Goal: Task Accomplishment & Management: Manage account settings

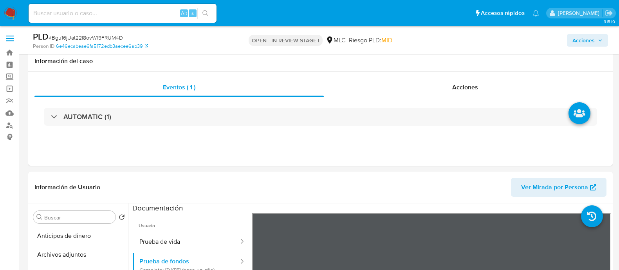
select select "10"
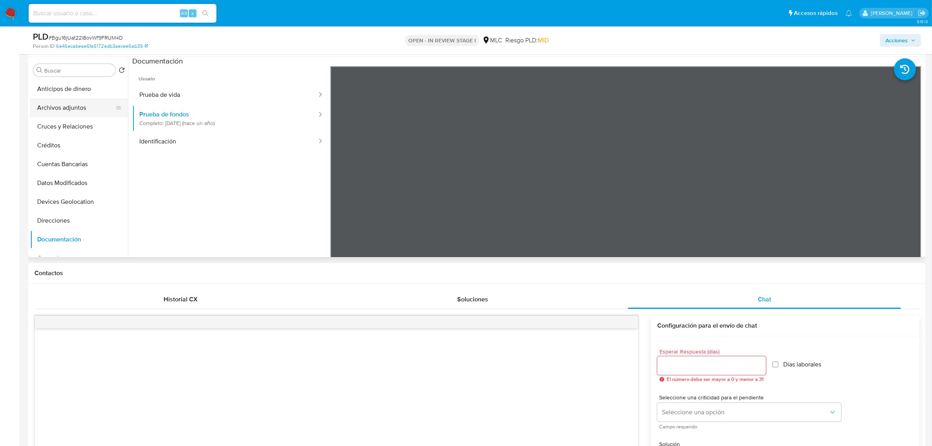
click at [59, 109] on button "Archivos adjuntos" at bounding box center [76, 107] width 92 height 19
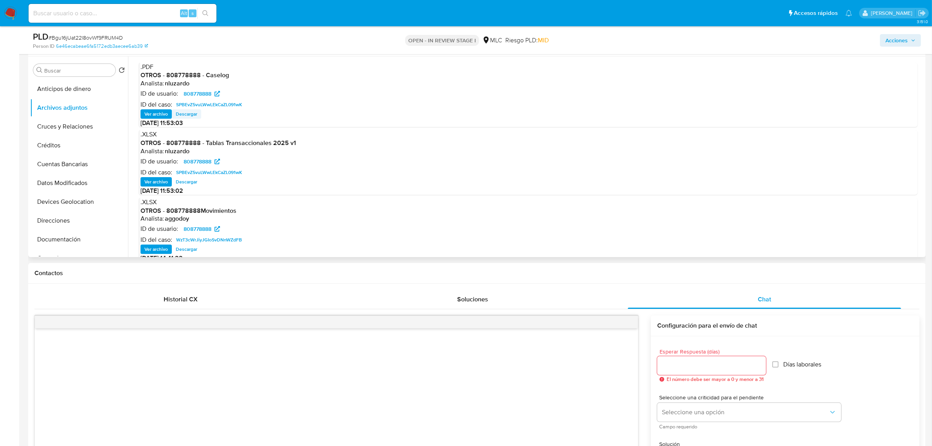
scroll to position [98, 0]
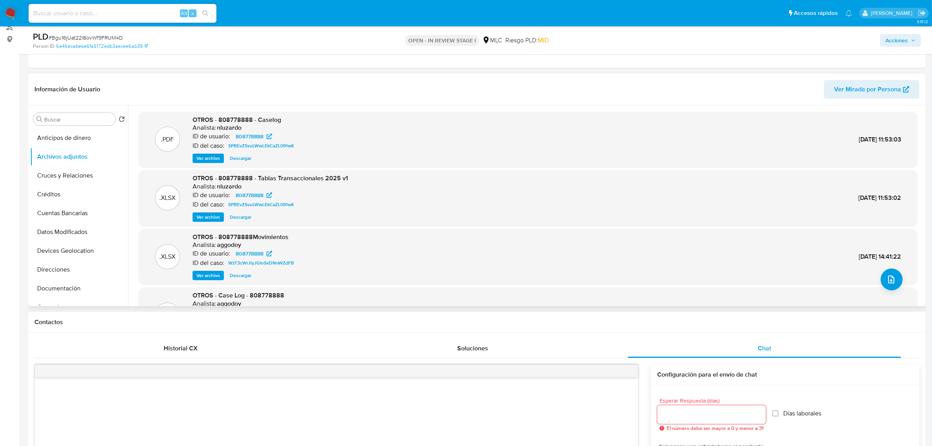
click at [200, 156] on span "Ver archivo" at bounding box center [208, 158] width 23 height 8
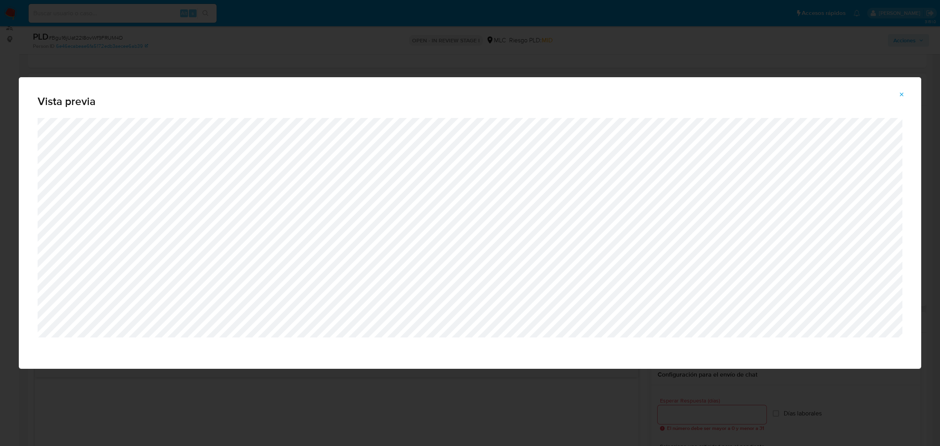
click at [619, 93] on icon "Attachment preview" at bounding box center [901, 94] width 6 height 6
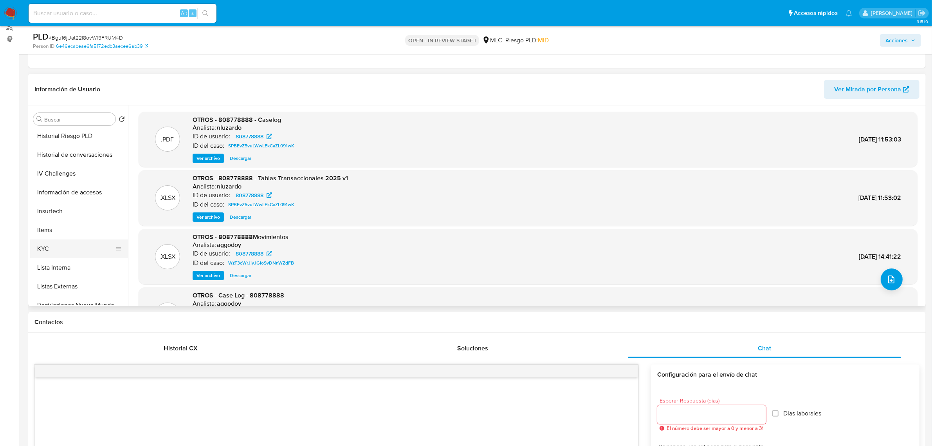
scroll to position [245, 0]
click at [66, 231] on button "KYC" at bounding box center [76, 231] width 92 height 19
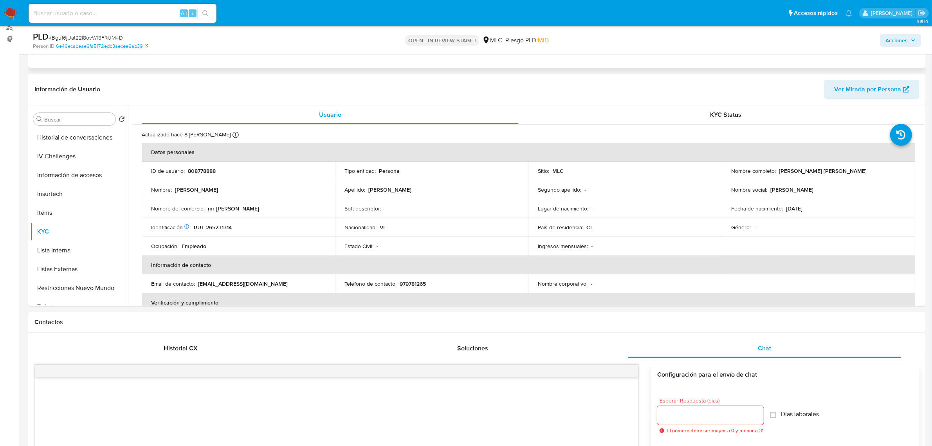
scroll to position [0, 0]
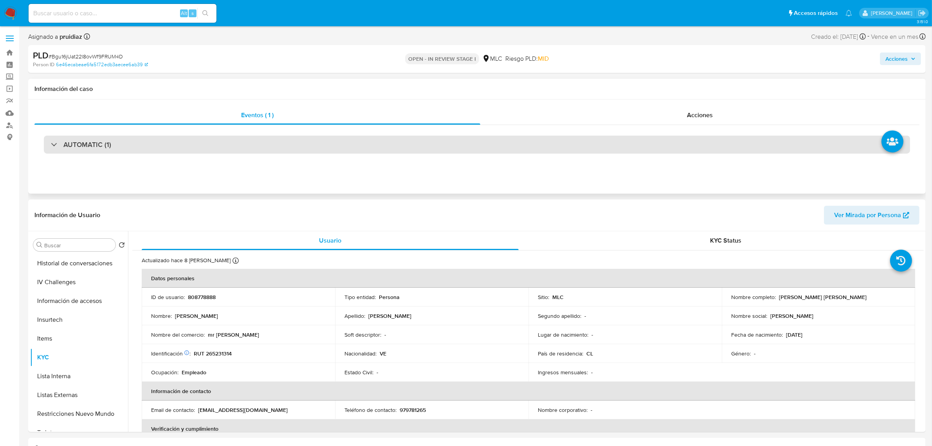
click at [96, 139] on div "AUTOMATIC (1)" at bounding box center [477, 144] width 867 height 18
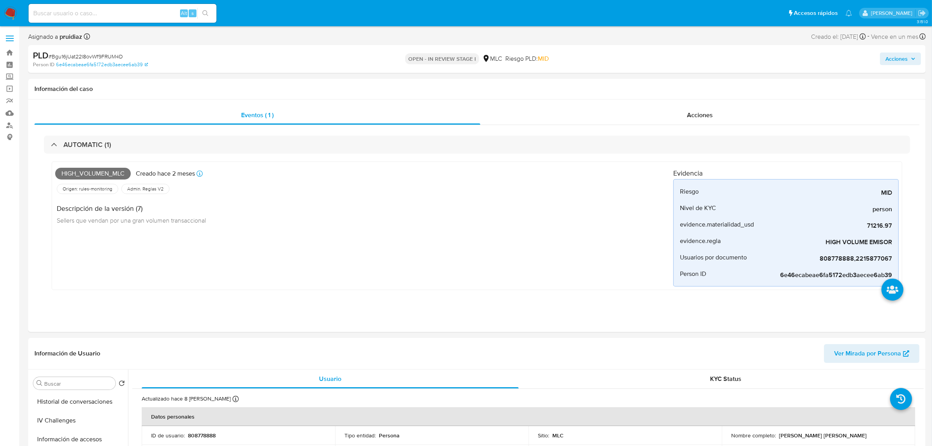
click at [89, 52] on span "# Bgu16jUat22l8ovWf9FRUM4D" at bounding box center [86, 56] width 74 height 8
copy span "Bgu16jUat22l8ovWf9FRUM4D"
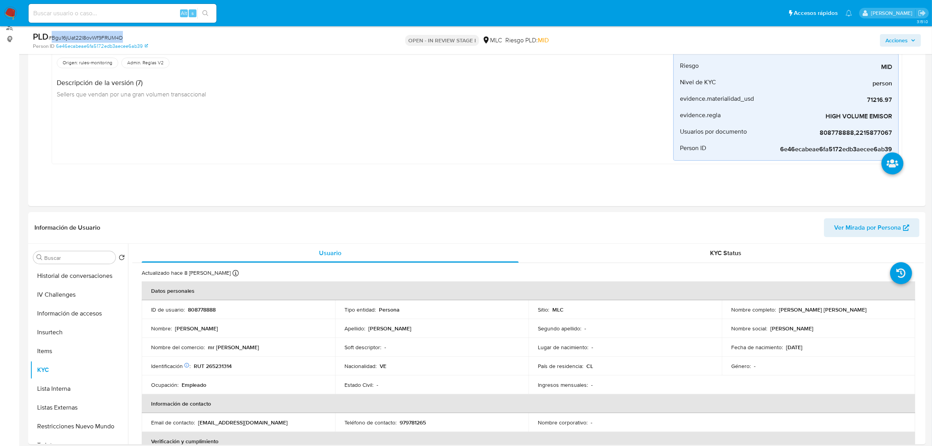
drag, startPoint x: 864, startPoint y: 311, endPoint x: 777, endPoint y: 308, distance: 87.8
click at [619, 269] on div "Nombre completo : Santo Alexander Jimenez Guanda" at bounding box center [819, 309] width 175 height 7
copy p "[PERSON_NAME] [PERSON_NAME]"
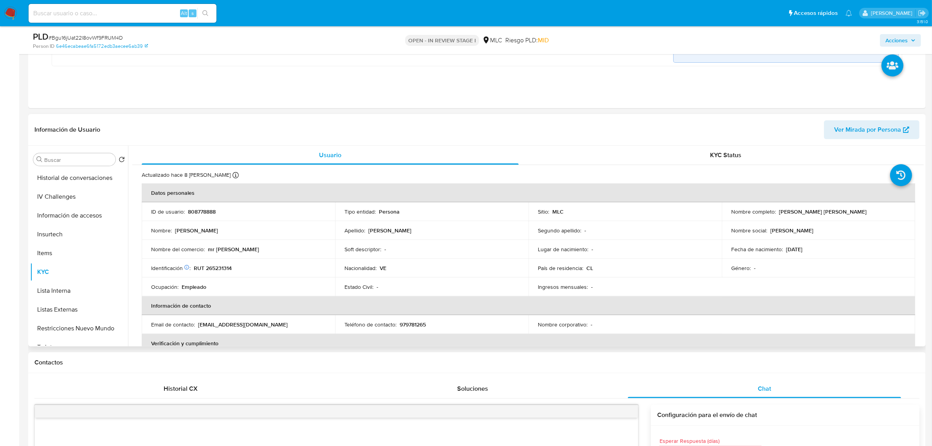
click at [204, 210] on p "808778888" at bounding box center [202, 211] width 28 height 7
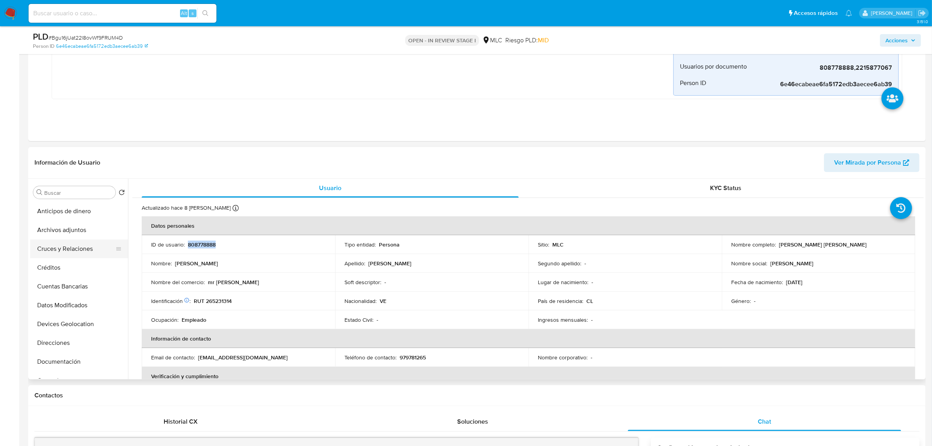
scroll to position [147, 0]
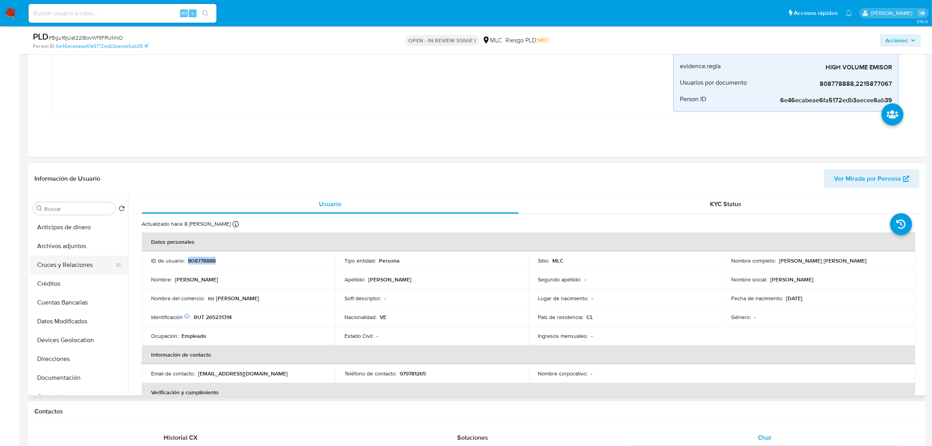
click at [62, 267] on button "Cruces y Relaciones" at bounding box center [76, 264] width 92 height 19
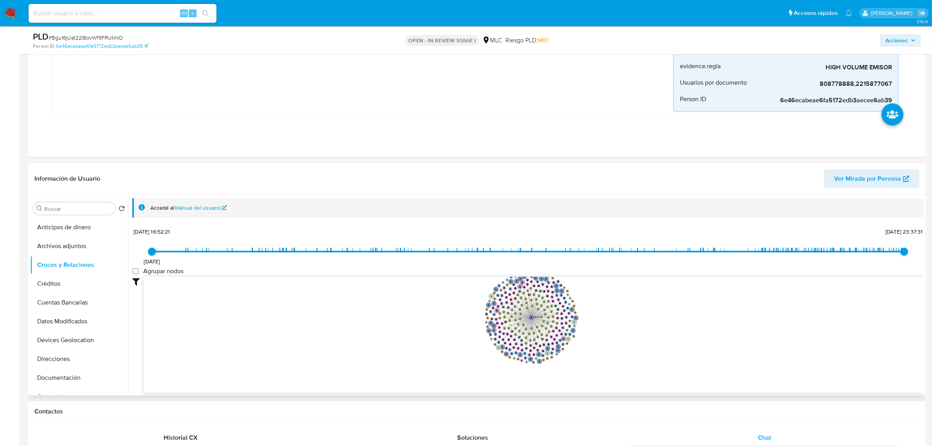
click at [619, 269] on icon "user-808778888  808778888 phone-a76dc84dda7ec5e7d60756d9f7027c28  person-6e46…" at bounding box center [534, 333] width 780 height 114
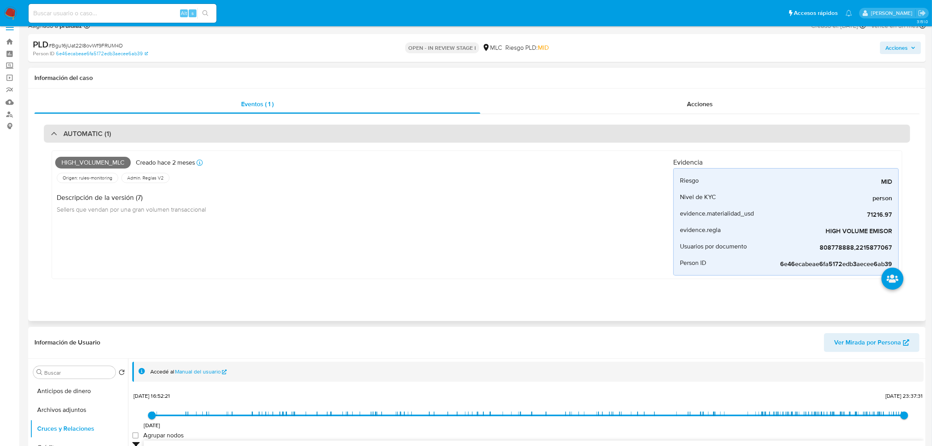
scroll to position [0, 0]
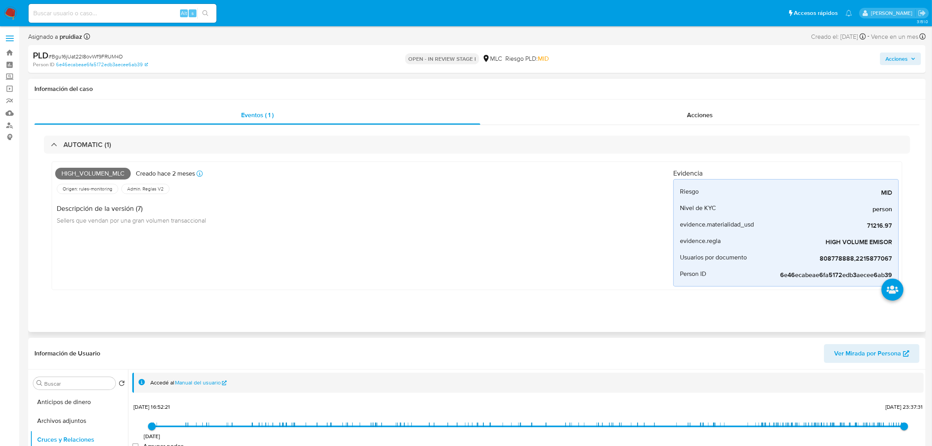
click at [101, 171] on span "High_volumen_mlc" at bounding box center [93, 174] width 76 height 12
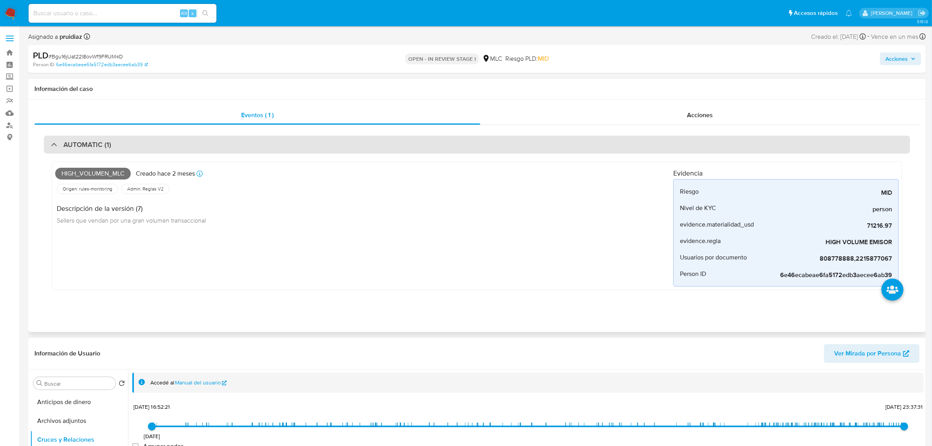
click at [95, 142] on h3 "AUTOMATIC (1)" at bounding box center [87, 144] width 48 height 9
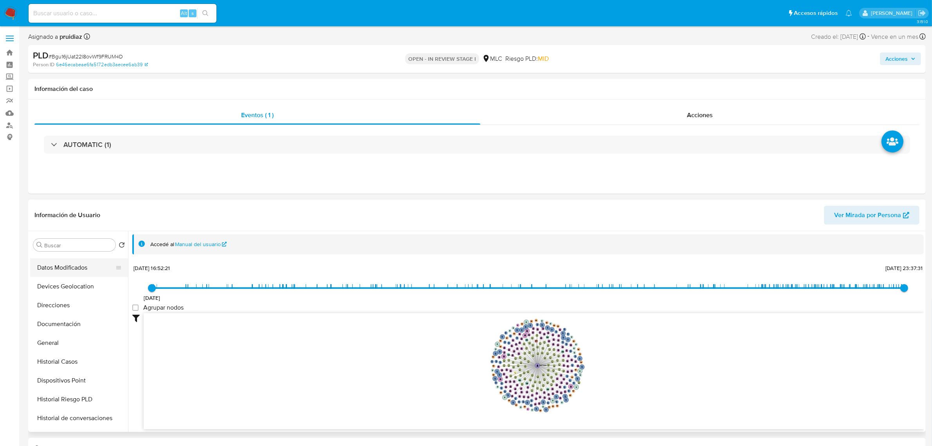
scroll to position [147, 0]
click at [63, 268] on button "Documentación" at bounding box center [76, 267] width 92 height 19
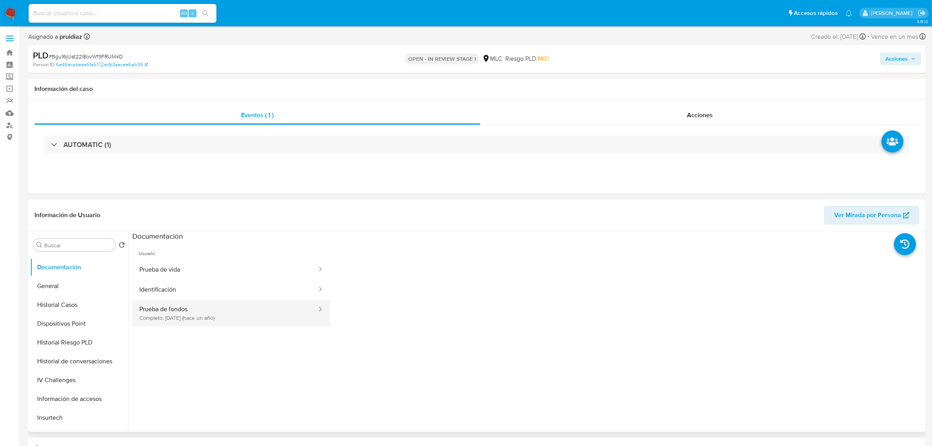
click at [216, 269] on button "Prueba de fondos Completo: 23/07/2024 (hace un año)" at bounding box center [225, 313] width 186 height 27
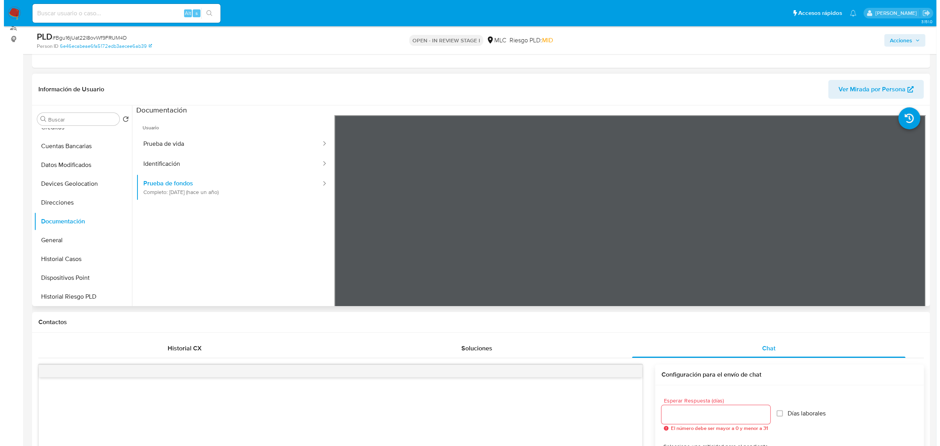
scroll to position [0, 0]
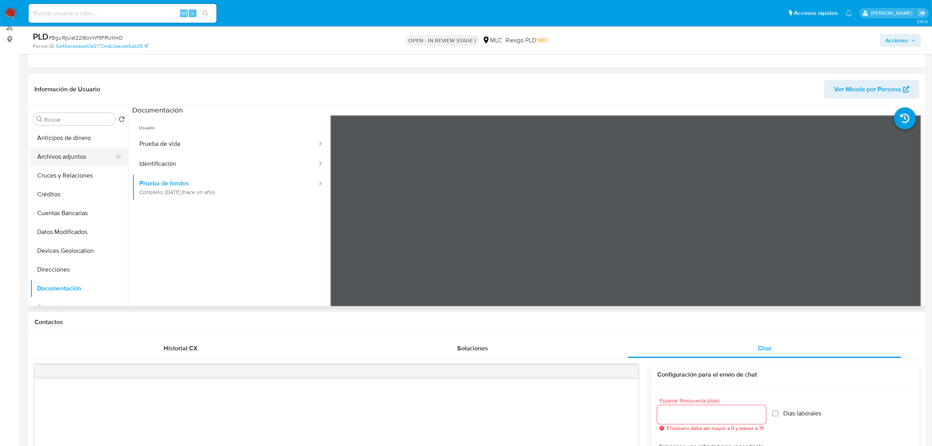
click at [69, 159] on button "Archivos adjuntos" at bounding box center [76, 156] width 92 height 19
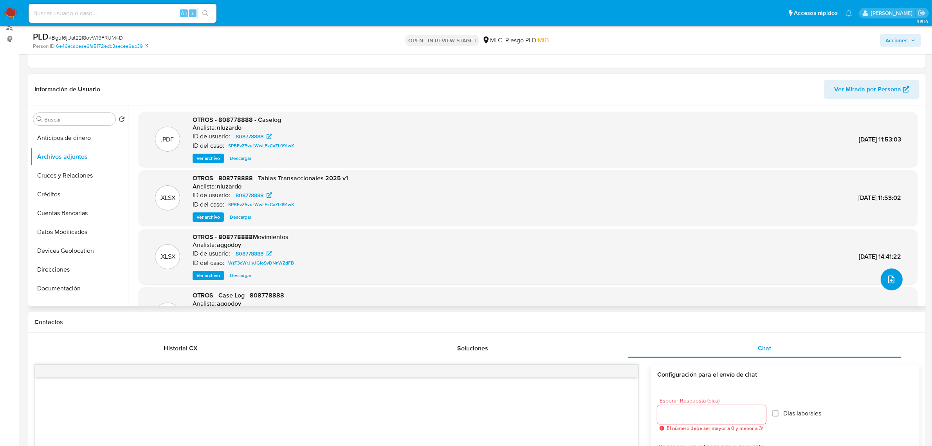
click at [619, 269] on button "upload-file" at bounding box center [892, 279] width 22 height 22
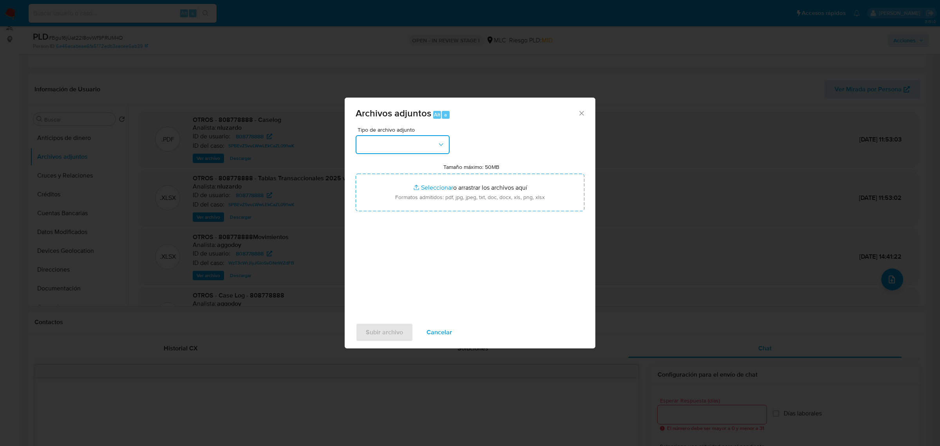
click at [400, 140] on button "button" at bounding box center [403, 144] width 94 height 19
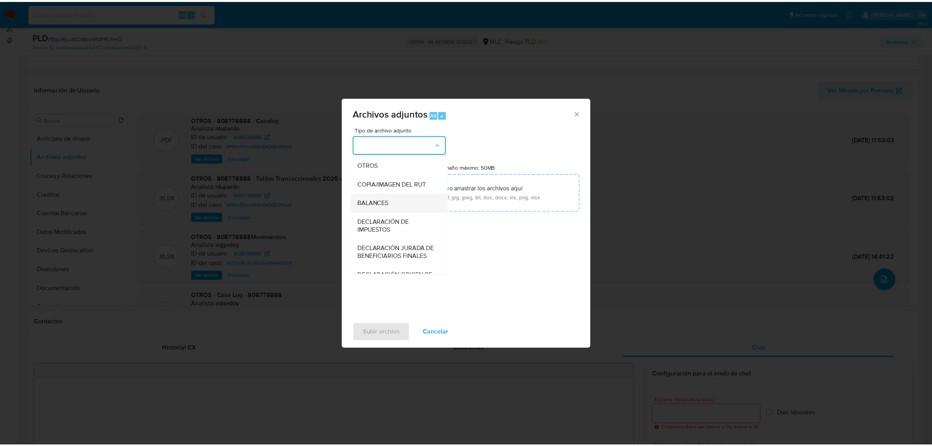
scroll to position [130, 0]
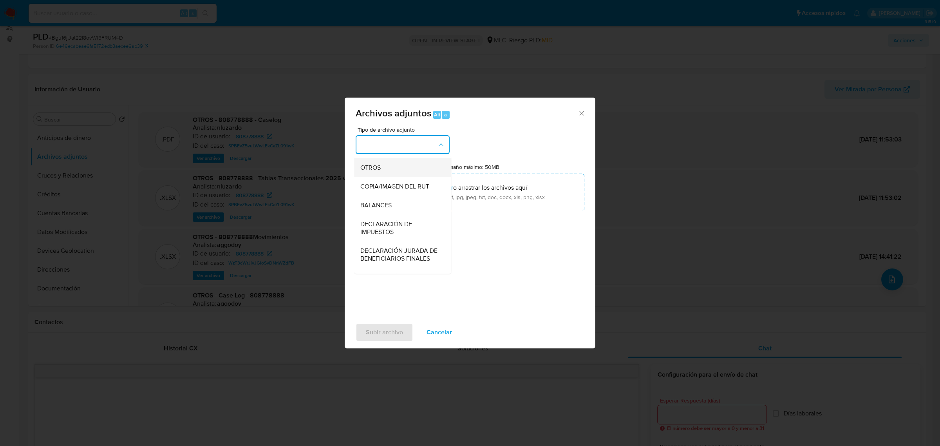
click at [374, 167] on div "OTROS" at bounding box center [400, 167] width 80 height 19
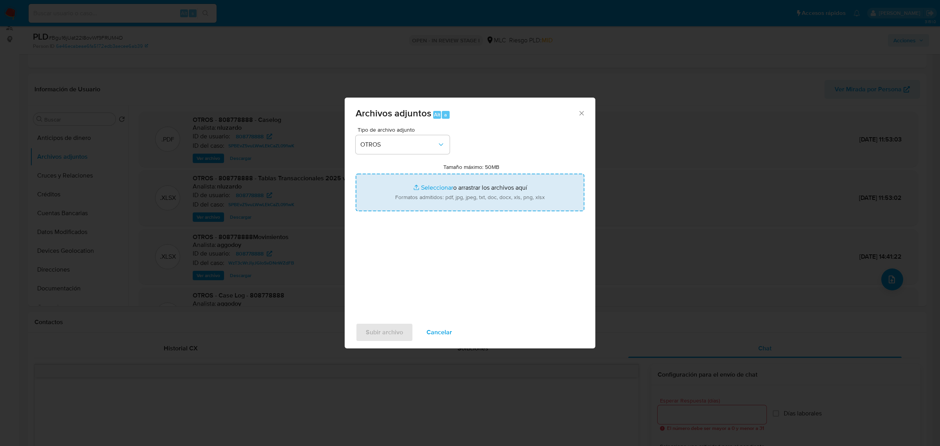
click at [431, 184] on input "Tamaño máximo: 50MB Seleccionar archivos" at bounding box center [470, 192] width 229 height 38
click at [437, 194] on input "Tamaño máximo: 50MB Seleccionar archivos" at bounding box center [470, 192] width 229 height 38
type input "C:\fakepath\808778888 - 11_08_2025.xlsx"
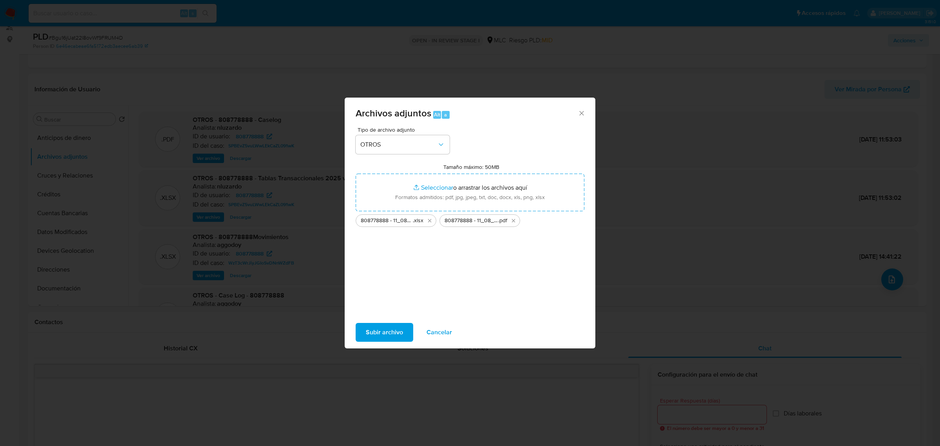
click at [386, 269] on span "Subir archivo" at bounding box center [384, 331] width 37 height 17
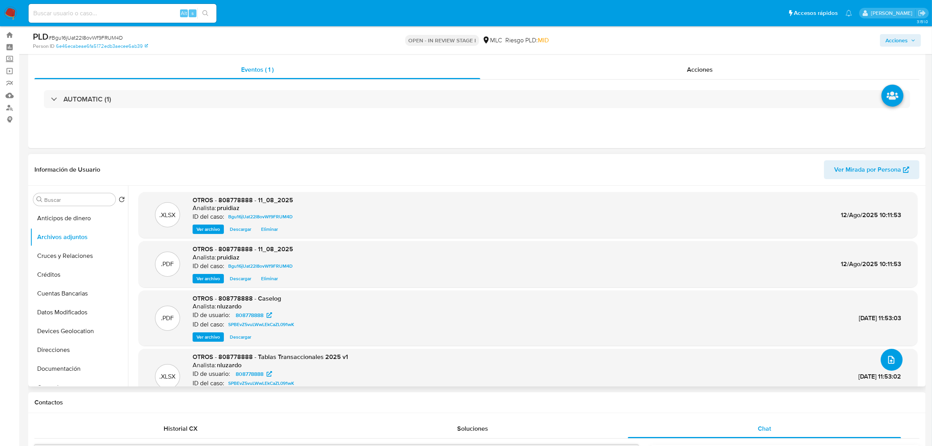
scroll to position [0, 0]
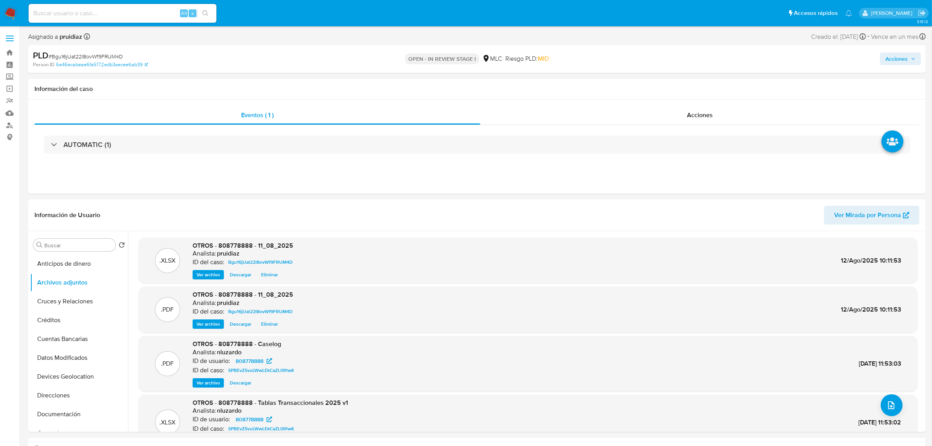
click at [619, 53] on div "PLD # Bgu16jUat22l8ovWf9FRUM4D Person ID 6e46ecabeae6fa5172edb3aecee6ab39 OPEN …" at bounding box center [477, 59] width 898 height 28
click at [619, 62] on span "Acciones" at bounding box center [897, 58] width 22 height 13
click at [619, 83] on div "r" at bounding box center [721, 84] width 8 height 8
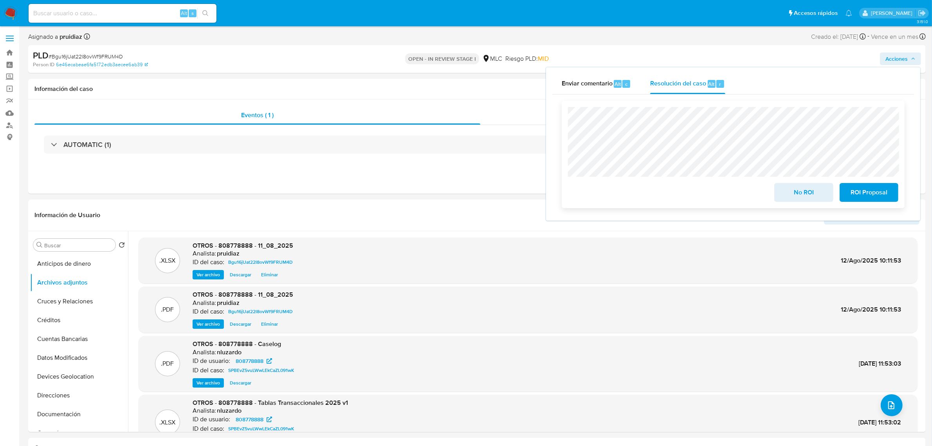
click at [619, 184] on span "No ROI" at bounding box center [804, 192] width 38 height 17
click at [619, 187] on div "No ROI" at bounding box center [803, 192] width 65 height 22
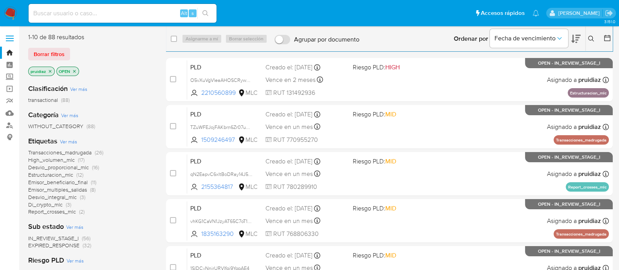
click at [579, 42] on icon at bounding box center [575, 38] width 9 height 9
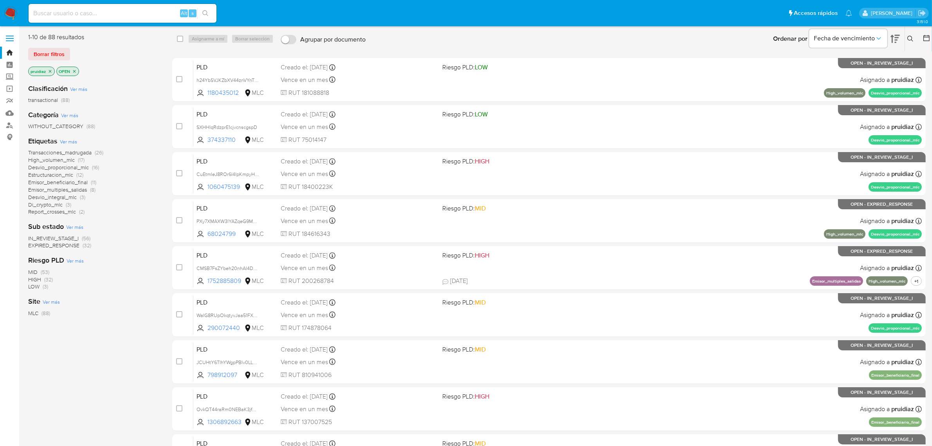
click at [68, 161] on span "High_volumen_mlc" at bounding box center [51, 160] width 47 height 8
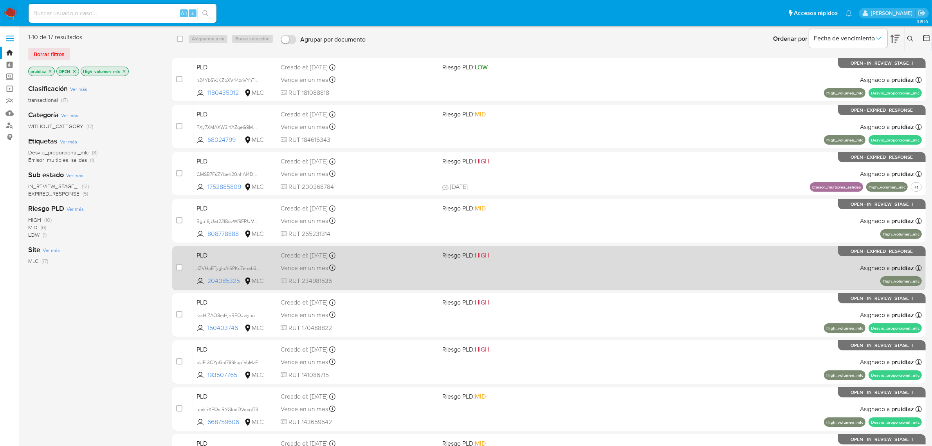
click at [617, 269] on div "PLD JZVHpETygIoAISPKc7ehab3L 204085325 MLC Riesgo PLD: HIGH Creado el: 12/06/20…" at bounding box center [557, 268] width 729 height 40
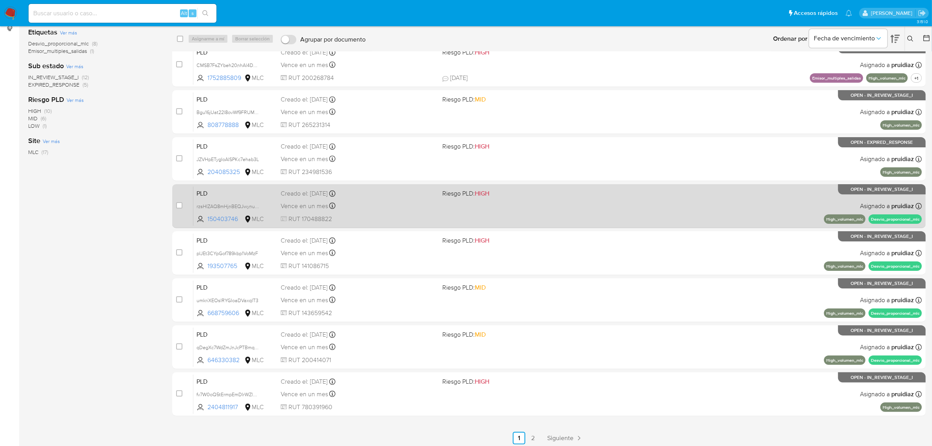
scroll to position [112, 0]
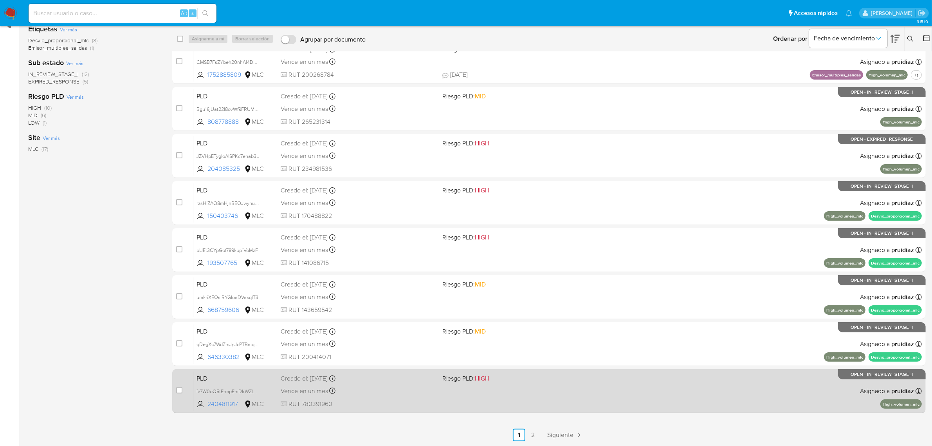
click at [527, 390] on div "PLD fv7W0oQ5tErmpEmDIrWZlVoI 2404811917 MLC Riesgo PLD: HIGH Creado el: 12/06/2…" at bounding box center [557, 391] width 729 height 40
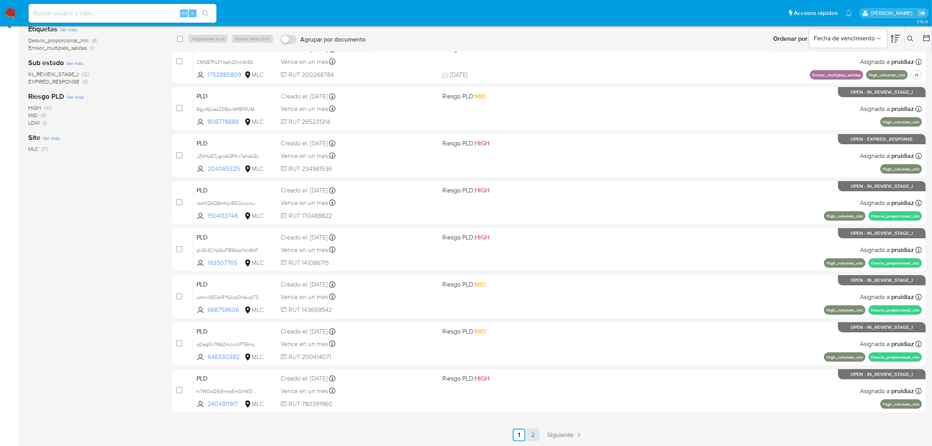
click at [531, 437] on link "2" at bounding box center [533, 434] width 13 height 13
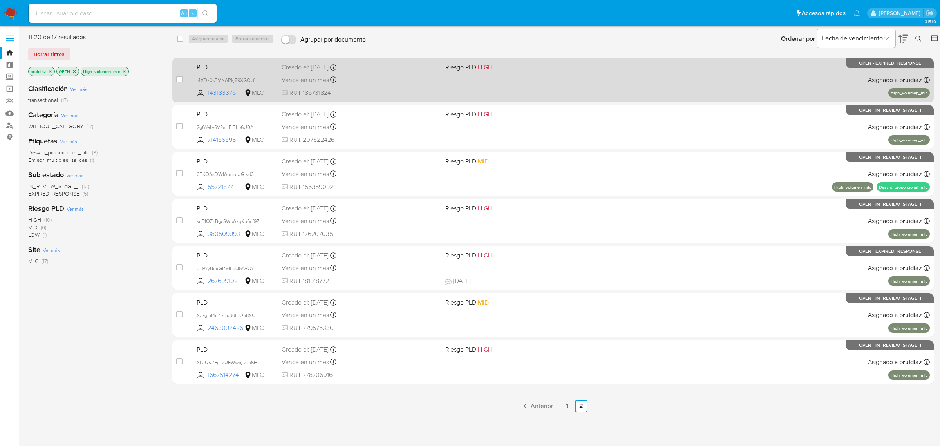
click at [400, 75] on div "Vence en un mes Vence el 10/09/2025 06:06:26" at bounding box center [360, 79] width 157 height 11
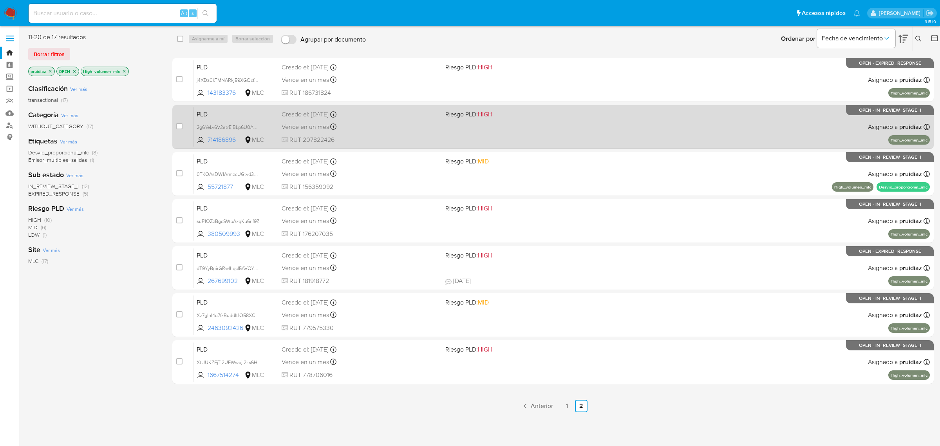
click at [500, 136] on div "PLD 2g6YeLv6V2atrEiBLp6U0AAB 714186896 MLC Riesgo PLD: HIGH Creado el: 12/06/20…" at bounding box center [561, 127] width 736 height 40
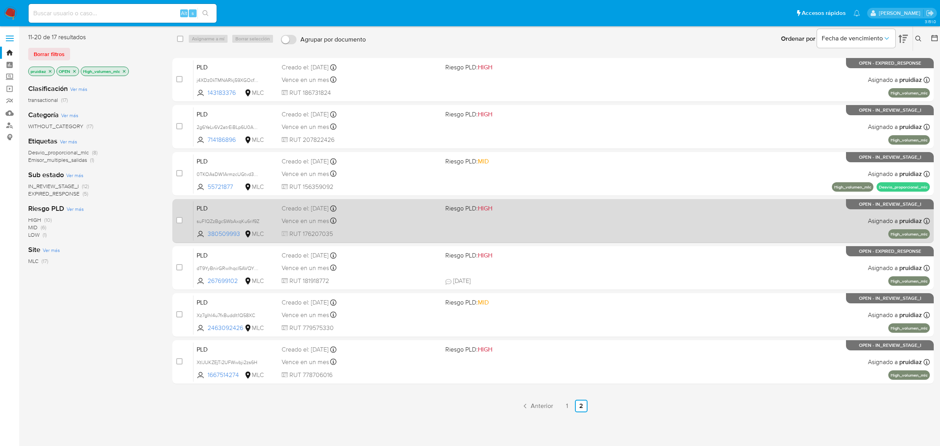
click at [404, 232] on span "RUT 176207035" at bounding box center [360, 233] width 157 height 9
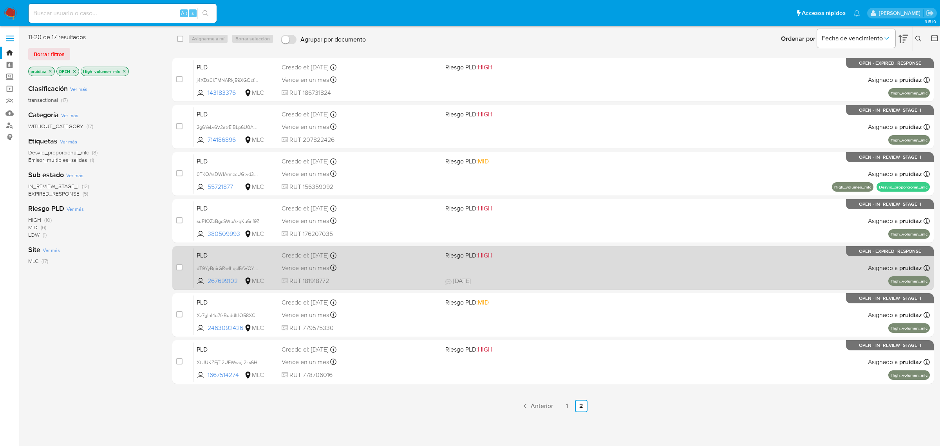
click at [407, 260] on div "PLD dT9YyBnirGRwIhqcI5AVQYWt 267699102 MLC Riesgo PLD: HIGH Creado el: 12/06/20…" at bounding box center [561, 268] width 736 height 40
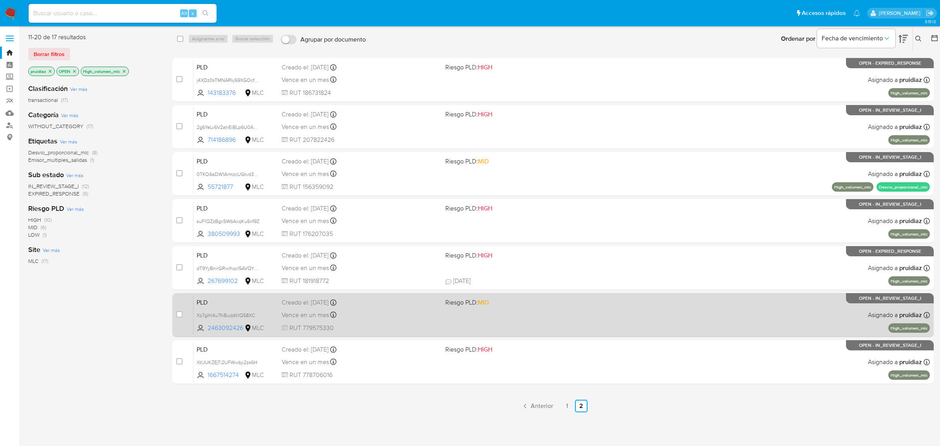
click at [406, 335] on div "case-item-checkbox No es posible asignar el caso PLD Xz7gIhI4u7fxBuddlt1Q58XC 2…" at bounding box center [552, 315] width 761 height 44
click at [408, 327] on span "RUT 779575330" at bounding box center [360, 327] width 157 height 9
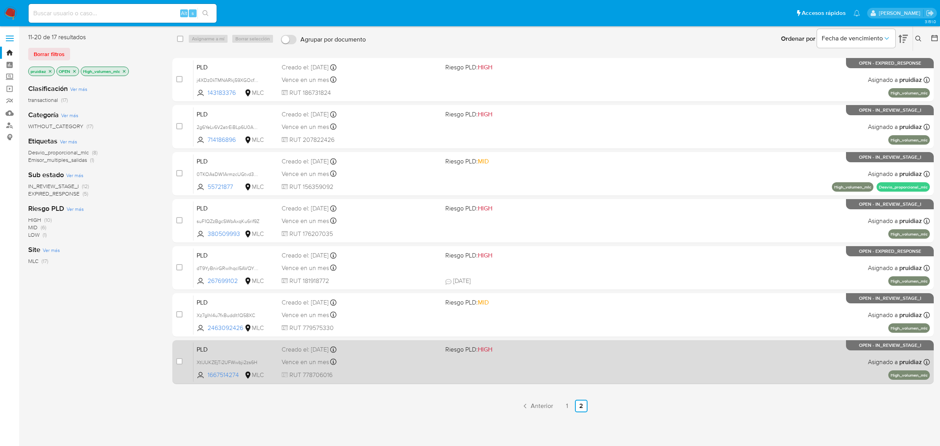
click at [412, 369] on div "PLD XtIJUKZEjTi2UFWwbji2zs6H 1667514274 MLC Riesgo PLD: HIGH Creado el: 12/06/2…" at bounding box center [561, 362] width 736 height 40
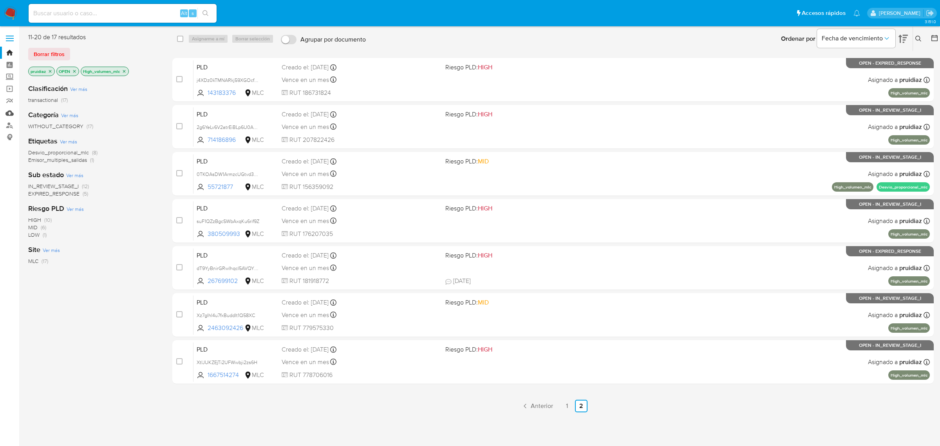
click at [10, 111] on link "Mulan" at bounding box center [46, 113] width 93 height 12
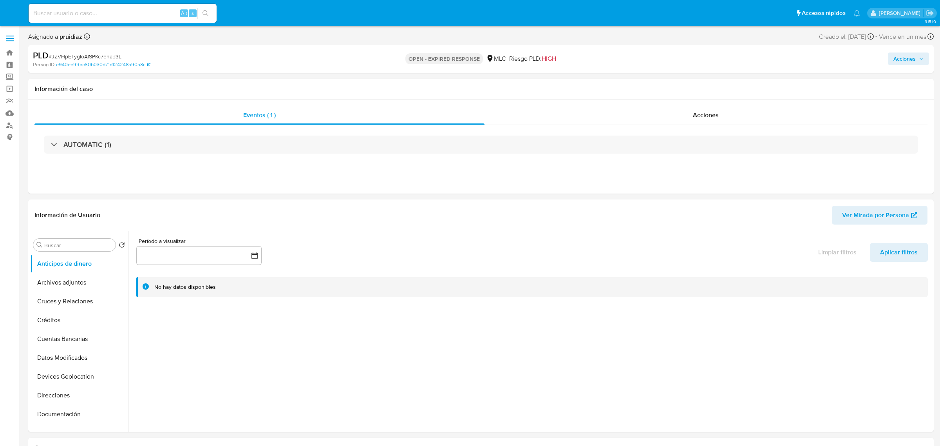
select select "10"
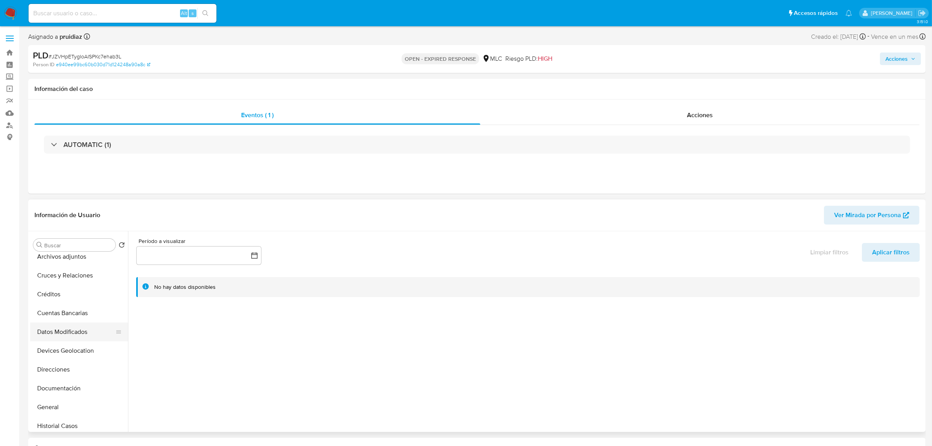
scroll to position [49, 0]
click at [67, 385] on button "General" at bounding box center [76, 383] width 92 height 19
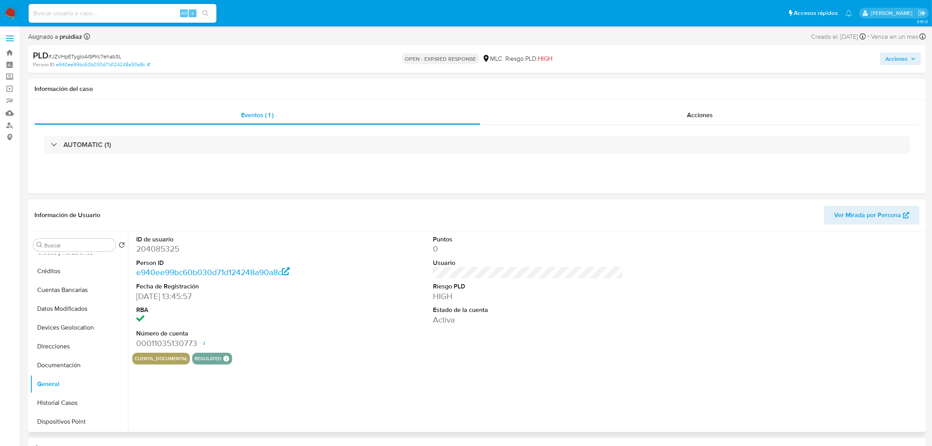
click at [165, 248] on dd "204085325" at bounding box center [231, 248] width 190 height 11
copy dd "204085325"
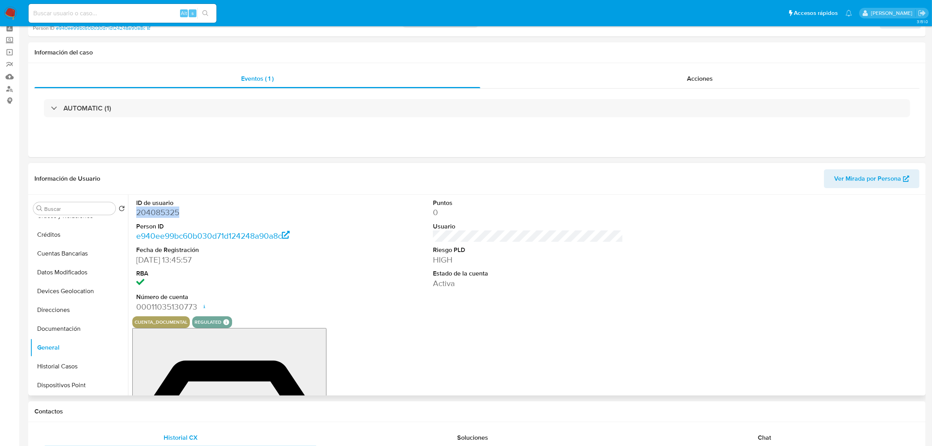
scroll to position [98, 0]
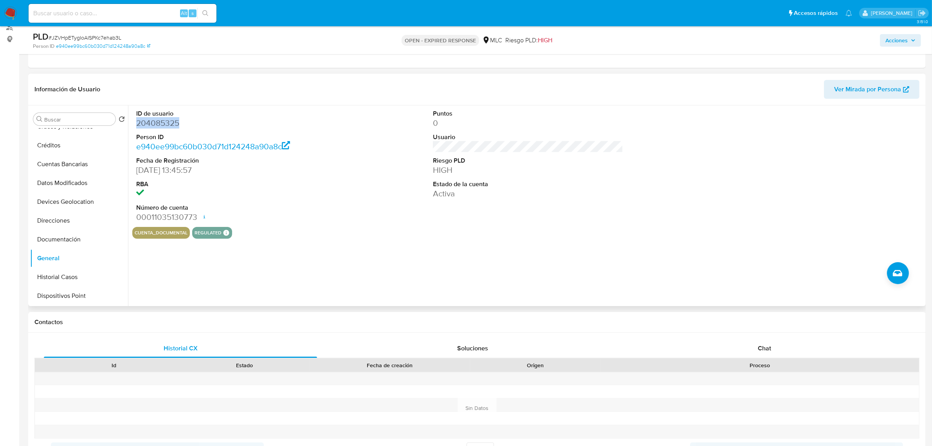
click at [175, 123] on dd "204085325" at bounding box center [231, 122] width 190 height 11
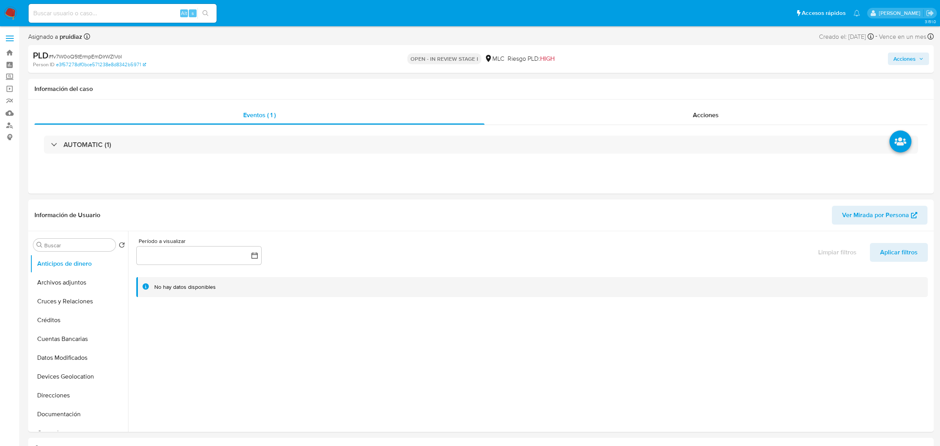
select select "10"
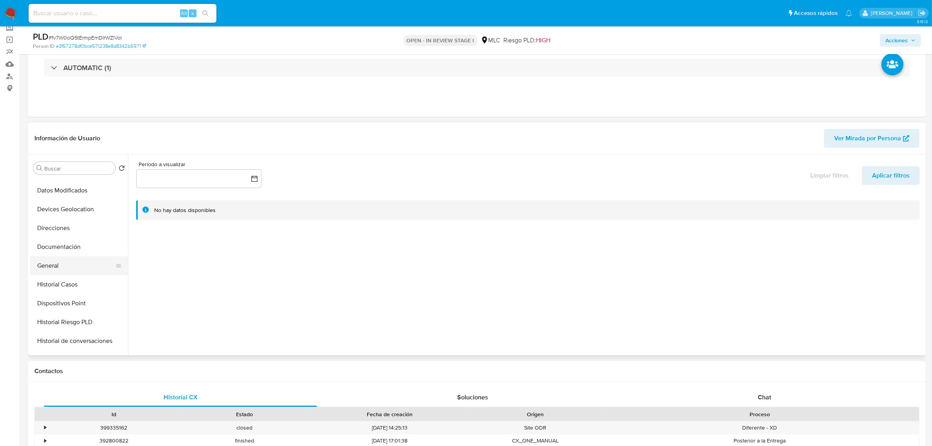
scroll to position [98, 0]
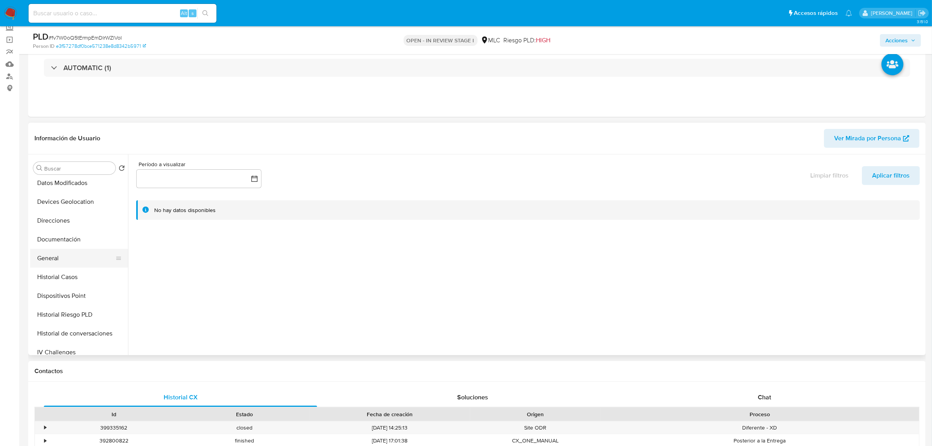
click at [60, 264] on button "General" at bounding box center [76, 258] width 92 height 19
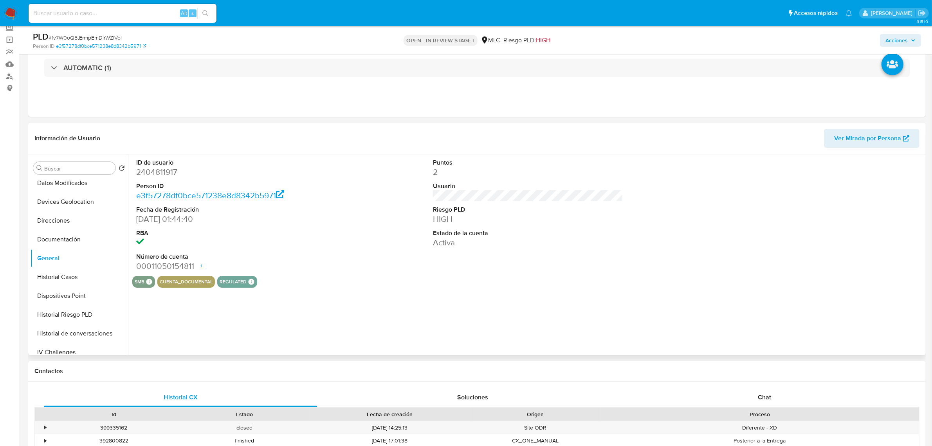
click at [170, 175] on dd "2404811917" at bounding box center [231, 171] width 190 height 11
copy dd "2404811917"
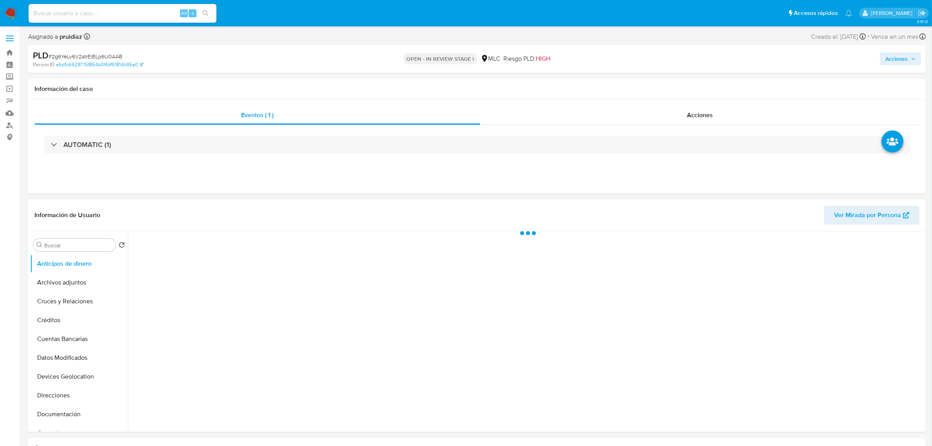
select select "10"
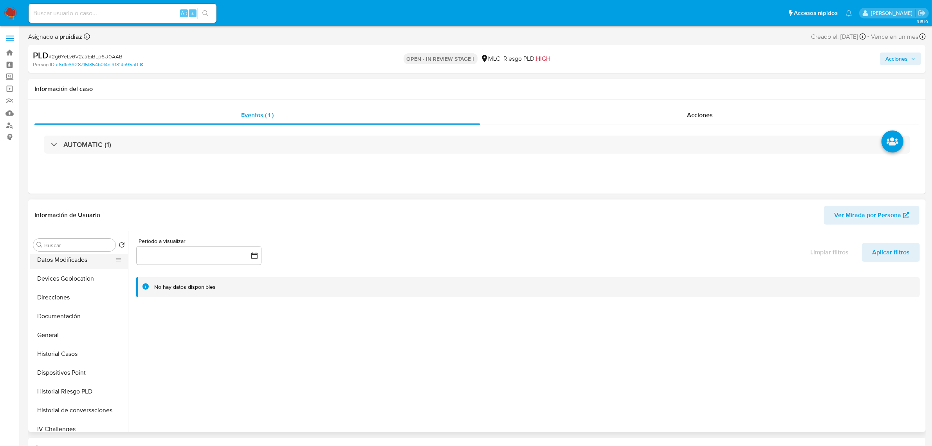
scroll to position [147, 0]
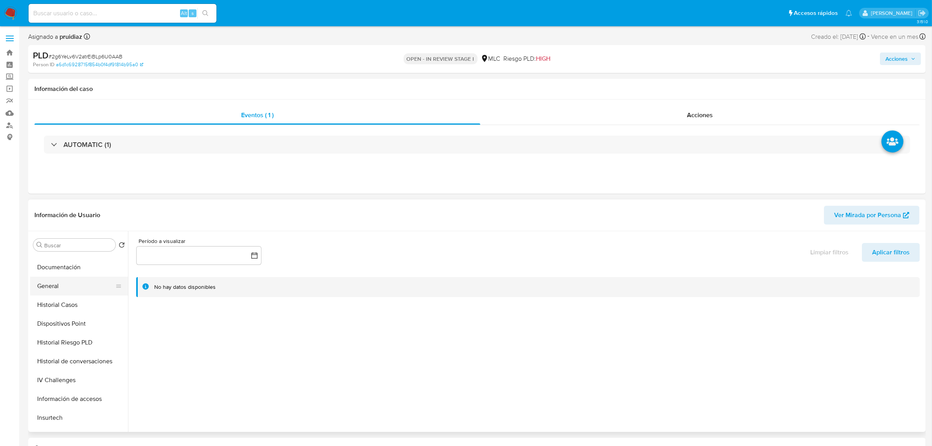
click at [54, 289] on button "General" at bounding box center [76, 285] width 92 height 19
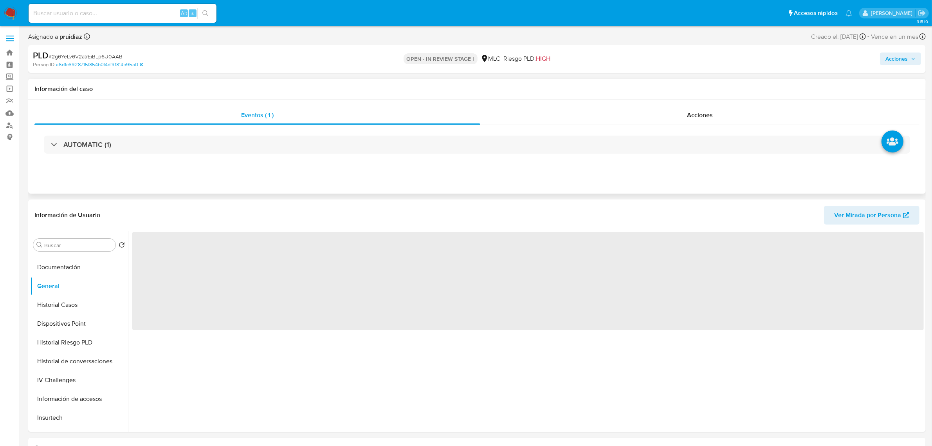
scroll to position [49, 0]
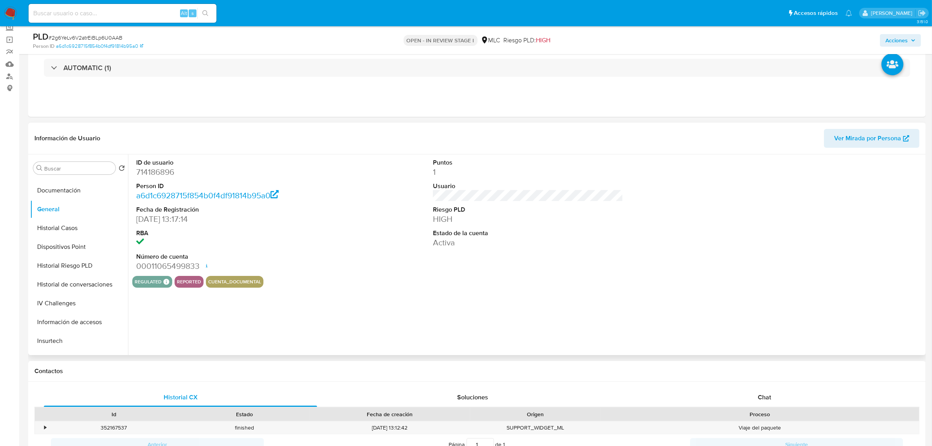
click at [161, 173] on dd "714186896" at bounding box center [231, 171] width 190 height 11
drag, startPoint x: 161, startPoint y: 173, endPoint x: 165, endPoint y: 179, distance: 7.2
drag, startPoint x: 165, startPoint y: 179, endPoint x: 147, endPoint y: 167, distance: 22.0
click at [147, 167] on dd "714186896" at bounding box center [231, 171] width 190 height 11
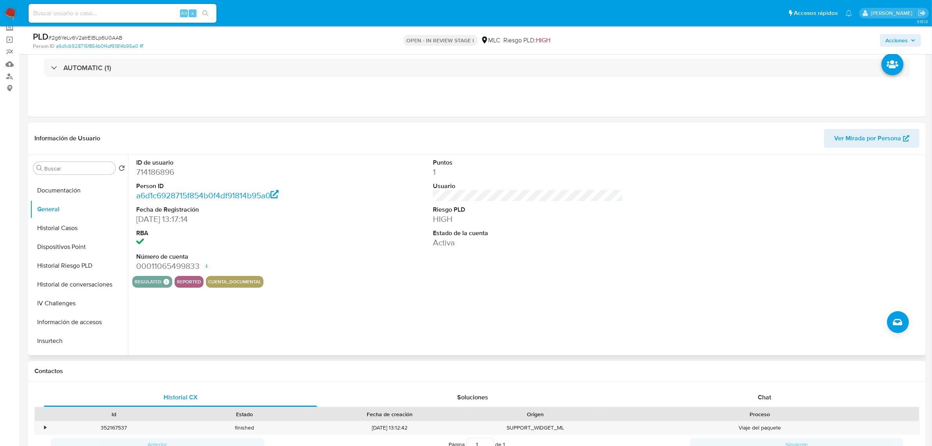
click at [154, 178] on dl "ID de usuario 714186896 Person ID a6d1c6928715f854b0f4df91814b95a0 Fecha de Reg…" at bounding box center [231, 215] width 190 height 114
click at [154, 172] on dd "714186896" at bounding box center [231, 171] width 190 height 11
copy dd "714186896"
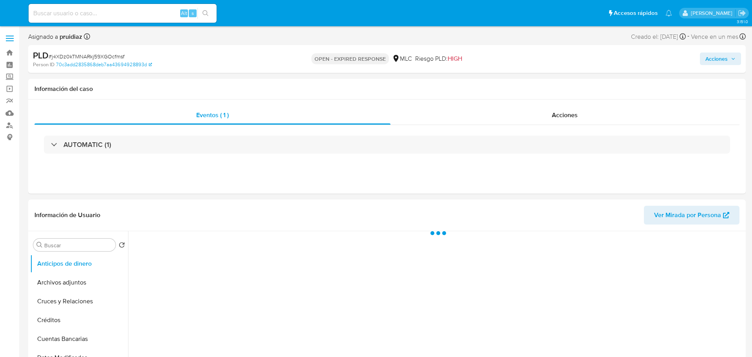
select select "10"
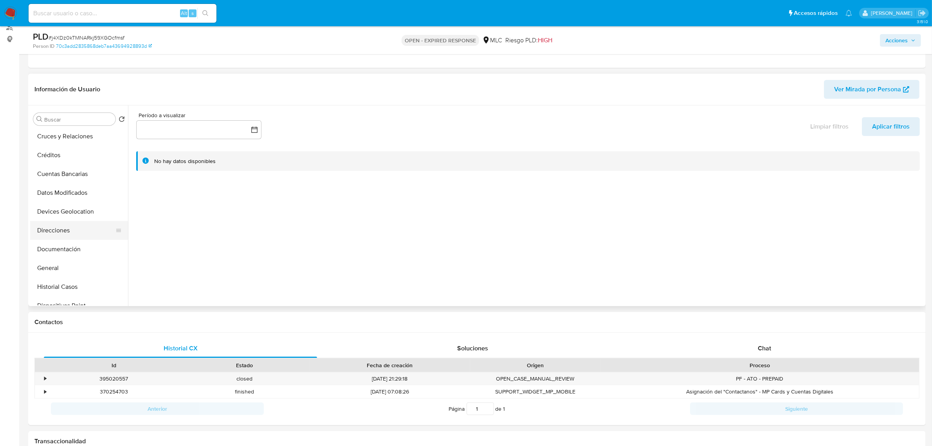
scroll to position [98, 0]
click at [61, 214] on button "General" at bounding box center [76, 209] width 92 height 19
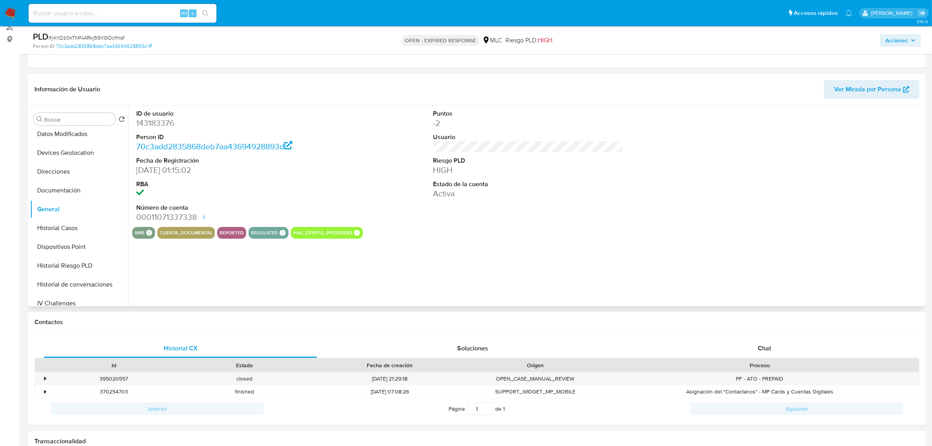
click at [162, 126] on dd "143183376" at bounding box center [231, 122] width 190 height 11
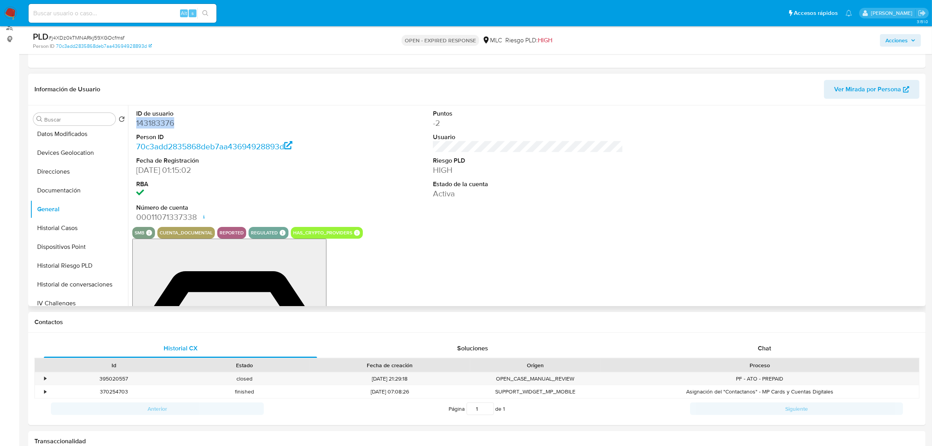
copy dd "143183376"
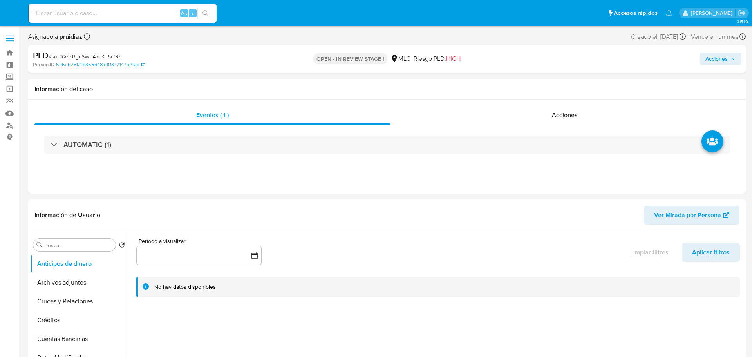
select select "10"
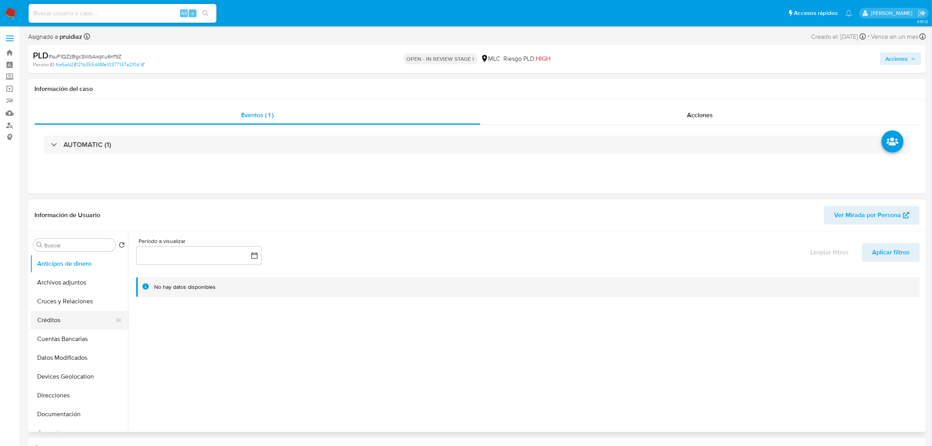
scroll to position [98, 0]
click at [61, 338] on button "General" at bounding box center [76, 334] width 92 height 19
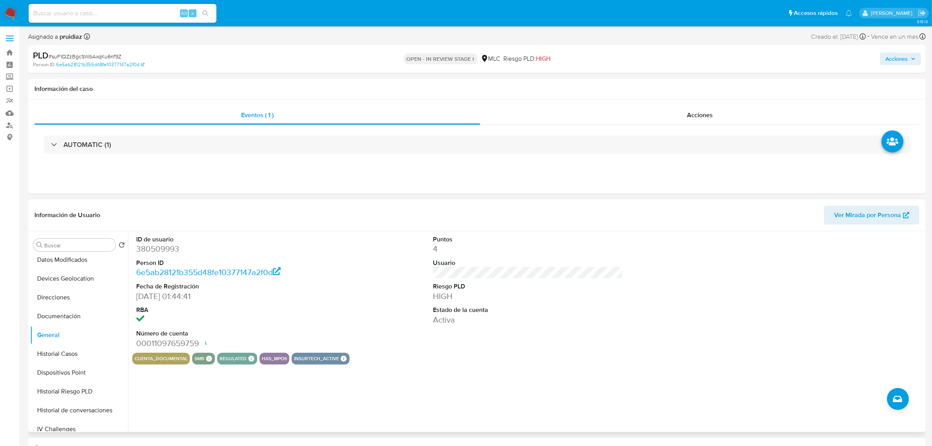
click at [168, 247] on dd "380509993" at bounding box center [231, 248] width 190 height 11
copy dd "380509993"
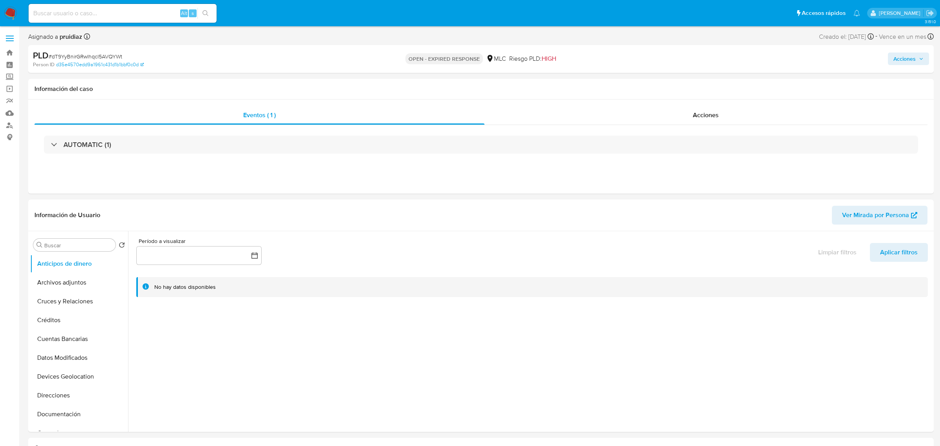
select select "10"
click at [44, 286] on button "General" at bounding box center [76, 285] width 92 height 19
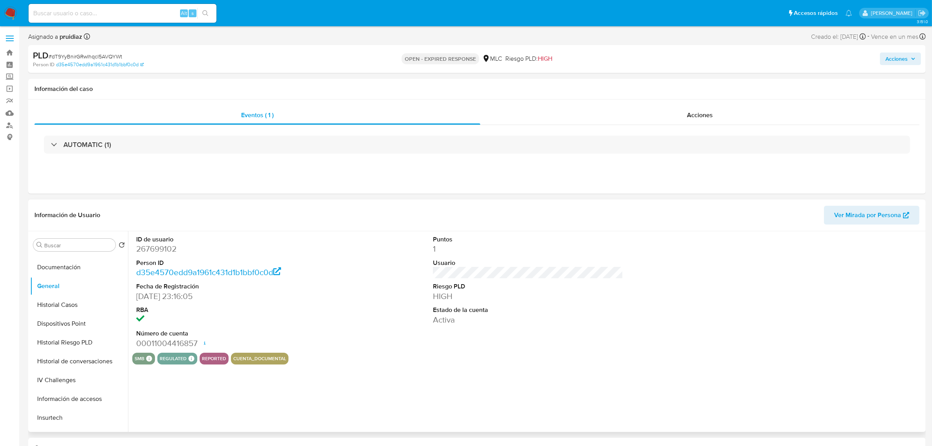
click at [159, 251] on dd "267699102" at bounding box center [231, 248] width 190 height 11
copy dd "267699102"
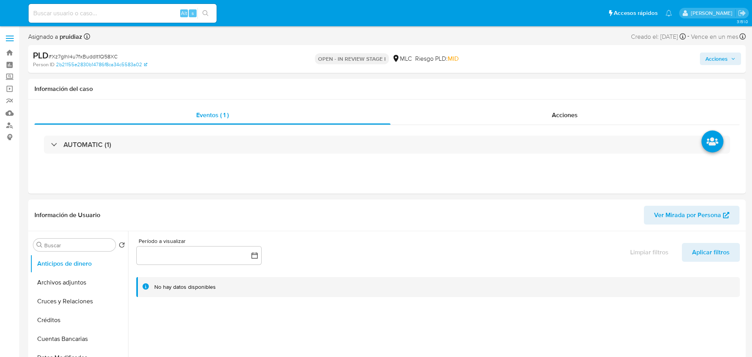
select select "10"
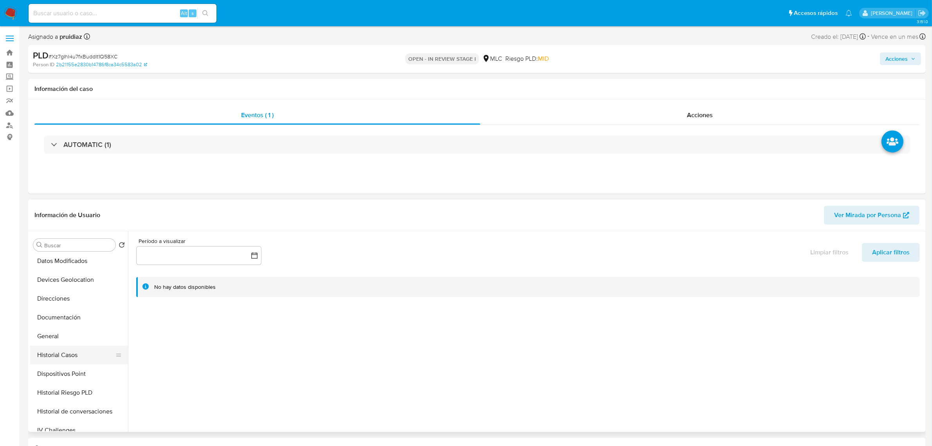
scroll to position [98, 0]
click at [44, 332] on button "General" at bounding box center [76, 334] width 92 height 19
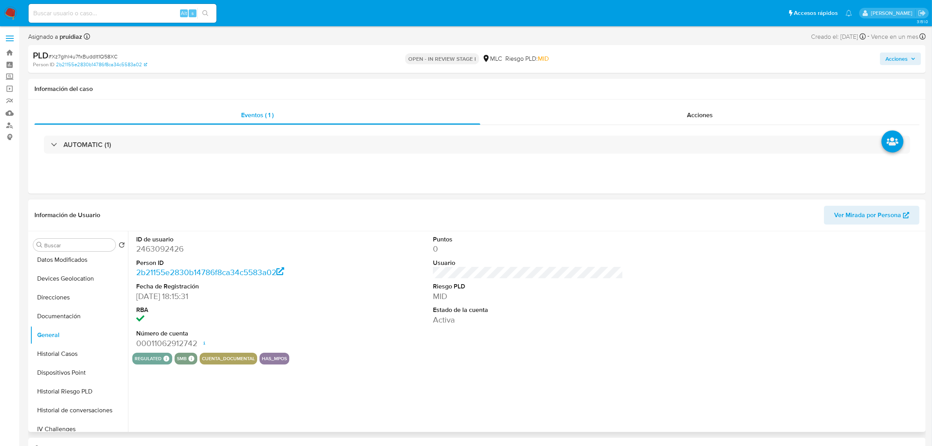
click at [164, 246] on dd "2463092426" at bounding box center [231, 248] width 190 height 11
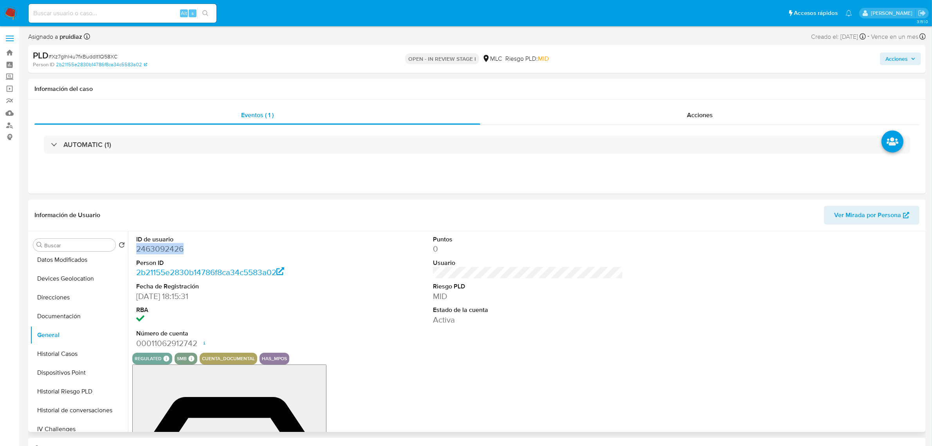
copy dd "2463092426"
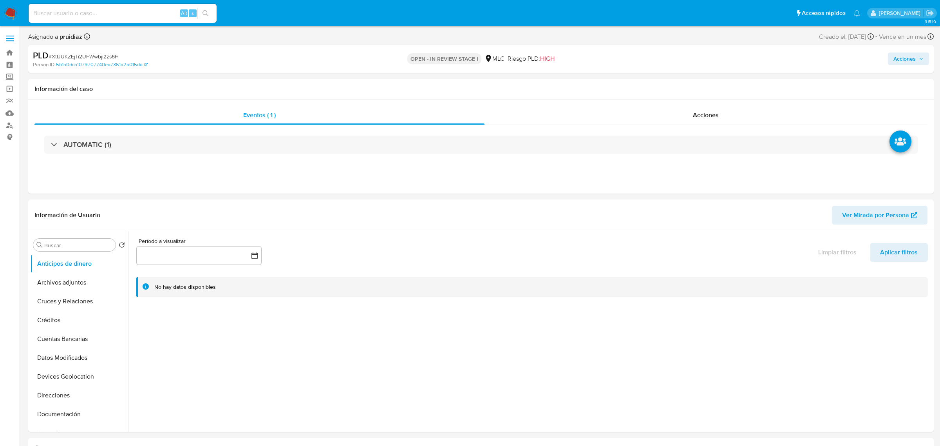
select select "10"
click at [53, 336] on button "General" at bounding box center [76, 334] width 92 height 19
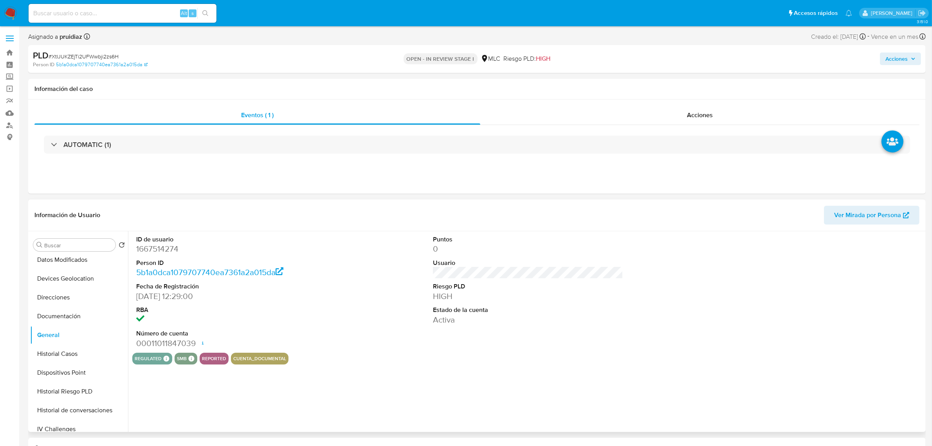
click at [159, 240] on dt "ID de usuario" at bounding box center [231, 239] width 190 height 9
click at [161, 247] on dd "1667514274" at bounding box center [231, 248] width 190 height 11
copy dd "1667514274"
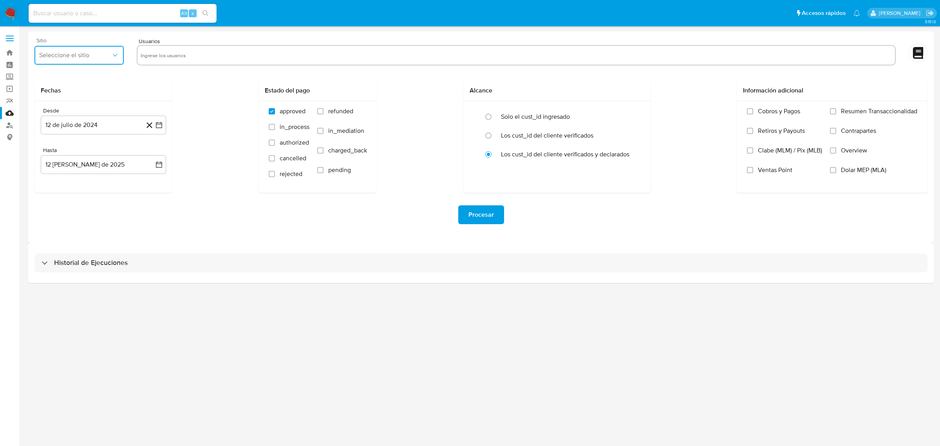
click at [101, 59] on span "Seleccione el sitio" at bounding box center [75, 55] width 72 height 8
click at [50, 191] on span "MLC" at bounding box center [45, 189] width 12 height 8
click at [160, 124] on icon "button" at bounding box center [159, 125] width 8 height 8
click at [63, 247] on tr "29 30 31" at bounding box center [103, 244] width 107 height 13
click at [60, 246] on button "29" at bounding box center [56, 244] width 13 height 13
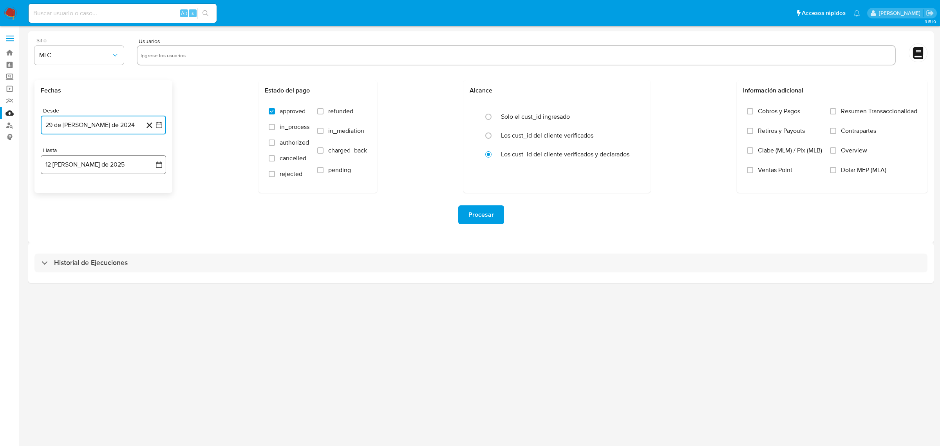
click at [156, 166] on icon "button" at bounding box center [159, 164] width 6 height 6
click at [52, 192] on icon "Mes anterior" at bounding box center [54, 192] width 9 height 9
click at [54, 288] on button "28" at bounding box center [56, 284] width 13 height 13
click at [201, 317] on div "3.151.0" at bounding box center [480, 235] width 905 height 409
click at [193, 46] on div at bounding box center [516, 55] width 759 height 20
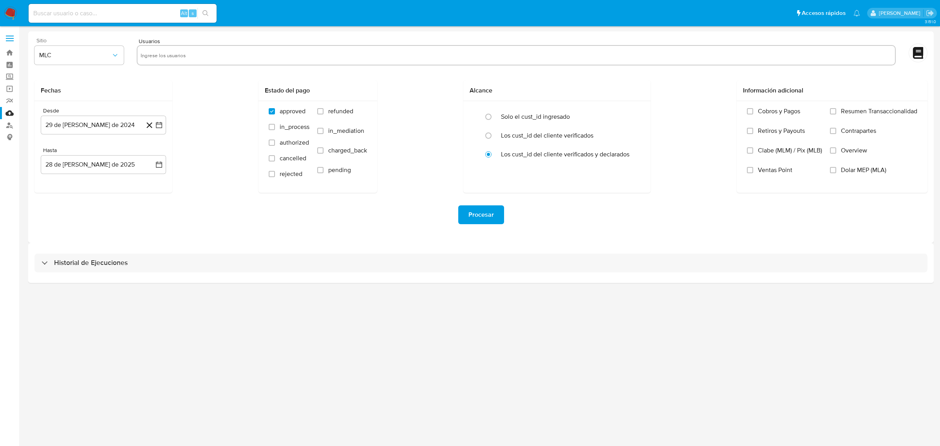
click at [189, 54] on input "text" at bounding box center [516, 55] width 751 height 13
paste input "204085325"
type input "204085325"
paste input "204085325"
type input "204085325"
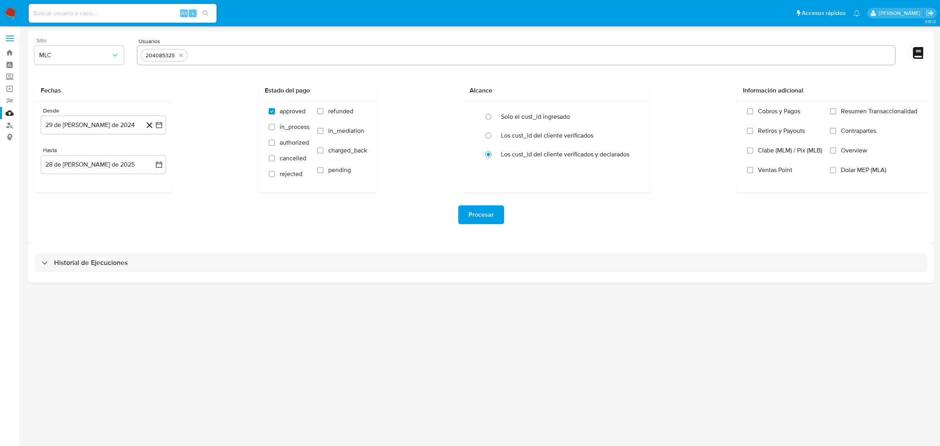
paste input "2404811917"
type input "2404811917"
paste input "143183376"
type input "143183376"
paste input "714186896"
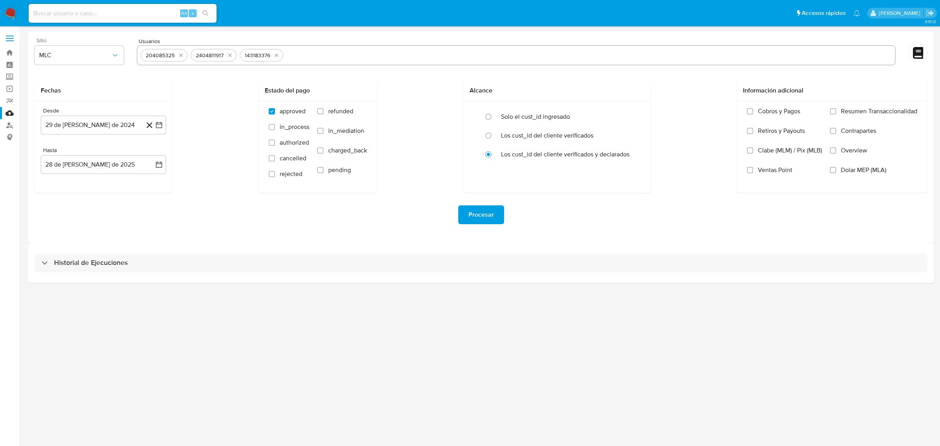
type input "714186896"
paste input "380509993"
type input "380509993"
paste input "267699102"
type input "267699102"
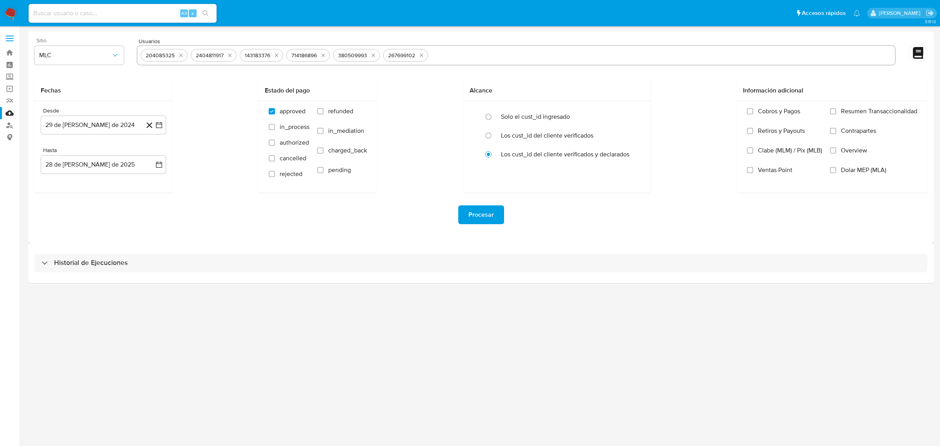
paste input "2463092426"
type input "2463092426"
paste input "1667514274"
type input "1667514274"
click at [213, 234] on div "Procesar" at bounding box center [480, 215] width 893 height 44
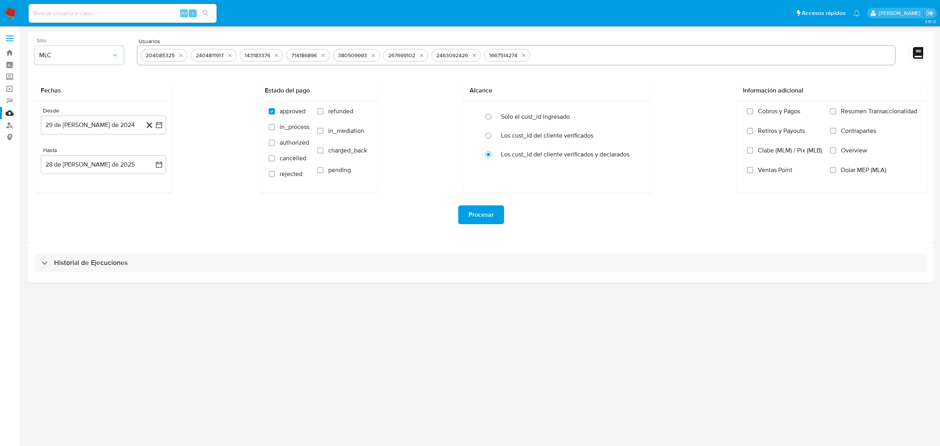
click at [482, 215] on span "Procesar" at bounding box center [480, 214] width 25 height 17
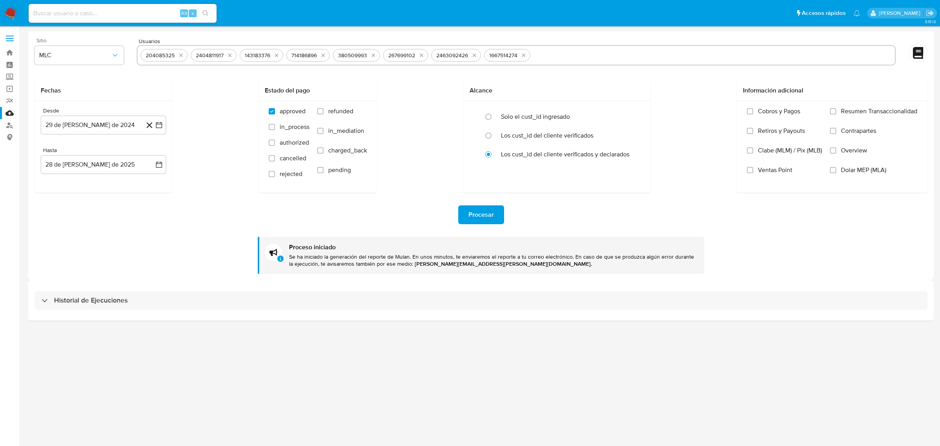
click at [81, 13] on input at bounding box center [123, 13] width 188 height 10
paste input "1103796738"
type input "1103796738"
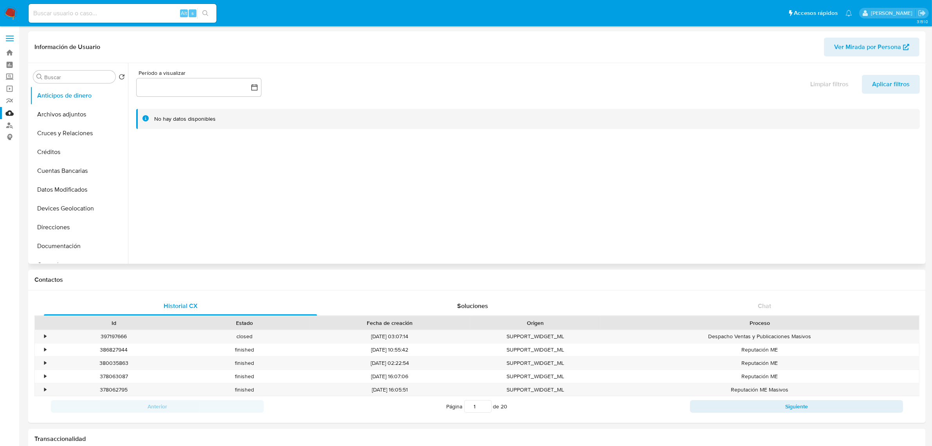
select select "10"
click at [48, 190] on button "KYC" at bounding box center [76, 189] width 92 height 19
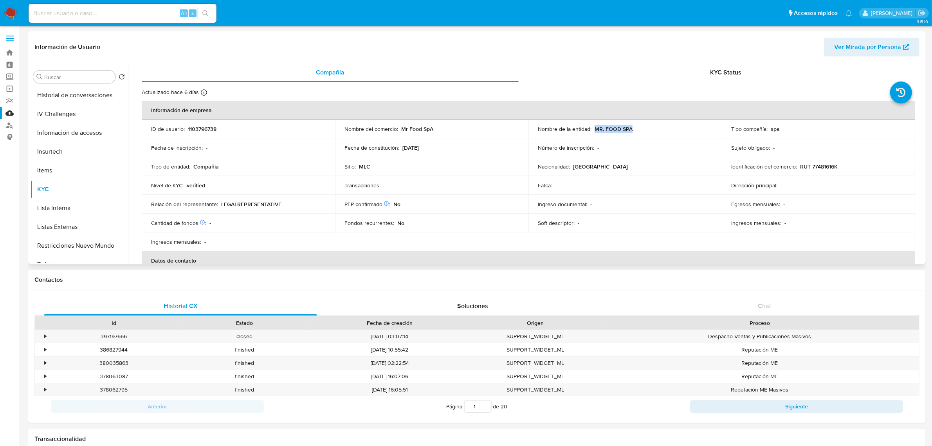
drag, startPoint x: 583, startPoint y: 129, endPoint x: 593, endPoint y: 127, distance: 10.8
click at [593, 127] on div "Nombre de la entidad : MR. FOOD SPA" at bounding box center [625, 128] width 175 height 7
copy p "MR. FOOD SPA"
click at [77, 144] on button "Historial Casos" at bounding box center [76, 136] width 92 height 19
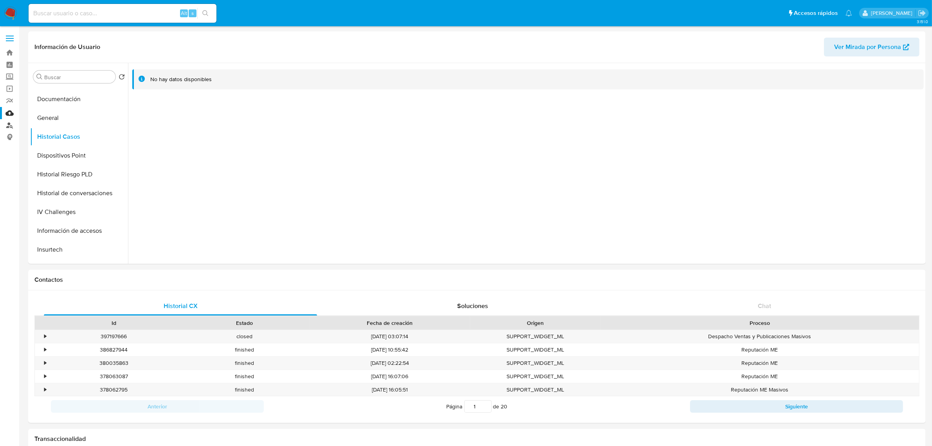
click at [7, 124] on link "Buscador de personas" at bounding box center [46, 125] width 93 height 12
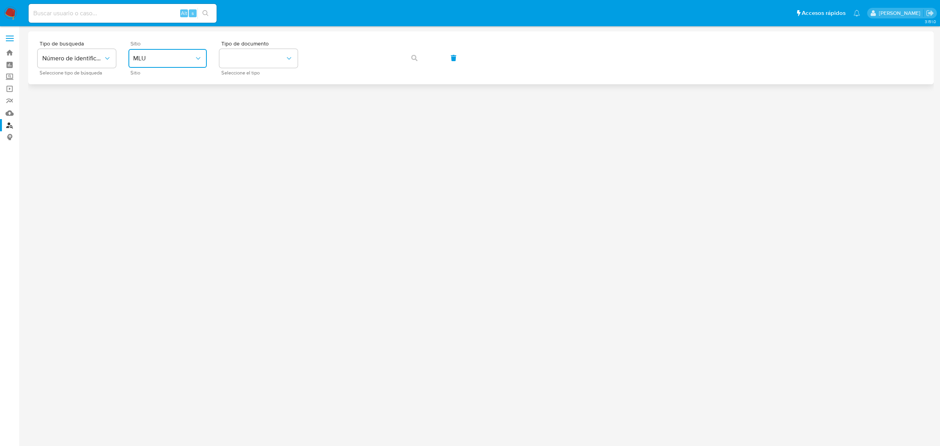
click at [137, 60] on span "MLU" at bounding box center [163, 58] width 61 height 8
click at [147, 186] on div "MLC" at bounding box center [165, 192] width 64 height 19
click at [251, 47] on div "Tipo de documento Seleccione el tipo" at bounding box center [258, 58] width 78 height 34
click at [239, 76] on div "Tipo de busqueda Número de identificación Seleccione tipo de búsqueda Sitio MLC…" at bounding box center [480, 57] width 905 height 53
click at [253, 65] on button "identificationType" at bounding box center [258, 58] width 78 height 19
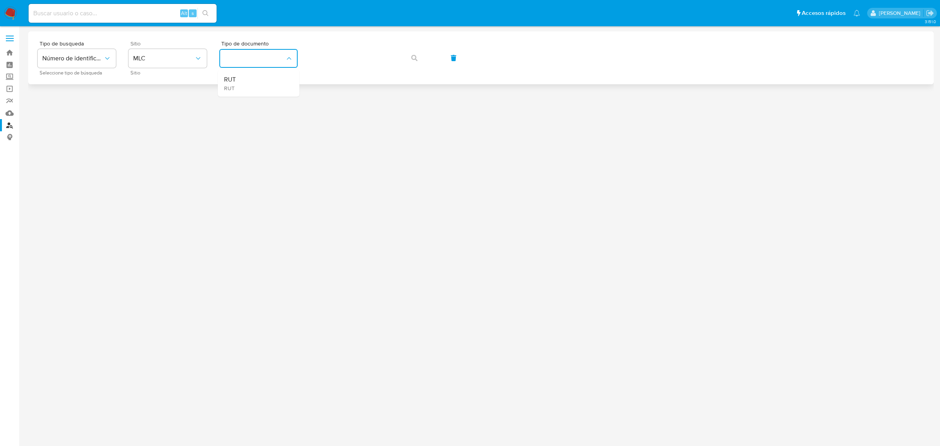
drag, startPoint x: 245, startPoint y: 85, endPoint x: 330, endPoint y: 71, distance: 86.0
click at [247, 85] on div "RUT RUT" at bounding box center [256, 83] width 64 height 27
click at [417, 55] on button "button" at bounding box center [414, 58] width 27 height 19
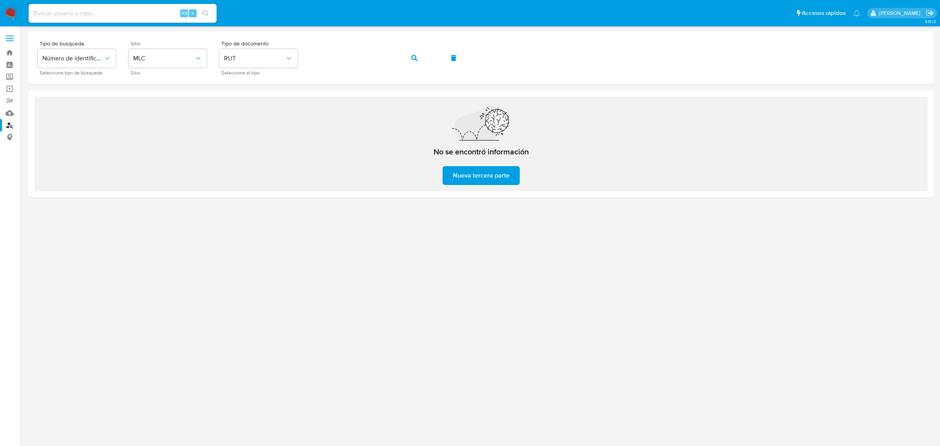
click at [58, 10] on input at bounding box center [123, 13] width 188 height 10
paste input "794784896"
type input "794784896"
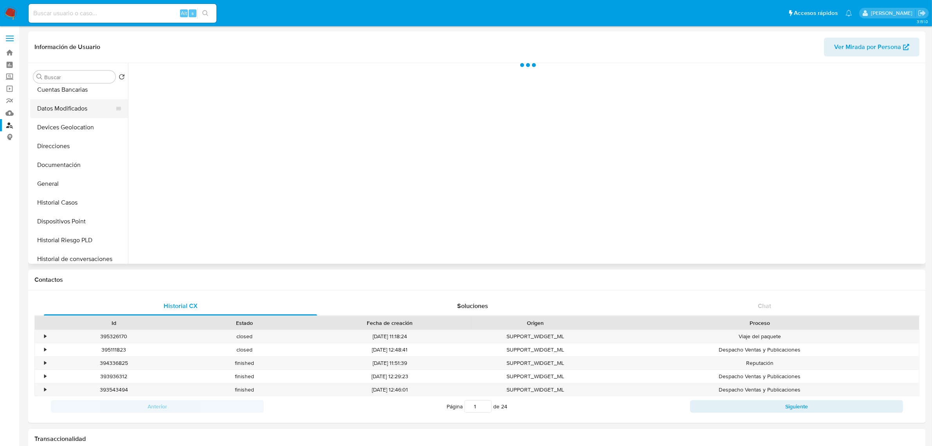
scroll to position [98, 0]
click at [55, 184] on button "Historial Casos" at bounding box center [76, 185] width 92 height 19
select select "10"
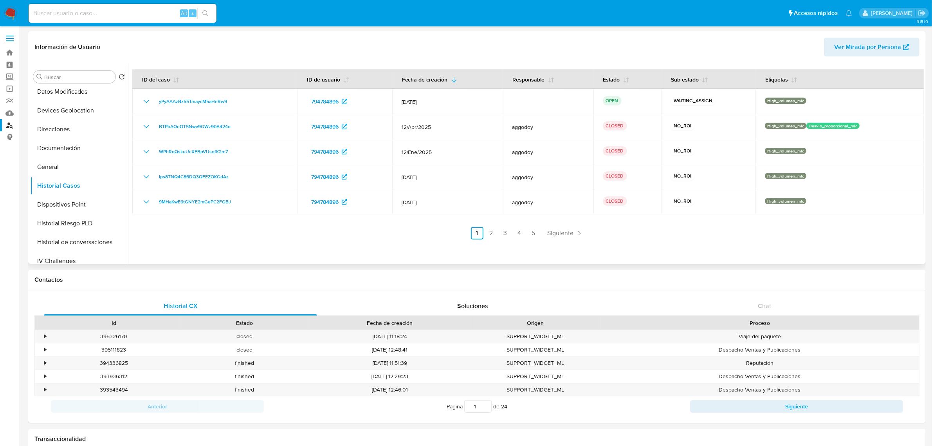
click at [490, 233] on link "2" at bounding box center [491, 233] width 13 height 13
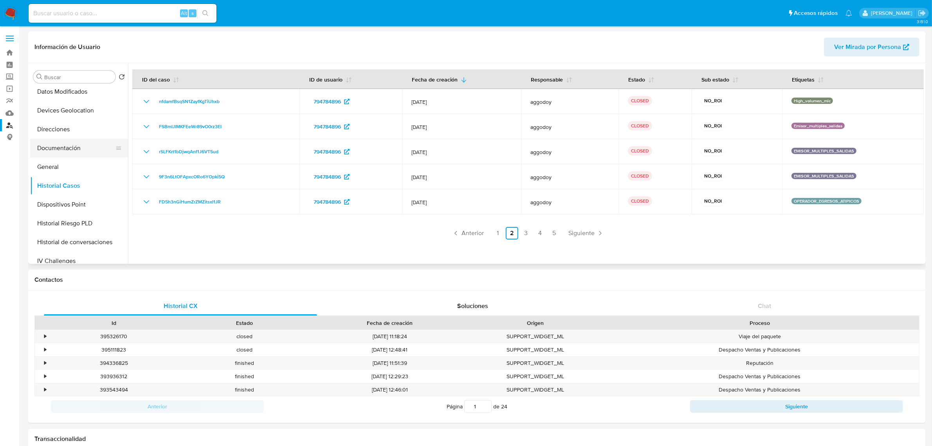
click at [66, 146] on button "Documentación" at bounding box center [76, 148] width 92 height 19
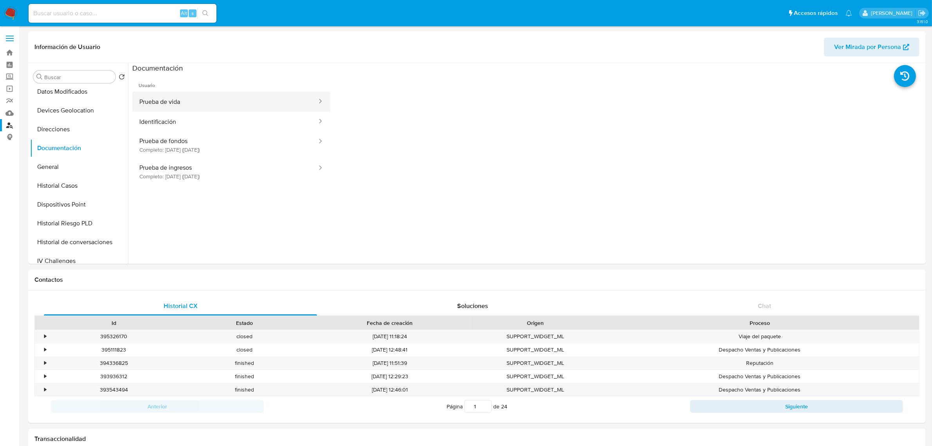
click at [213, 106] on button "Prueba de vida" at bounding box center [225, 102] width 186 height 20
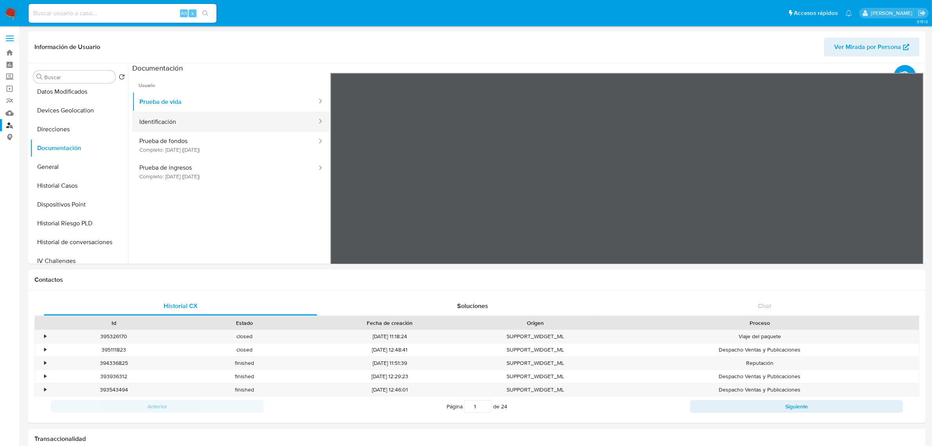
click at [170, 126] on button "Identificación" at bounding box center [225, 122] width 186 height 20
click at [912, 198] on icon at bounding box center [914, 200] width 5 height 8
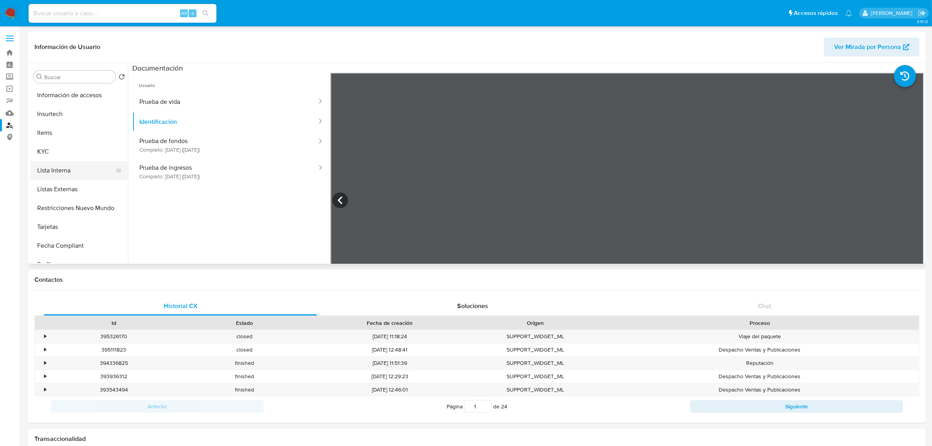
scroll to position [294, 0]
click at [36, 150] on button "Lista Interna" at bounding box center [76, 159] width 92 height 19
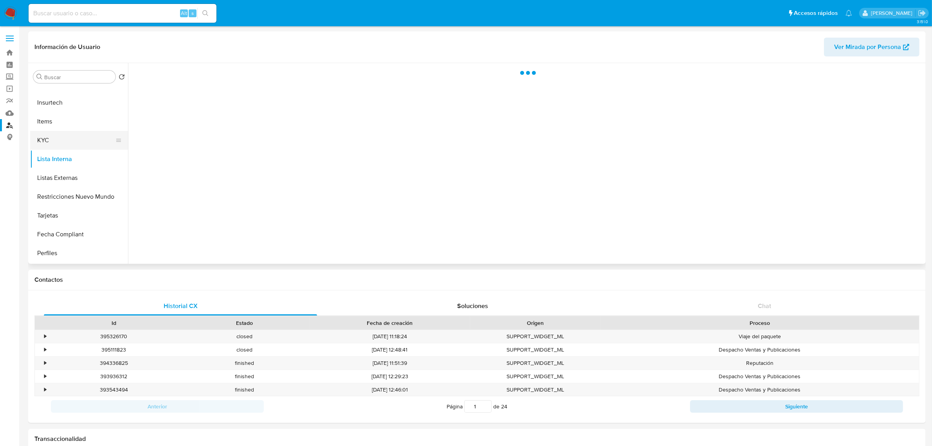
click at [42, 144] on button "KYC" at bounding box center [76, 140] width 92 height 19
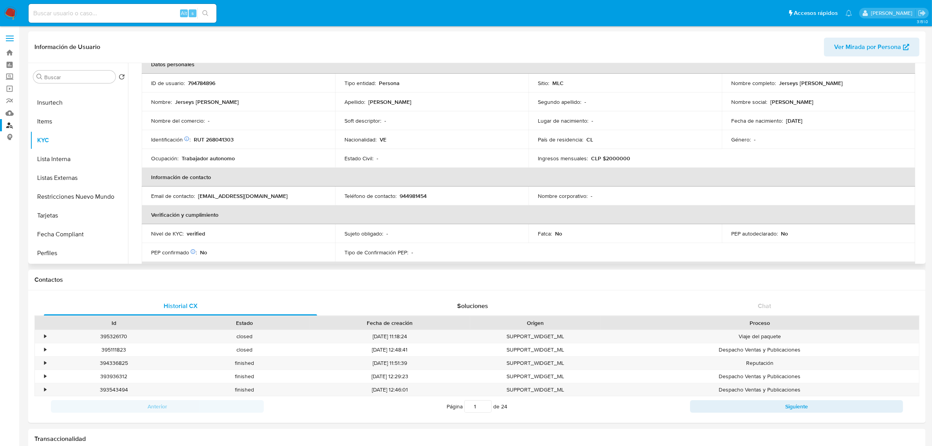
scroll to position [0, 0]
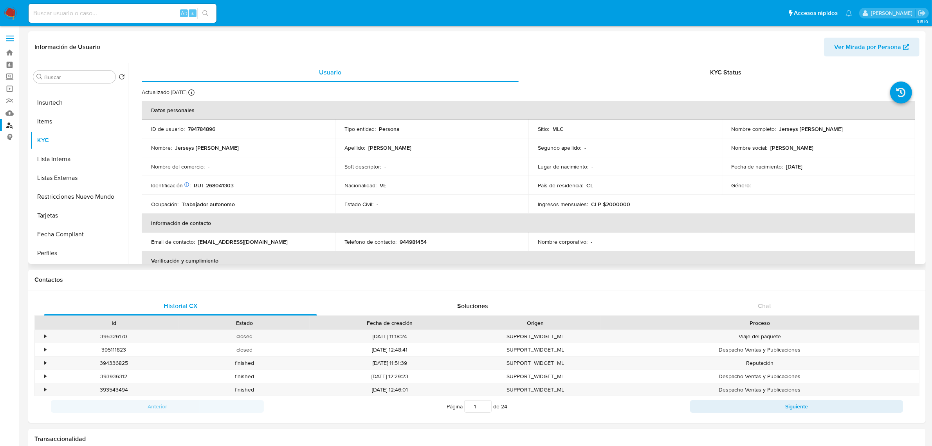
click at [869, 124] on td "Nombre completo : Jerseys [PERSON_NAME]" at bounding box center [818, 128] width 193 height 19
drag, startPoint x: 848, startPoint y: 134, endPoint x: 772, endPoint y: 132, distance: 76.0
click at [772, 132] on td "Nombre completo : Jerseys [PERSON_NAME]" at bounding box center [818, 128] width 193 height 19
click at [217, 185] on p "RUT 268041303" at bounding box center [214, 185] width 40 height 7
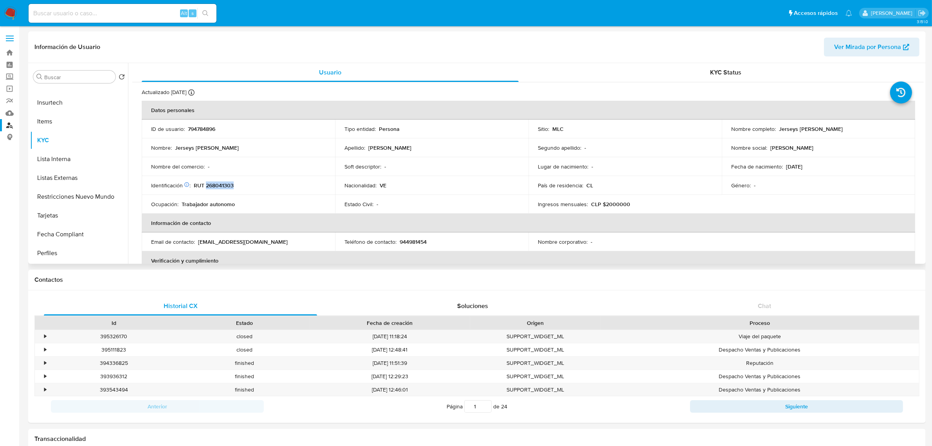
copy p "268041303"
click at [211, 126] on p "794784896" at bounding box center [201, 128] width 27 height 7
copy p "794784896"
click at [7, 124] on link "Buscador de personas" at bounding box center [46, 125] width 93 height 12
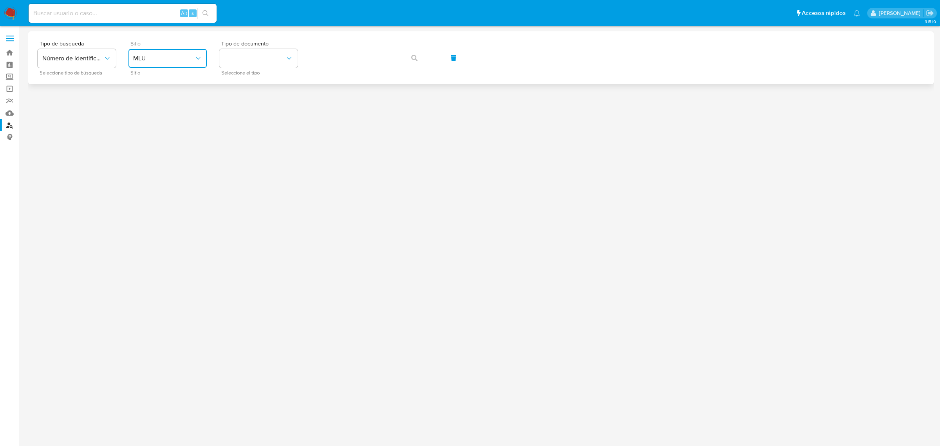
click at [162, 57] on span "MLU" at bounding box center [163, 58] width 61 height 8
click at [148, 192] on div "MLC" at bounding box center [165, 192] width 64 height 19
click at [274, 61] on button "identificationType" at bounding box center [258, 58] width 78 height 19
click at [257, 81] on div "RUT RUT" at bounding box center [256, 83] width 64 height 27
click at [418, 58] on button "button" at bounding box center [414, 58] width 27 height 19
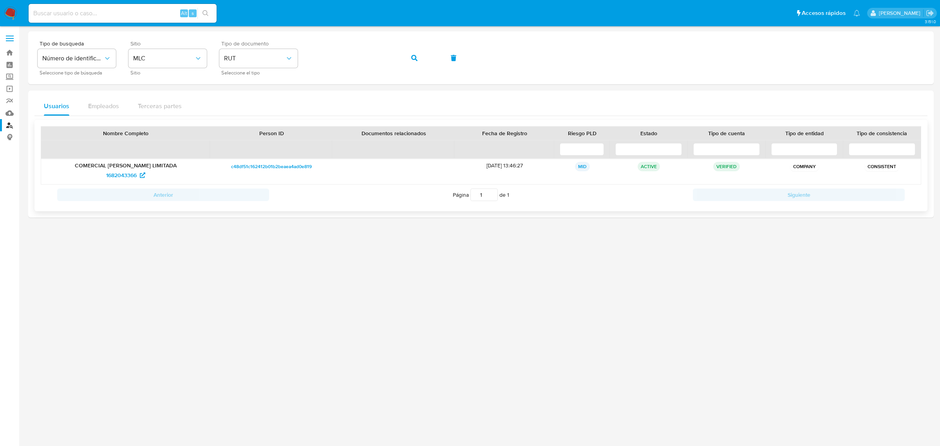
click at [122, 166] on p "COMERCIAL [PERSON_NAME] LIMITADA" at bounding box center [126, 165] width 158 height 7
click at [124, 174] on span "1682043366" at bounding box center [121, 175] width 31 height 13
click at [0, 18] on nav "Pausado Ver notificaciones Alt s Accesos rápidos Presiona las siguientes teclas…" at bounding box center [470, 13] width 940 height 26
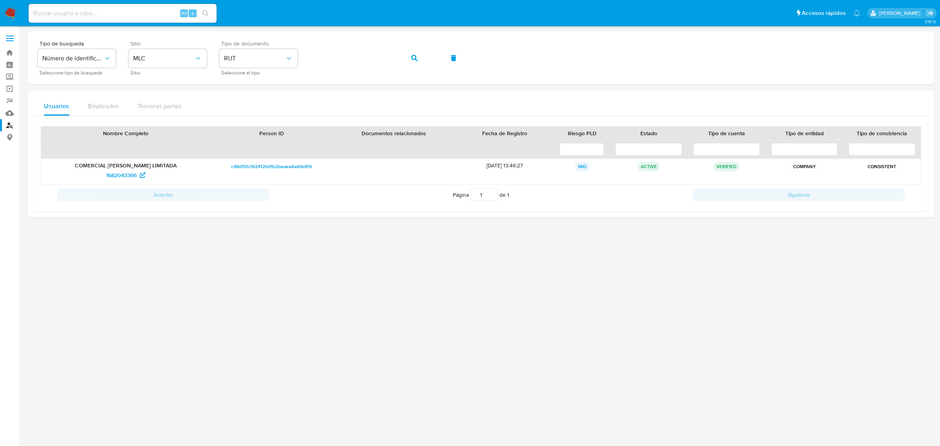
click at [8, 13] on img at bounding box center [10, 13] width 13 height 13
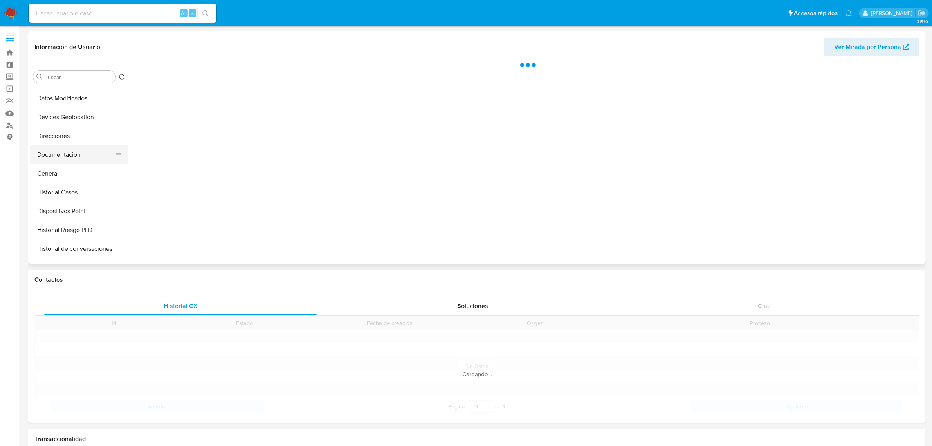
scroll to position [98, 0]
click at [60, 182] on button "Historial Casos" at bounding box center [76, 185] width 92 height 19
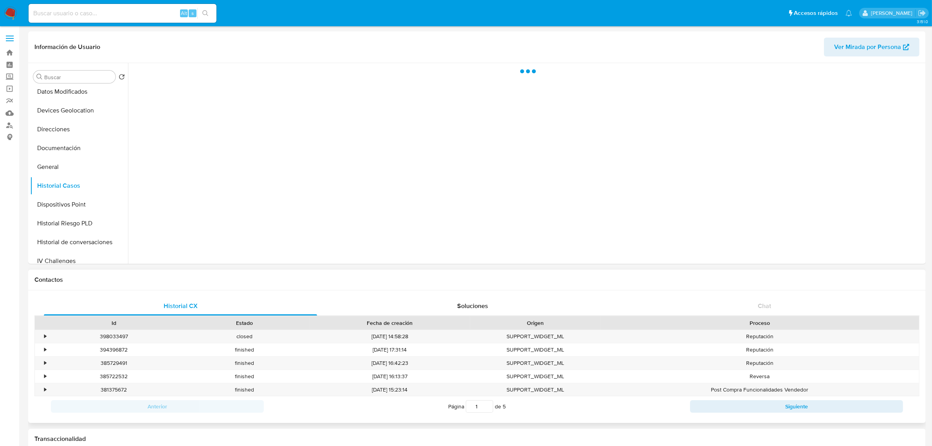
select select "10"
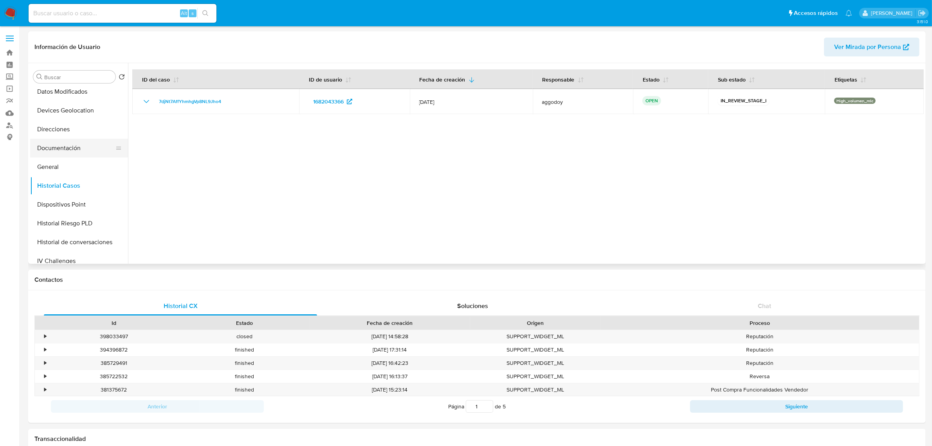
click at [67, 151] on button "Documentación" at bounding box center [76, 148] width 92 height 19
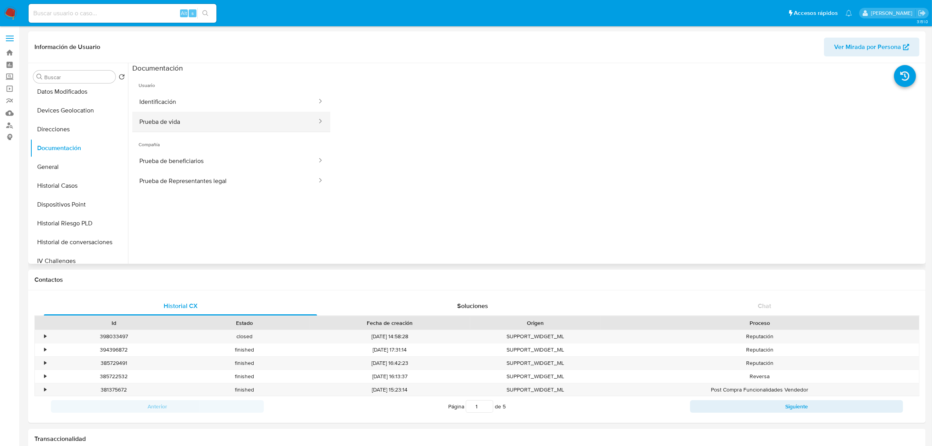
click at [189, 120] on button "Prueba de vida" at bounding box center [225, 122] width 186 height 20
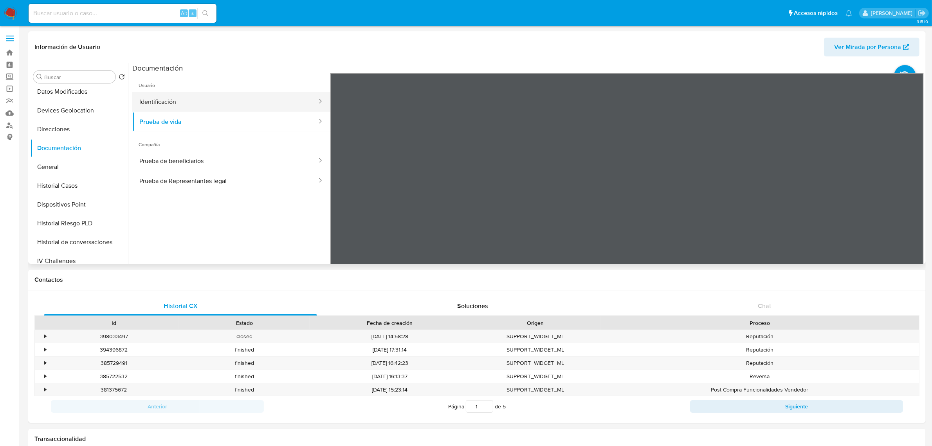
click at [213, 101] on button "Identificación" at bounding box center [225, 102] width 186 height 20
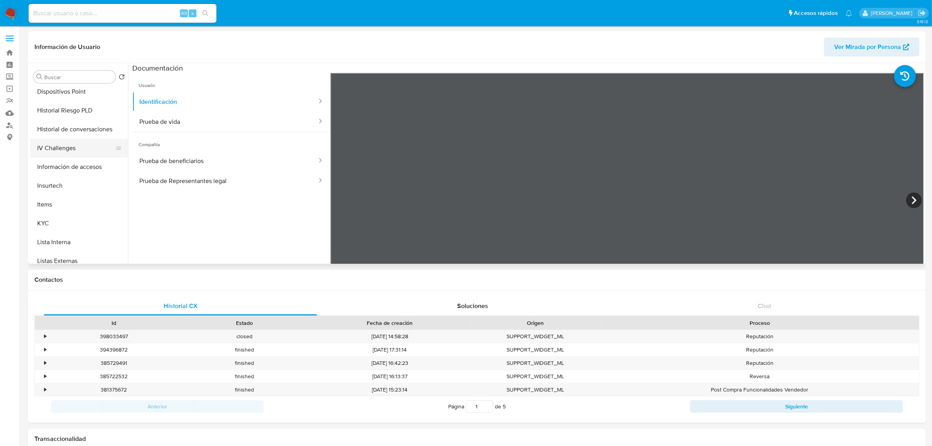
scroll to position [245, 0]
click at [51, 181] on button "KYC" at bounding box center [76, 189] width 92 height 19
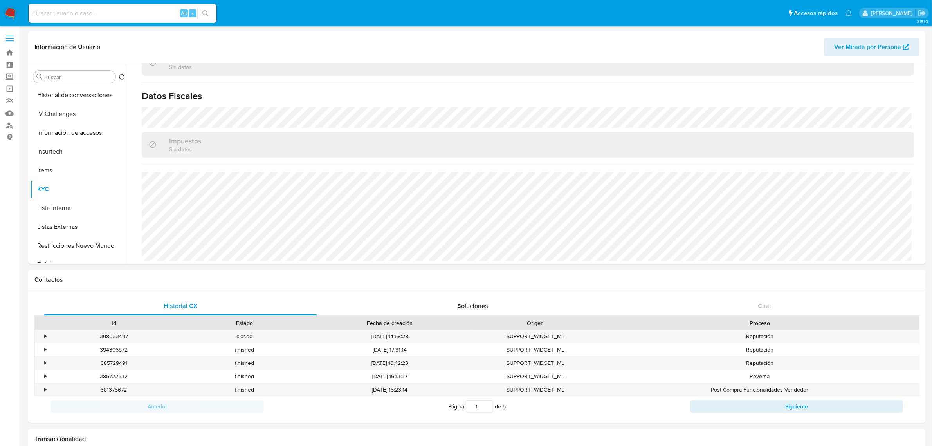
scroll to position [205, 0]
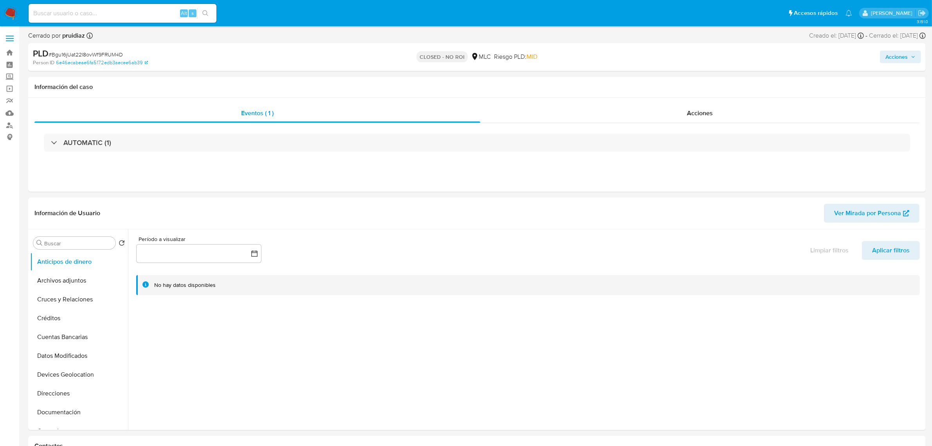
select select "10"
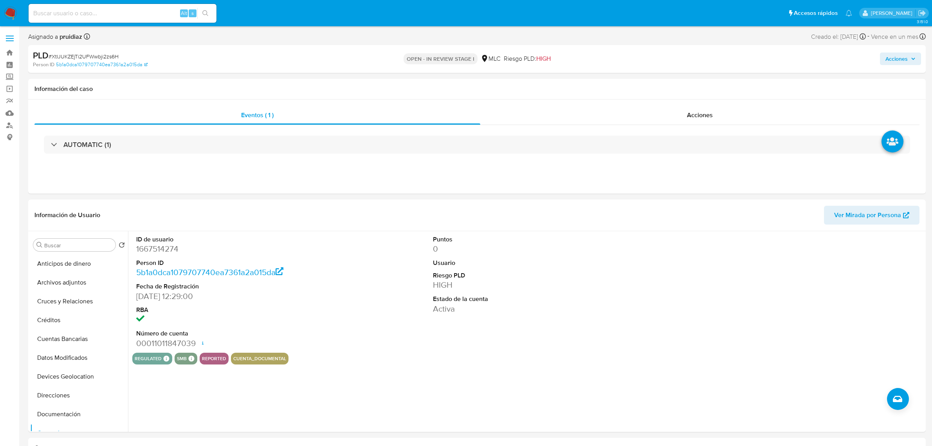
select select "10"
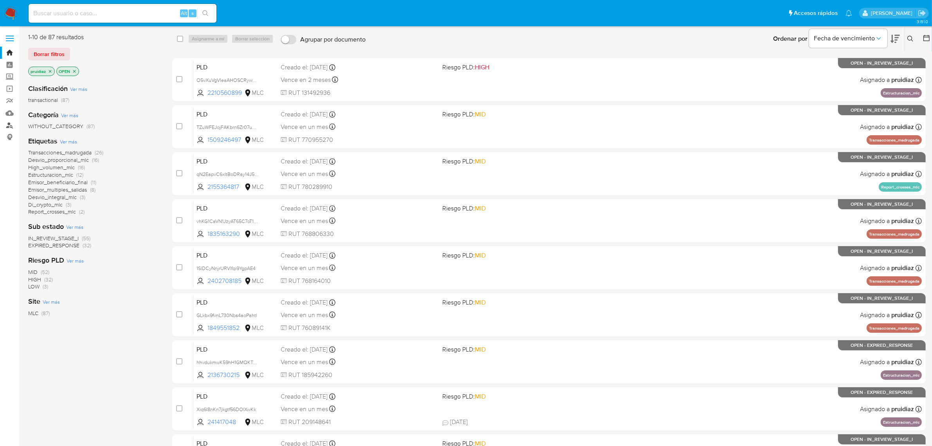
click at [9, 125] on link "Buscador de personas" at bounding box center [46, 125] width 93 height 12
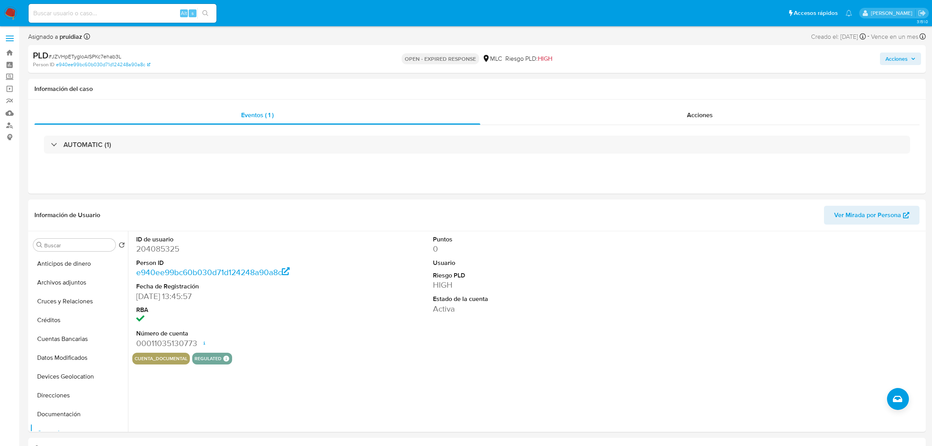
select select "10"
click at [72, 54] on span "# JZVHpETygIoAISPKc7ehab3L" at bounding box center [85, 56] width 73 height 8
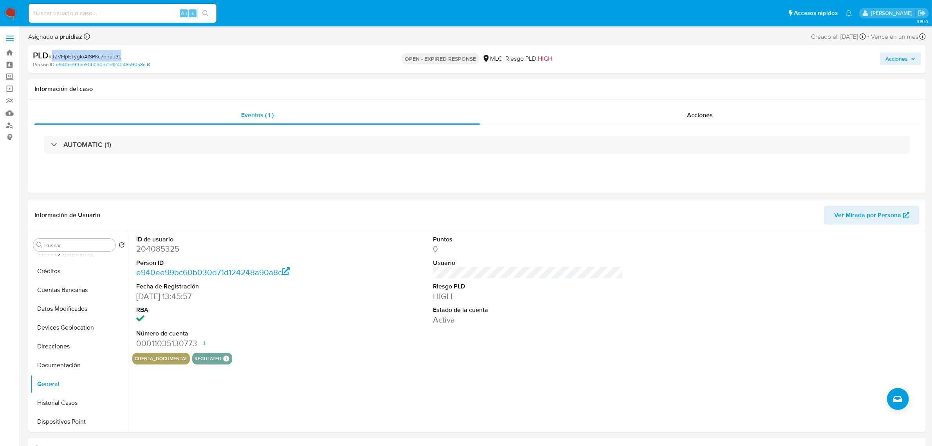
click at [72, 54] on span "# JZVHpETygIoAISPKc7ehab3L" at bounding box center [85, 56] width 73 height 8
copy span "JZVHpETygIoAISPKc7ehab3L"
click at [172, 250] on dd "204085325" at bounding box center [231, 248] width 190 height 11
click at [173, 251] on dd "204085325" at bounding box center [231, 248] width 190 height 11
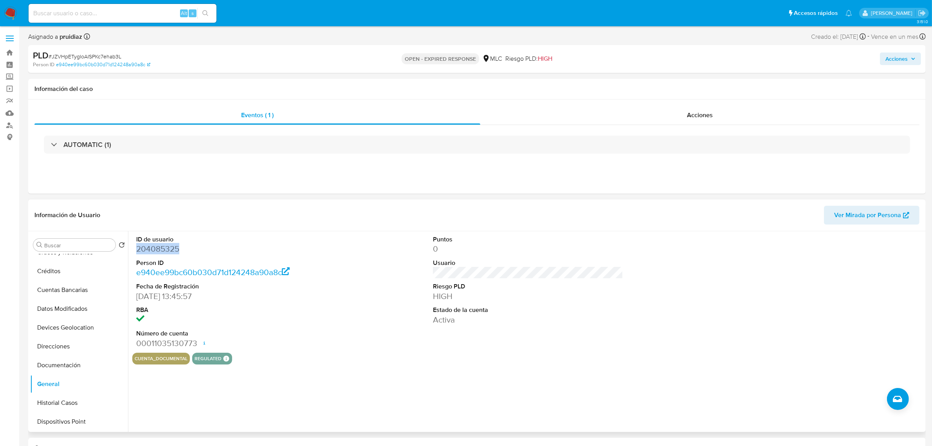
click at [173, 251] on dd "204085325" at bounding box center [231, 248] width 190 height 11
click at [109, 54] on span "# JZVHpETygIoAISPKc7ehab3L" at bounding box center [85, 56] width 73 height 8
copy span "JZVHpETygIoAISPKc7ehab3L"
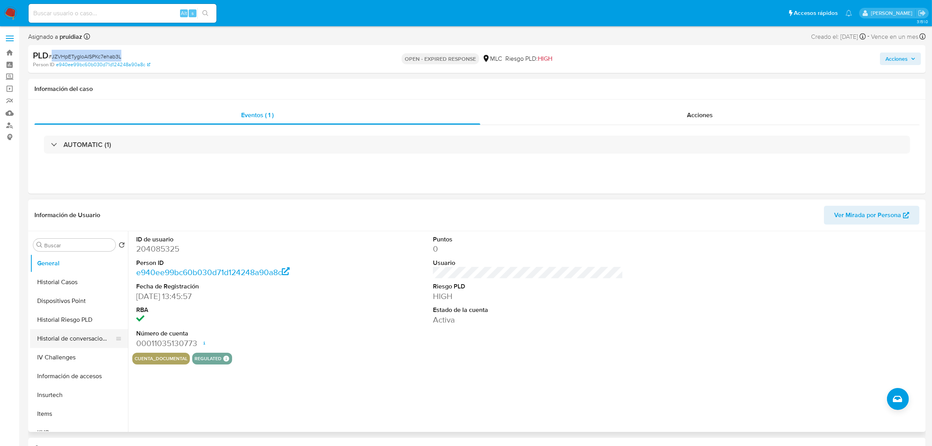
scroll to position [196, 0]
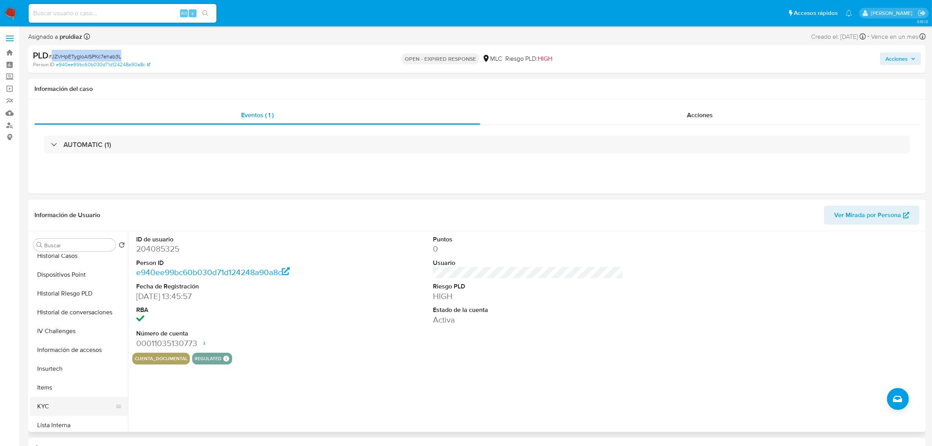
click at [44, 408] on button "KYC" at bounding box center [76, 406] width 92 height 19
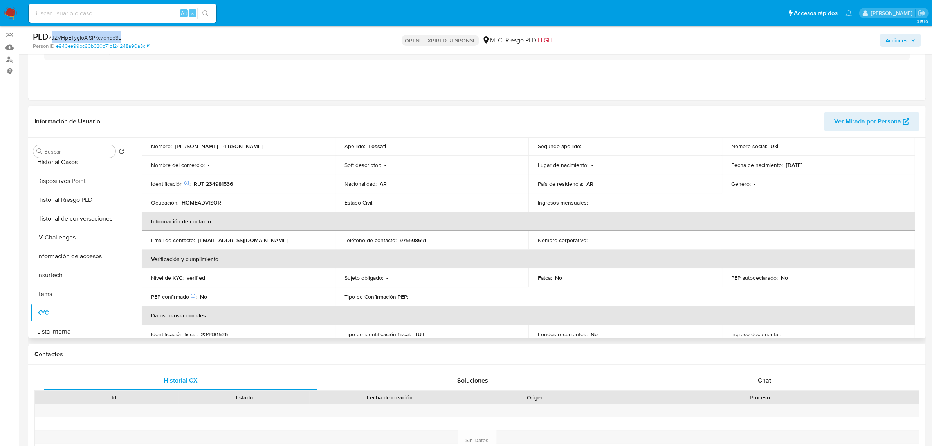
scroll to position [0, 0]
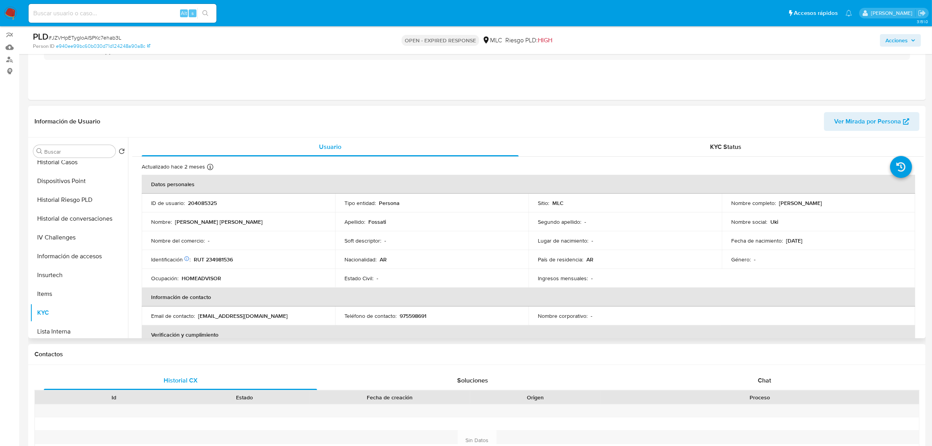
click at [222, 260] on p "RUT 234981536" at bounding box center [213, 259] width 39 height 7
copy p "234981536"
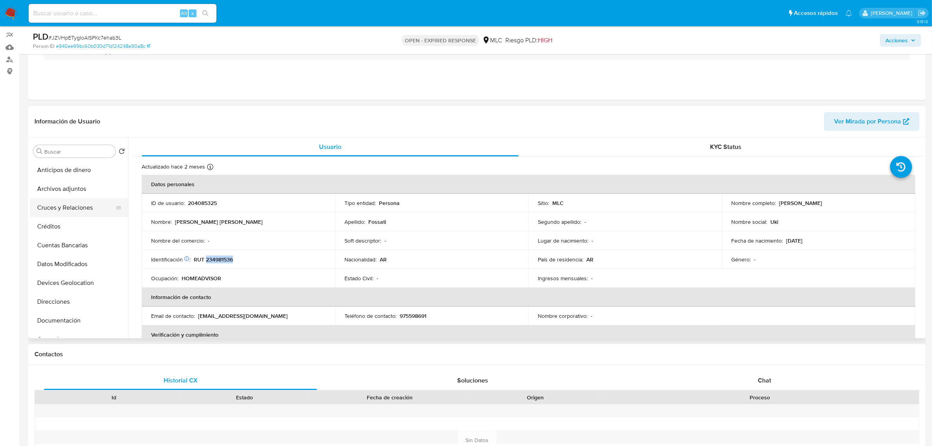
click at [89, 204] on button "Cruces y Relaciones" at bounding box center [76, 207] width 92 height 19
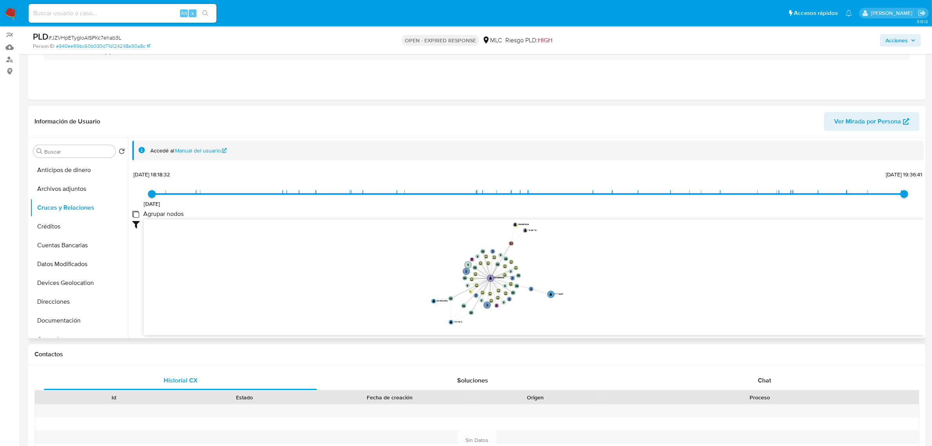
click at [138, 215] on group_nodes "Agrupar nodos" at bounding box center [135, 214] width 6 height 6
checkbox group_nodes "true"
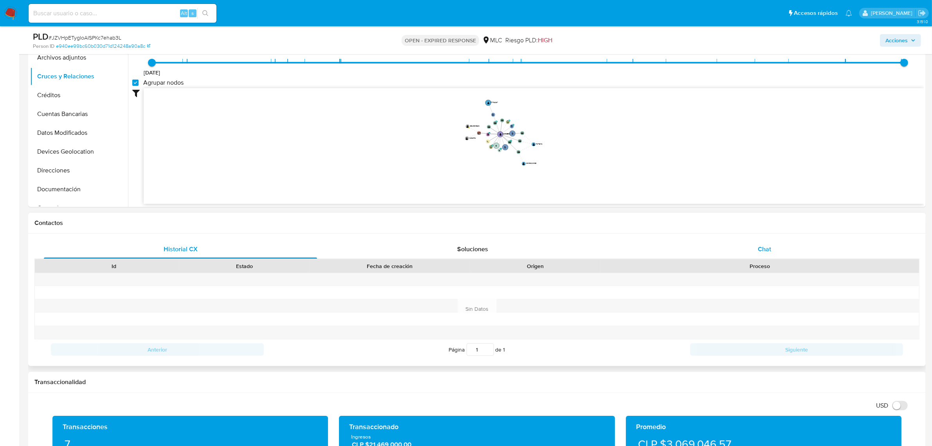
scroll to position [212, 0]
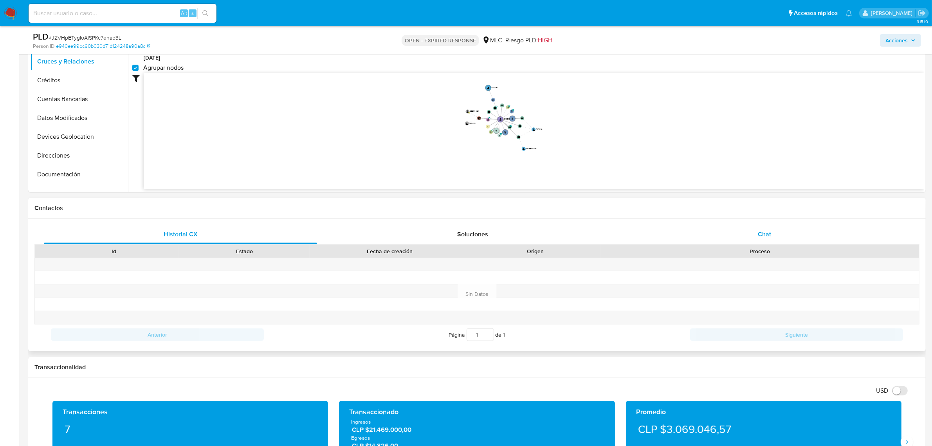
click at [764, 228] on div "Chat" at bounding box center [764, 234] width 273 height 19
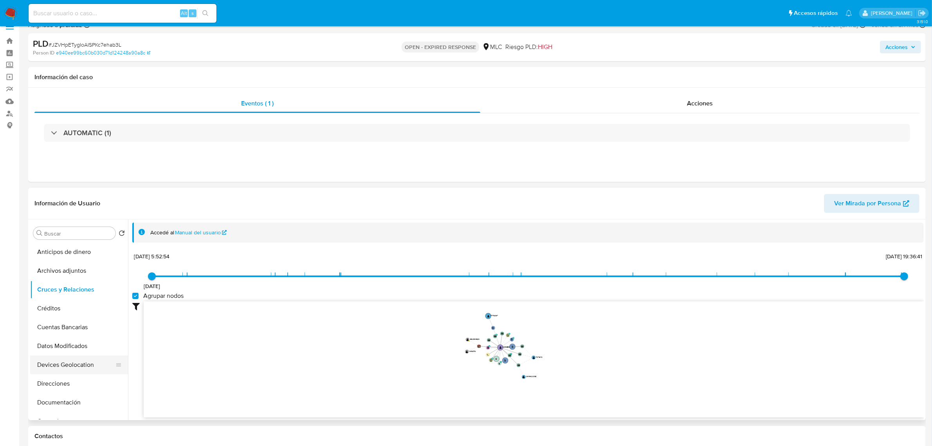
scroll to position [49, 0]
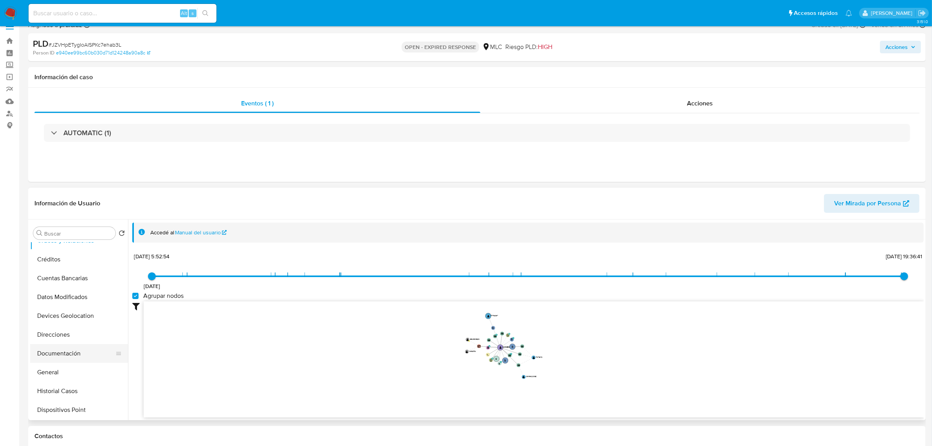
click at [63, 353] on button "Documentación" at bounding box center [76, 353] width 92 height 19
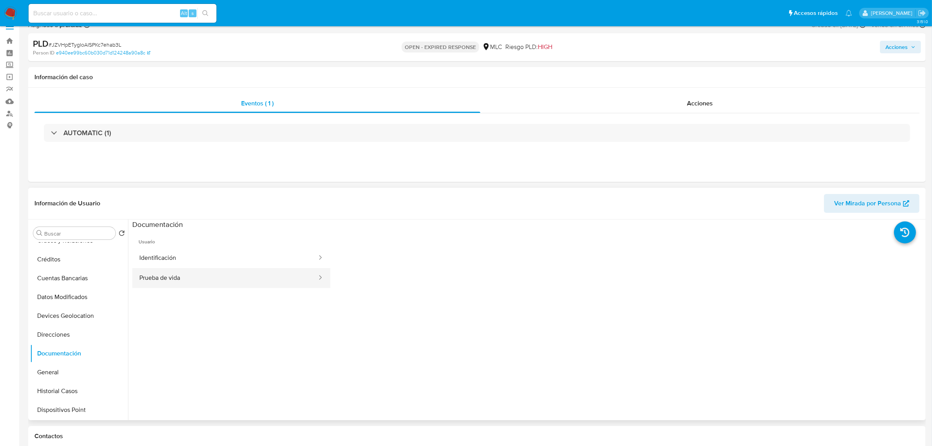
click at [187, 283] on button "Prueba de vida" at bounding box center [225, 278] width 186 height 20
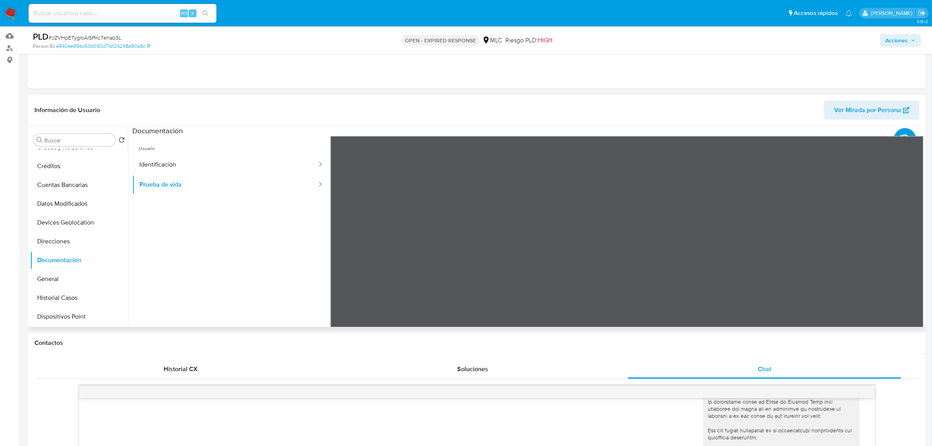
scroll to position [110, 0]
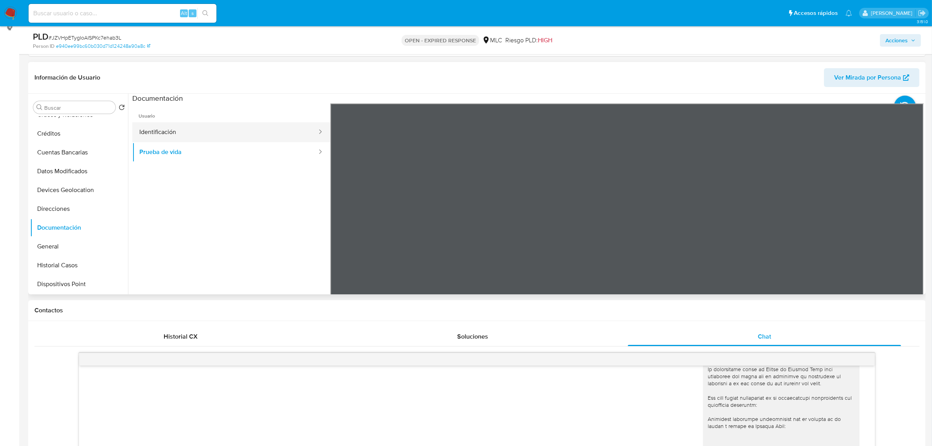
click at [161, 131] on button "Identificación" at bounding box center [225, 132] width 186 height 20
click at [912, 227] on icon at bounding box center [914, 231] width 5 height 8
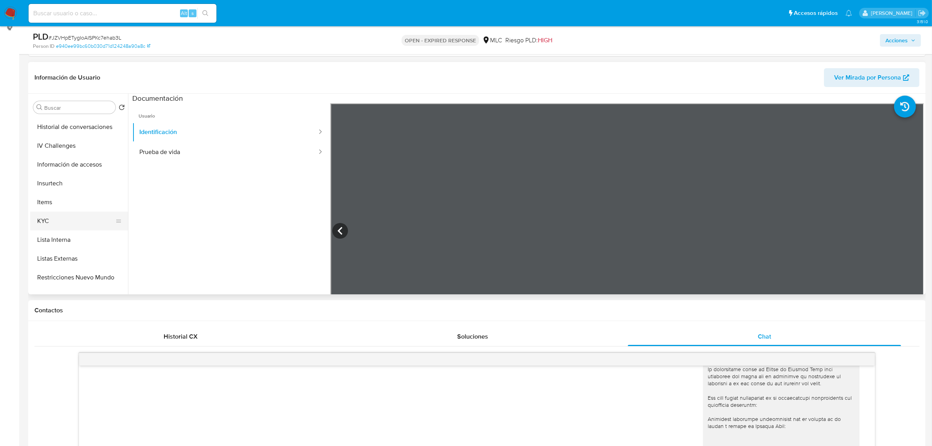
scroll to position [245, 0]
click at [38, 215] on button "KYC" at bounding box center [76, 219] width 92 height 19
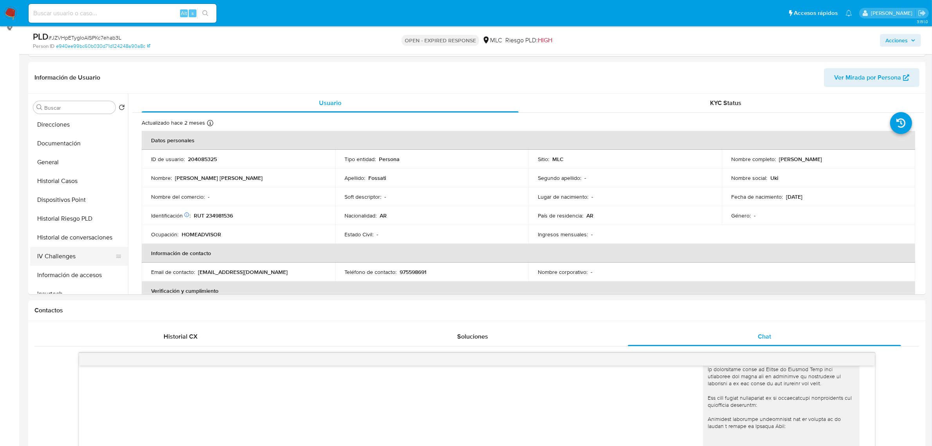
scroll to position [0, 0]
click at [69, 158] on button "Cruces y Relaciones" at bounding box center [76, 163] width 92 height 19
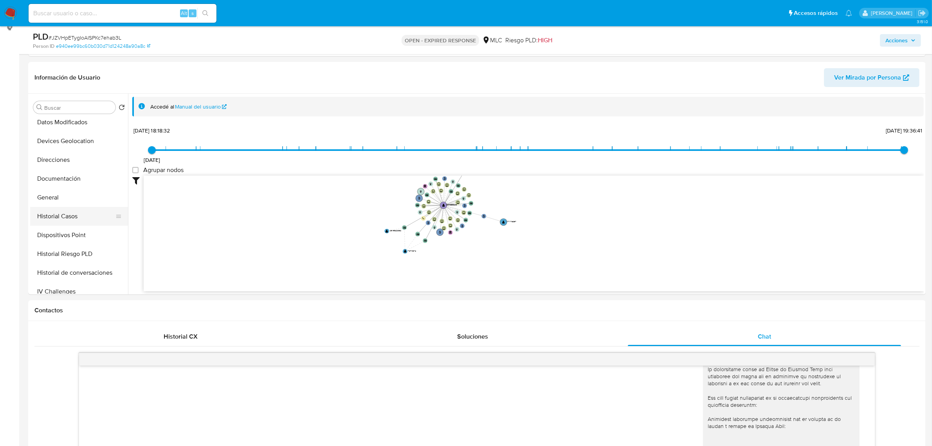
scroll to position [196, 0]
click at [49, 261] on button "KYC" at bounding box center [76, 268] width 92 height 19
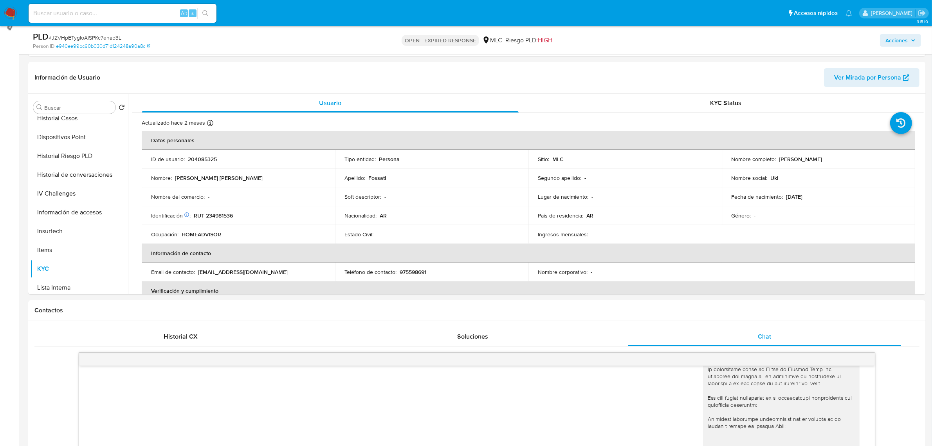
drag, startPoint x: 833, startPoint y: 159, endPoint x: 776, endPoint y: 160, distance: 57.2
click at [776, 160] on div "Nombre completo : Maria Eugenia Fossati" at bounding box center [819, 158] width 175 height 7
copy div "Maria Eugenia Fossati"
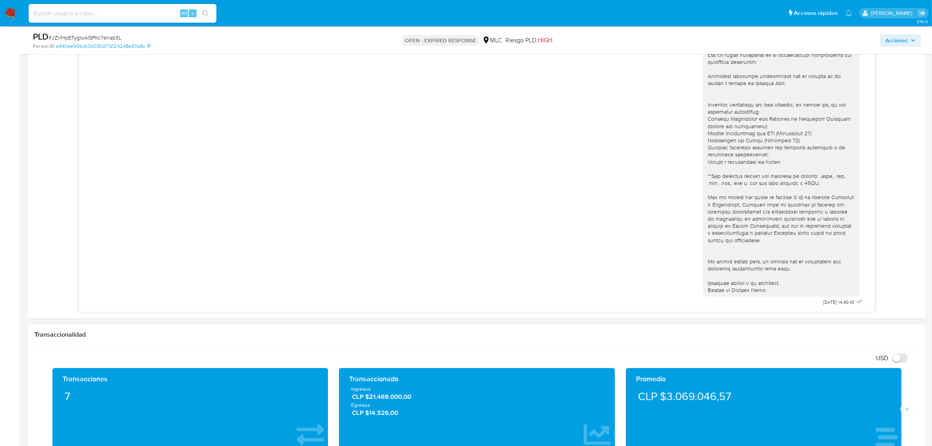
scroll to position [648, 0]
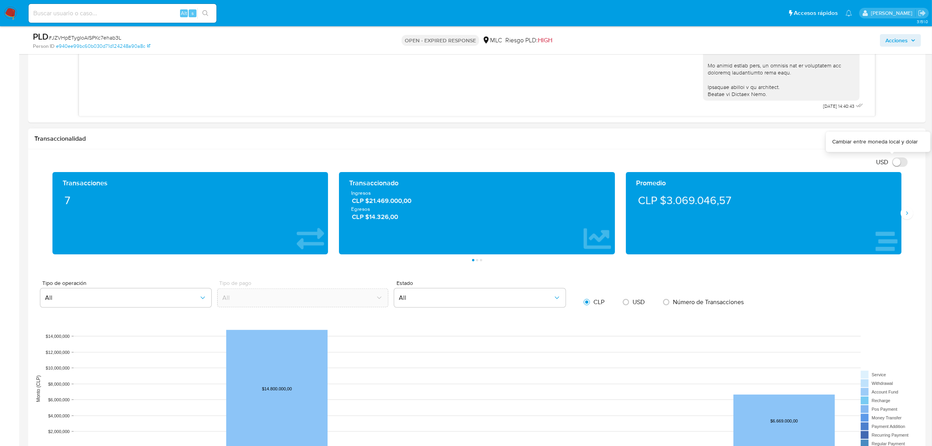
click at [905, 160] on input "USD" at bounding box center [900, 161] width 16 height 9
checkbox input "true"
click at [905, 216] on icon "Siguiente" at bounding box center [907, 213] width 6 height 6
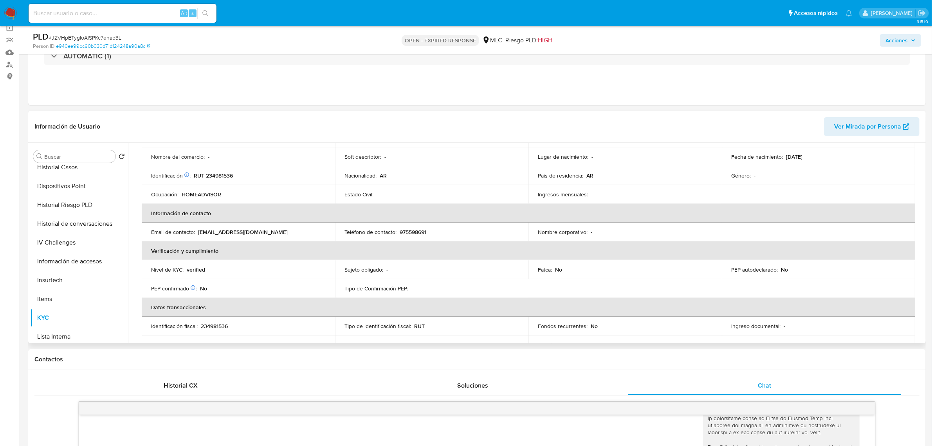
scroll to position [245, 0]
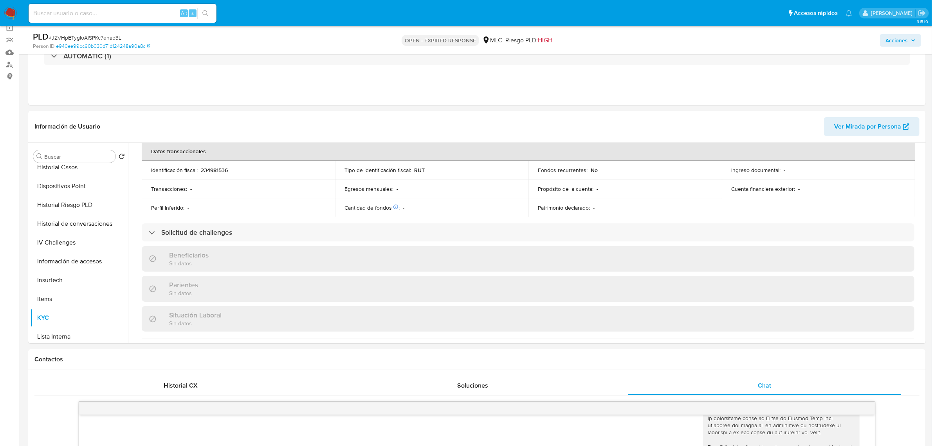
click at [83, 37] on span "# JZVHpETygIoAISPKc7ehab3L" at bounding box center [85, 38] width 73 height 8
copy span "JZVHpETygIoAISPKc7ehab3L"
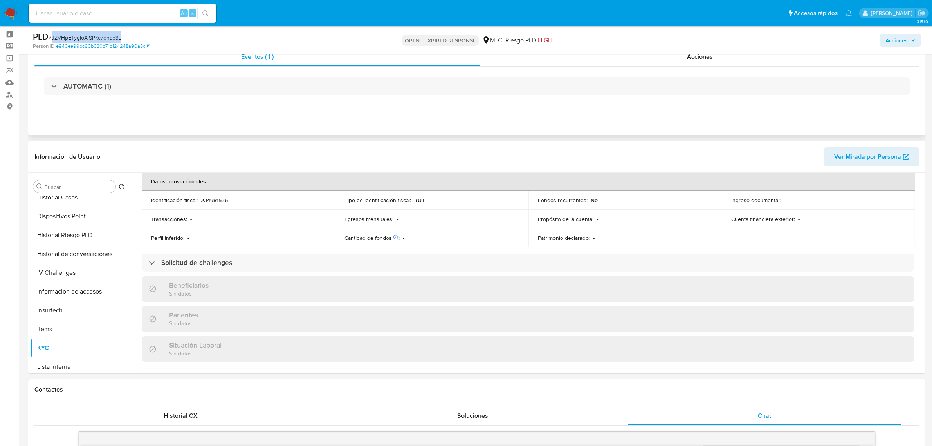
scroll to position [0, 0]
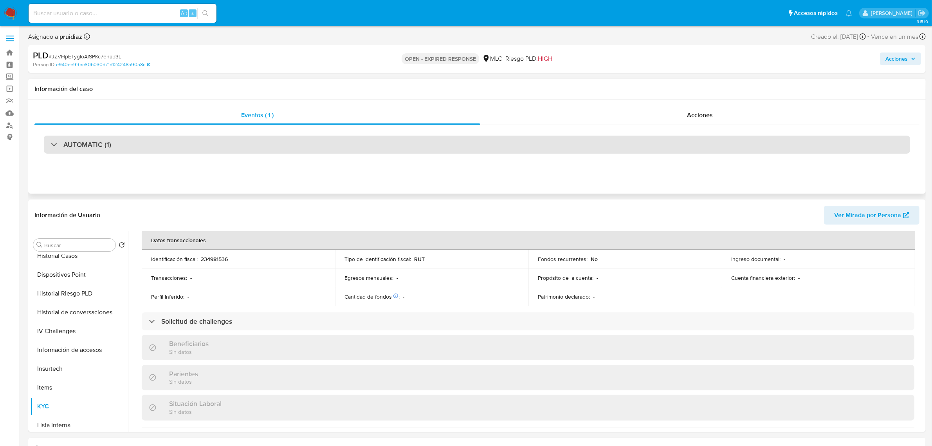
click at [80, 142] on h3 "AUTOMATIC (1)" at bounding box center [87, 144] width 48 height 9
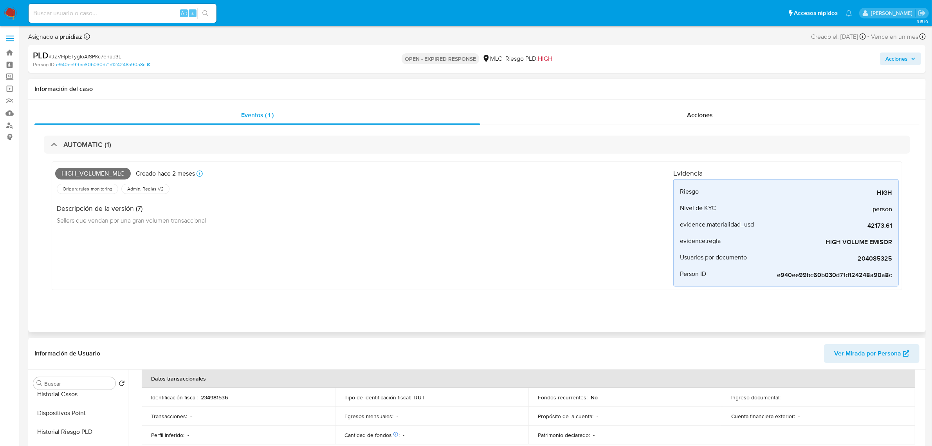
click at [93, 175] on span "High_volumen_mlc" at bounding box center [93, 174] width 76 height 12
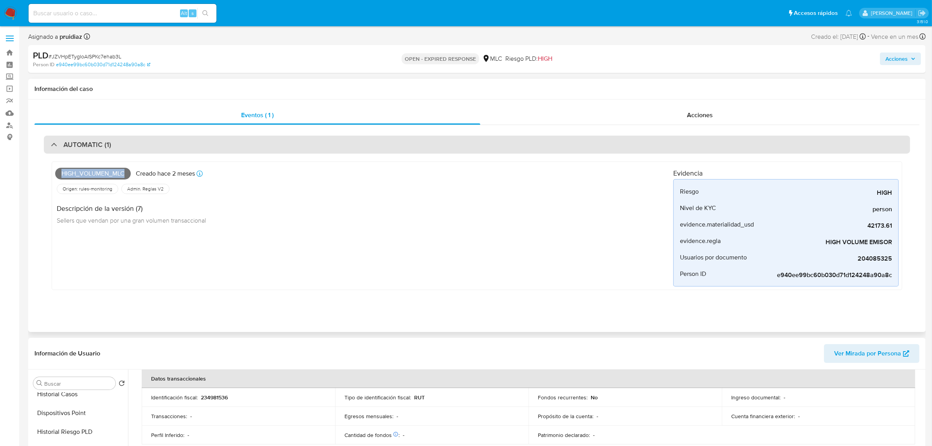
copy span "High_volumen_mlc"
click at [128, 138] on div "AUTOMATIC (1)" at bounding box center [477, 144] width 867 height 18
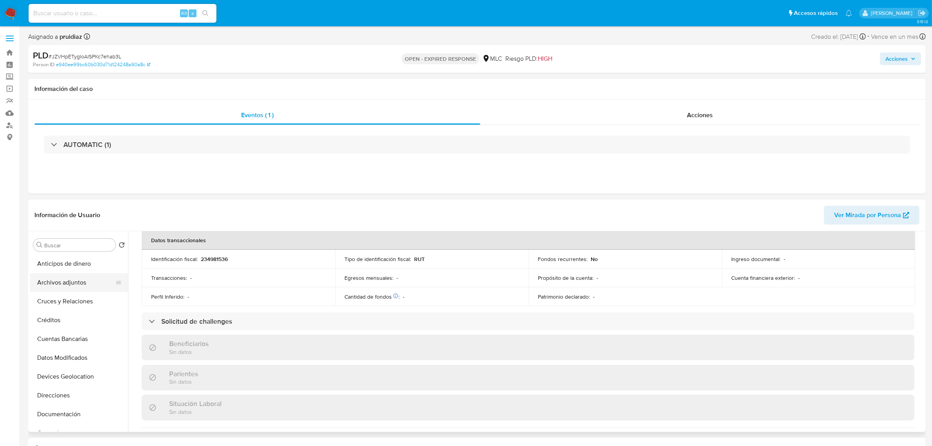
click at [57, 284] on button "Archivos adjuntos" at bounding box center [76, 282] width 92 height 19
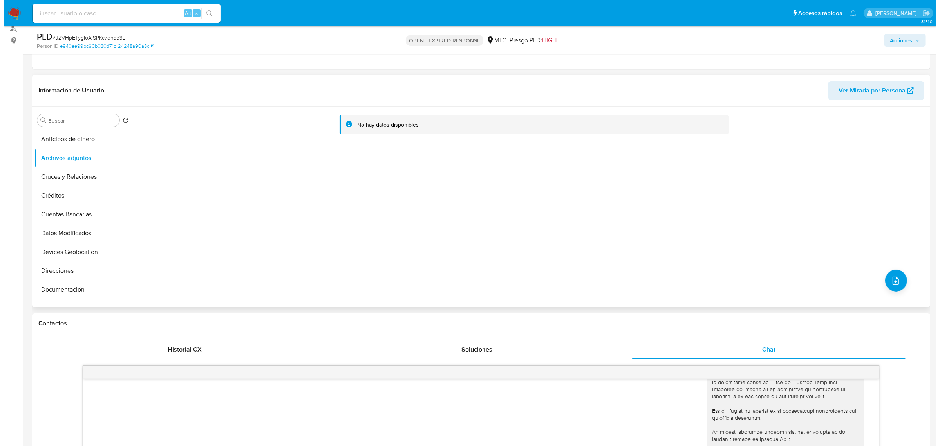
scroll to position [98, 0]
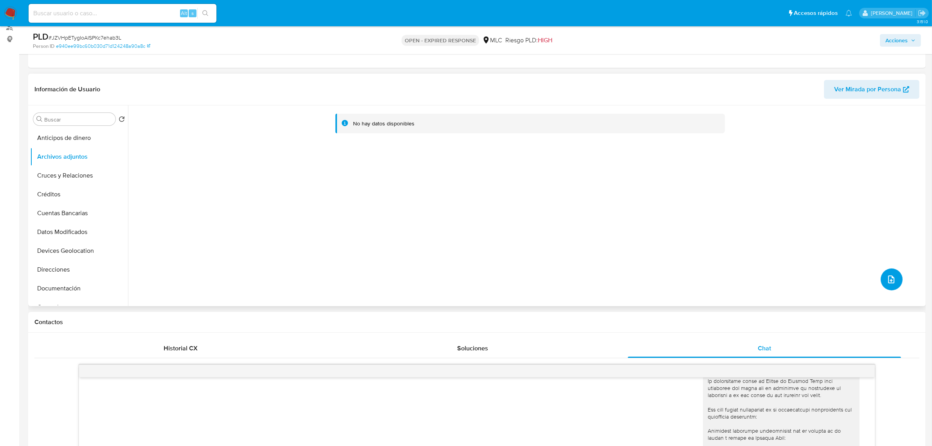
click at [894, 280] on button "upload-file" at bounding box center [892, 279] width 22 height 22
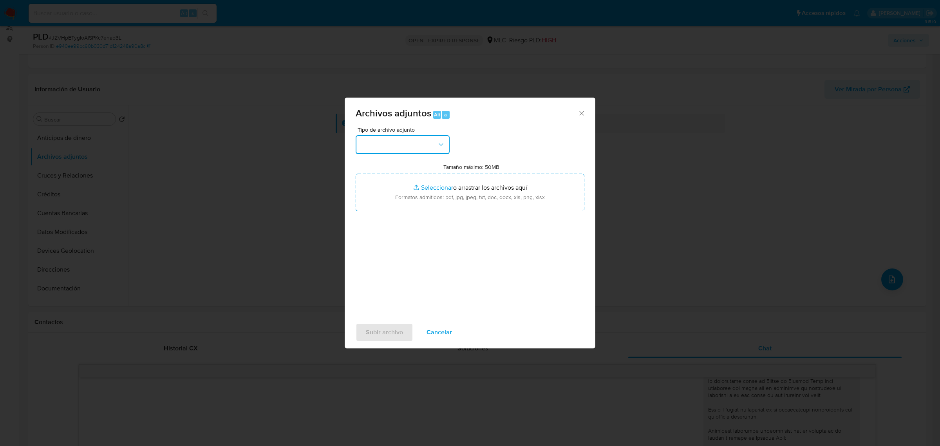
drag, startPoint x: 390, startPoint y: 140, endPoint x: 387, endPoint y: 149, distance: 9.5
click at [390, 140] on button "button" at bounding box center [403, 144] width 94 height 19
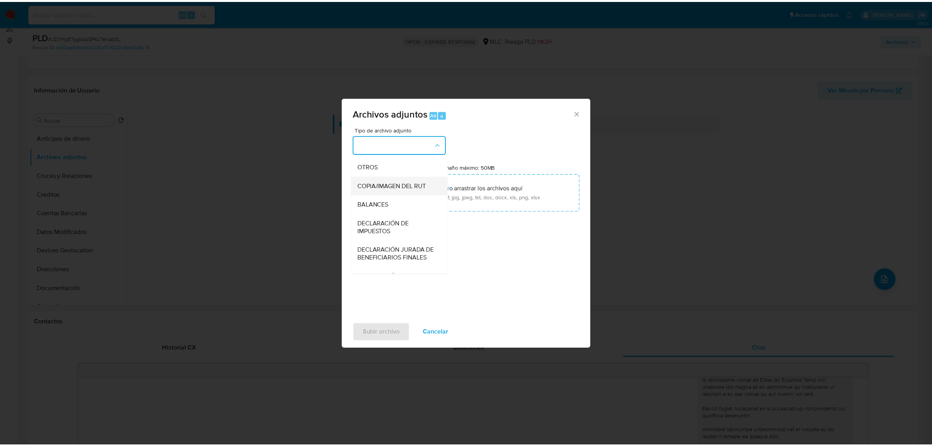
scroll to position [130, 0]
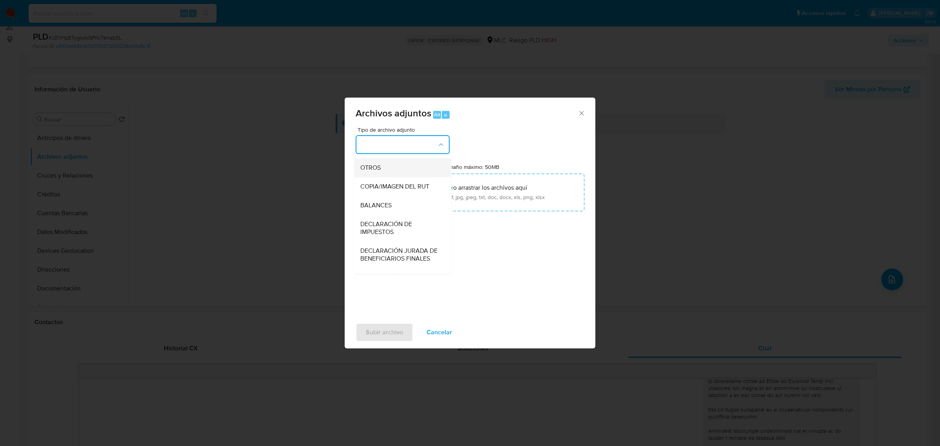
click at [365, 169] on div "OTROS" at bounding box center [400, 167] width 80 height 19
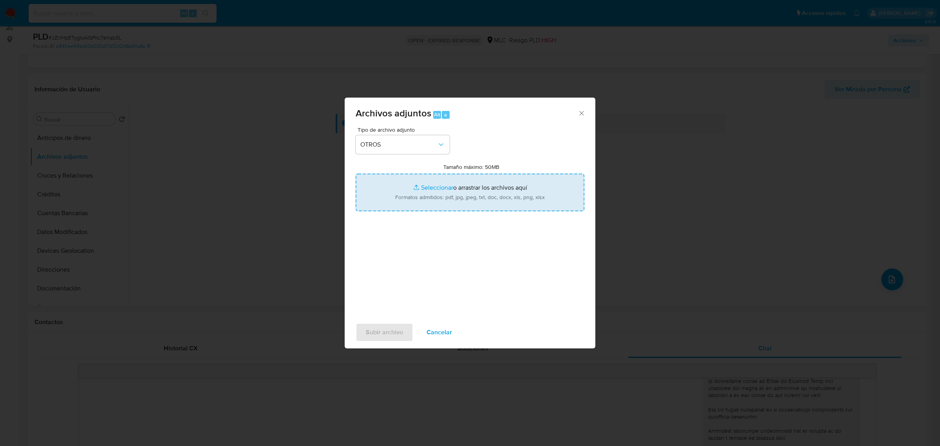
click at [412, 183] on input "Tamaño máximo: 50MB Seleccionar archivos" at bounding box center [470, 192] width 229 height 38
type input "C:\fakepath\204085325 - 12_08_2025.xlsx"
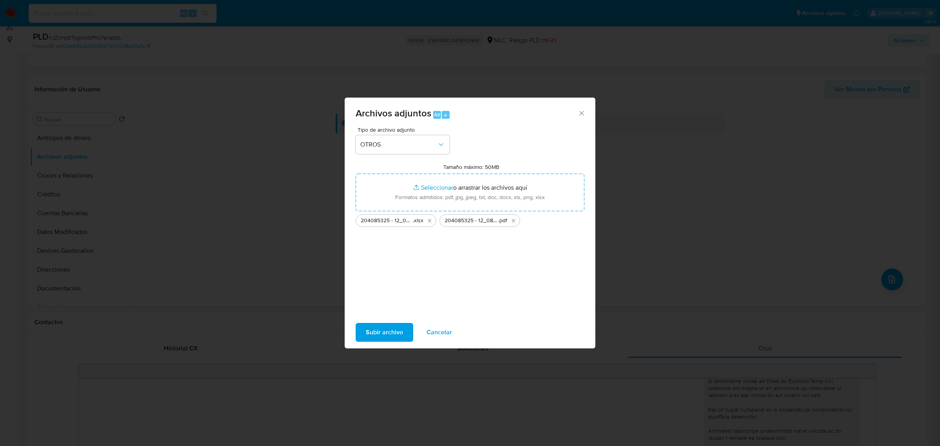
click at [378, 329] on span "Subir archivo" at bounding box center [384, 331] width 37 height 17
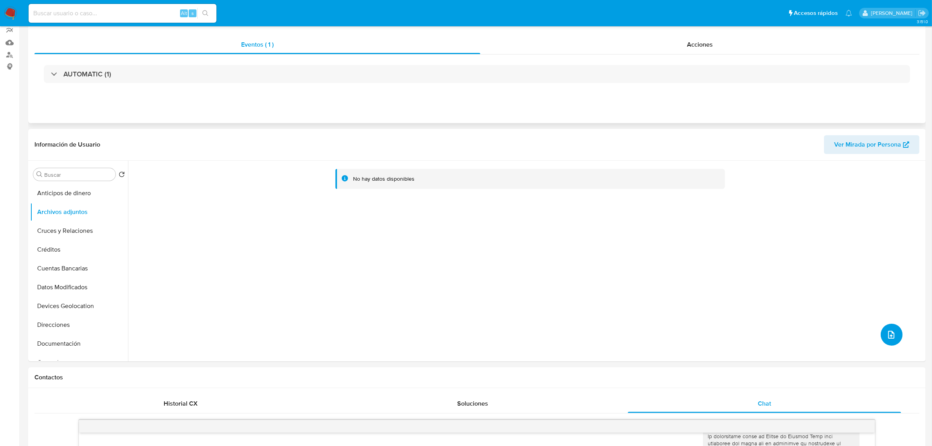
scroll to position [0, 0]
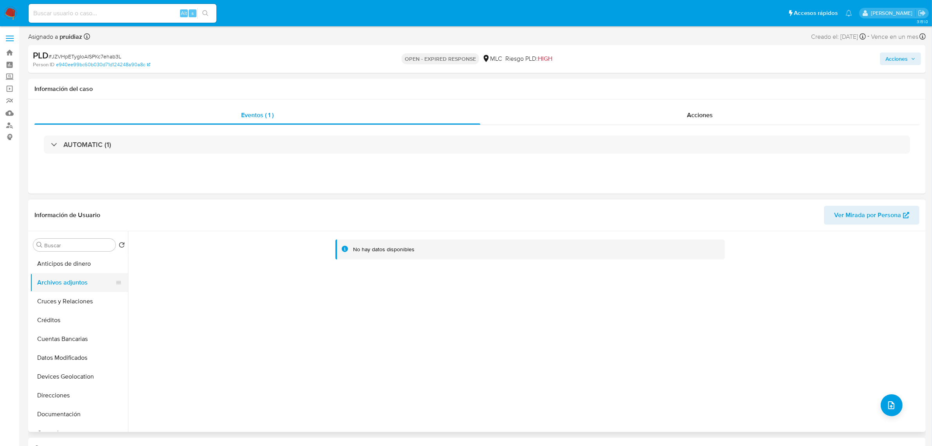
click at [79, 286] on button "Archivos adjuntos" at bounding box center [76, 282] width 92 height 19
click at [85, 302] on button "Cruces y Relaciones" at bounding box center [76, 301] width 92 height 19
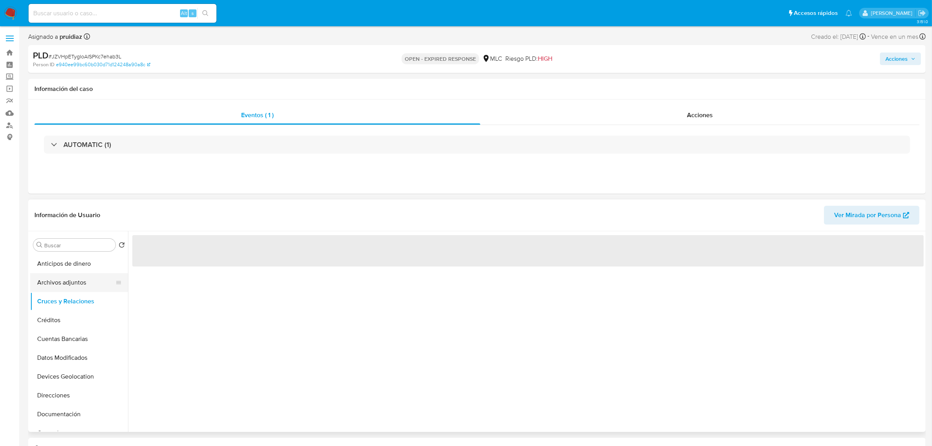
click at [74, 285] on button "Archivos adjuntos" at bounding box center [76, 282] width 92 height 19
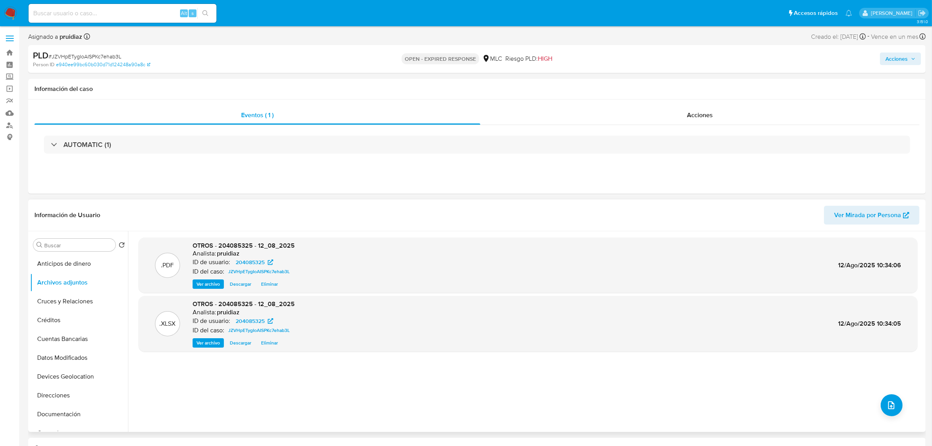
click at [339, 398] on div ".PDF OTROS - 204085325 - 12_08_2025 Analista: pruidiaz ID de usuario: 204085325…" at bounding box center [528, 331] width 779 height 188
click at [134, 406] on div ".PDF OTROS - 204085325 - 12_08_2025 Analista: pruidiaz ID de usuario: 204085325…" at bounding box center [528, 331] width 792 height 188
click at [58, 345] on button "General" at bounding box center [76, 344] width 92 height 19
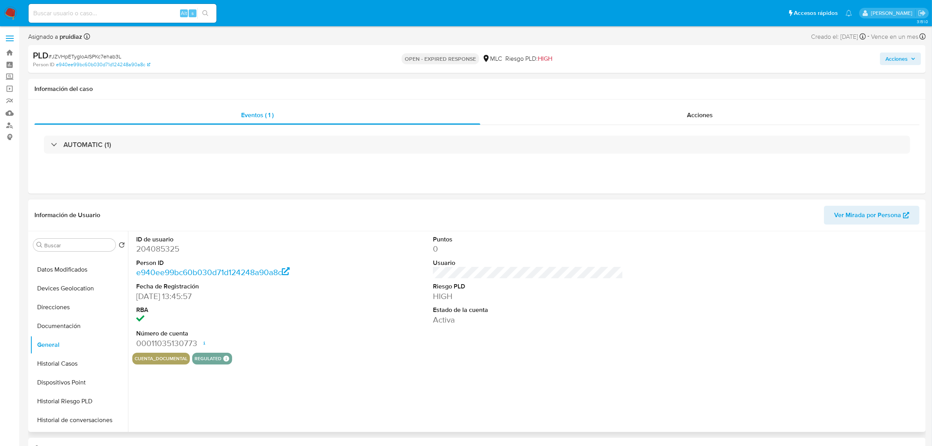
click at [157, 252] on dd "204085325" at bounding box center [231, 248] width 190 height 11
copy dd "204085325"
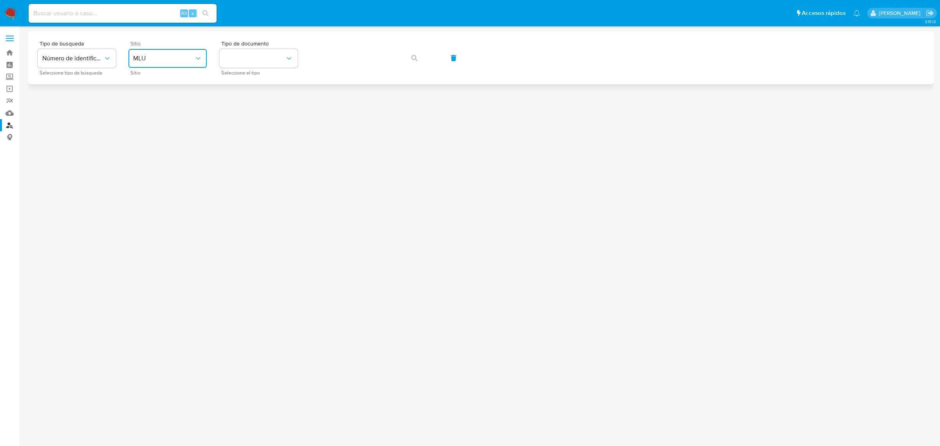
click at [173, 55] on span "MLU" at bounding box center [163, 58] width 61 height 8
click at [146, 190] on div "MLC" at bounding box center [165, 192] width 64 height 19
click at [247, 53] on button "identificationType" at bounding box center [258, 58] width 78 height 19
click at [233, 76] on span "RUT" at bounding box center [230, 80] width 12 height 8
click at [425, 54] on button "button" at bounding box center [414, 58] width 27 height 19
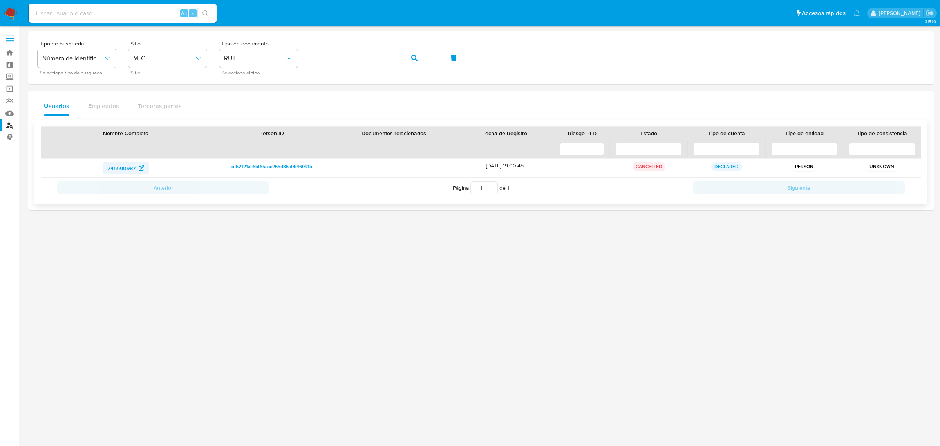
click at [110, 164] on span "745590987" at bounding box center [122, 168] width 28 height 13
click at [51, 20] on div "Alt s" at bounding box center [123, 13] width 188 height 19
click at [63, 16] on input at bounding box center [123, 13] width 188 height 10
paste input "204085325"
type input "204085325"
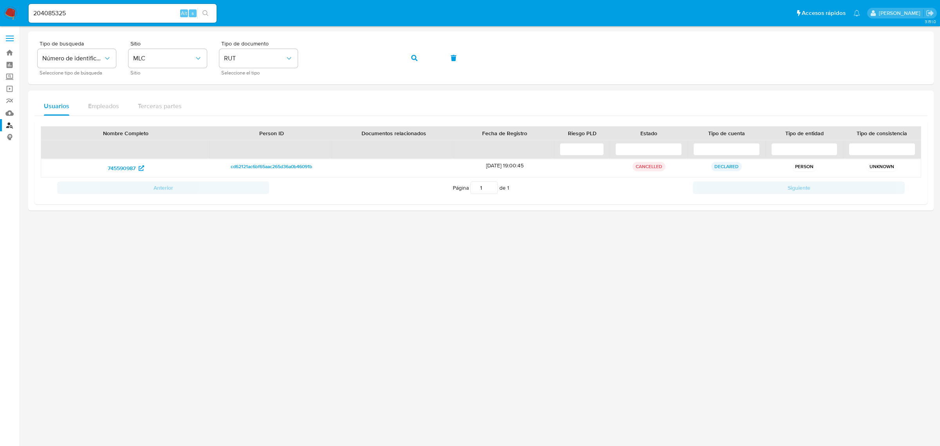
click at [7, 3] on nav "Pausado Ver notificaciones 204085325 Alt s Accesos rápidos Presiona las siguien…" at bounding box center [470, 13] width 940 height 26
click at [8, 8] on img at bounding box center [10, 13] width 13 height 13
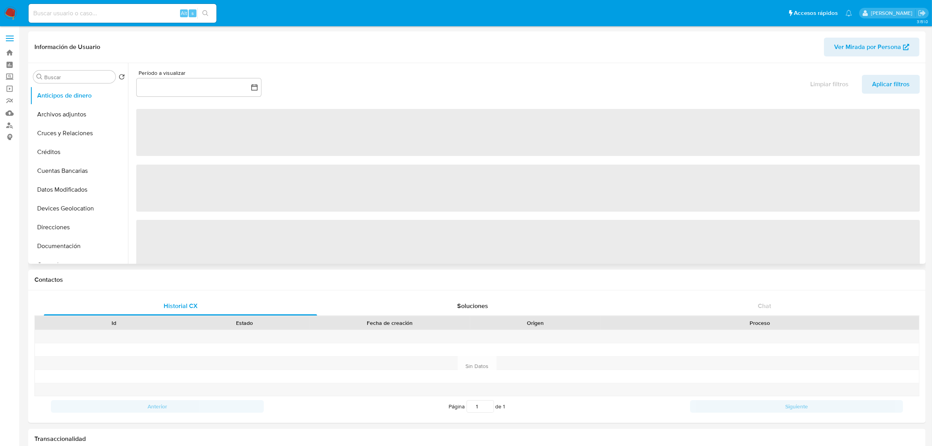
select select "10"
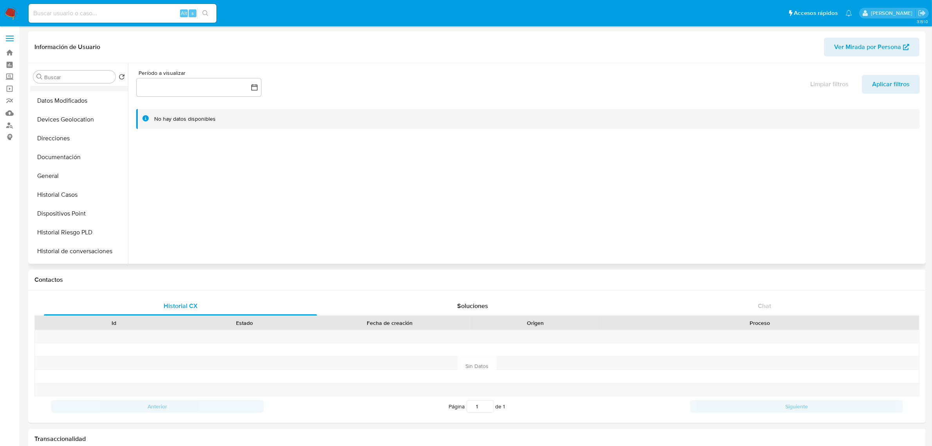
scroll to position [98, 0]
click at [65, 152] on button "Documentación" at bounding box center [76, 148] width 92 height 19
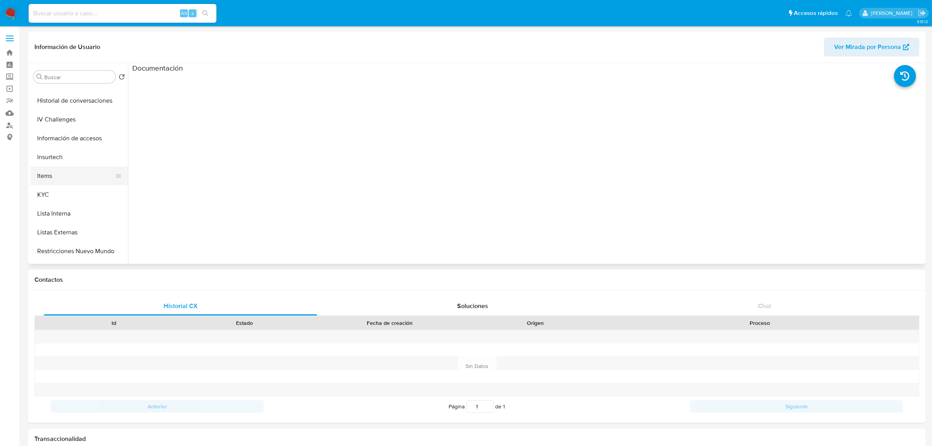
scroll to position [245, 0]
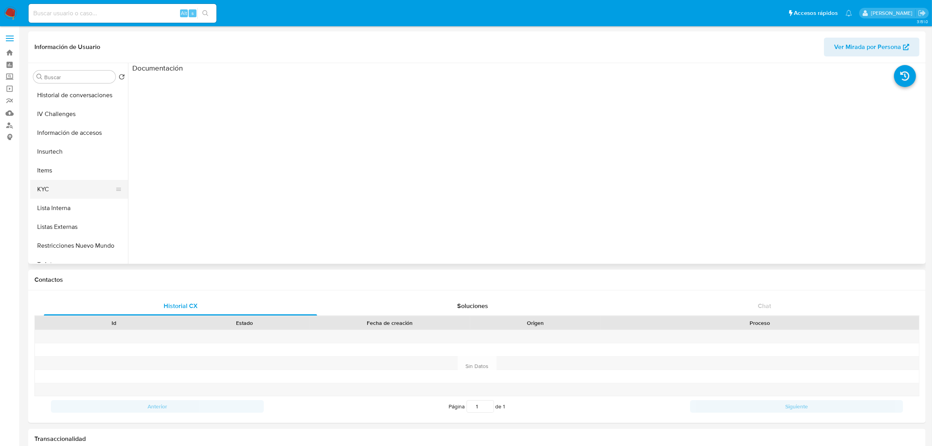
click at [52, 192] on button "KYC" at bounding box center [76, 189] width 92 height 19
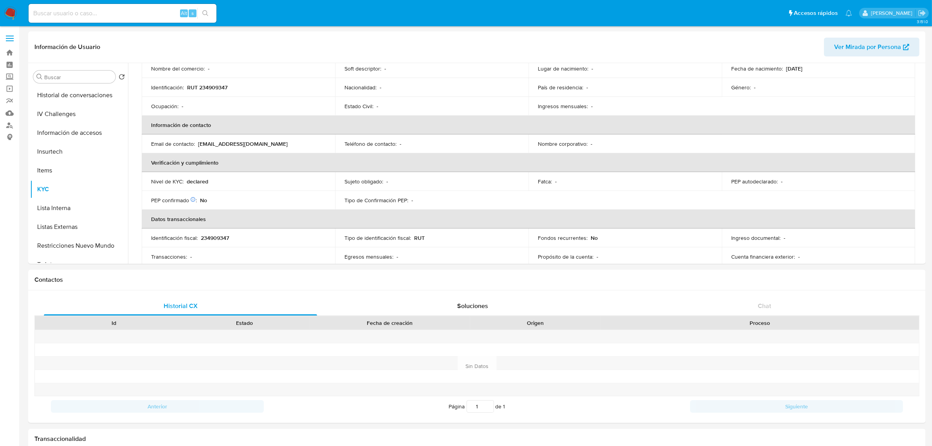
scroll to position [0, 0]
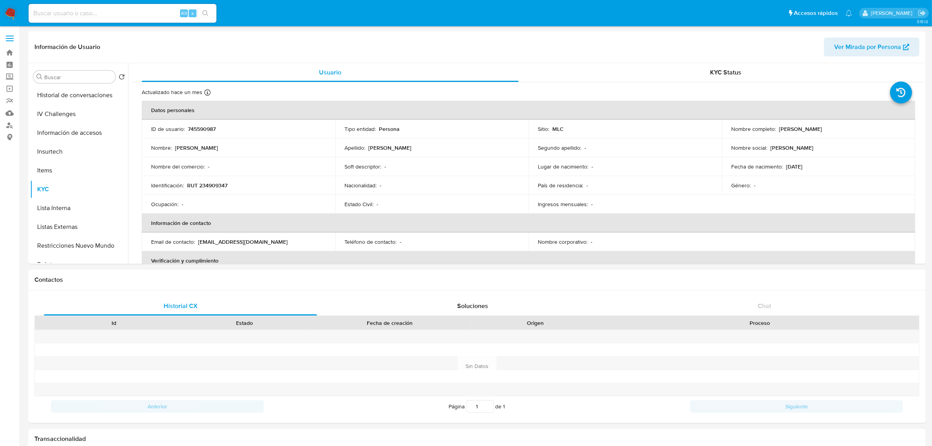
click at [206, 126] on p "745590987" at bounding box center [202, 128] width 28 height 7
copy p "745590987"
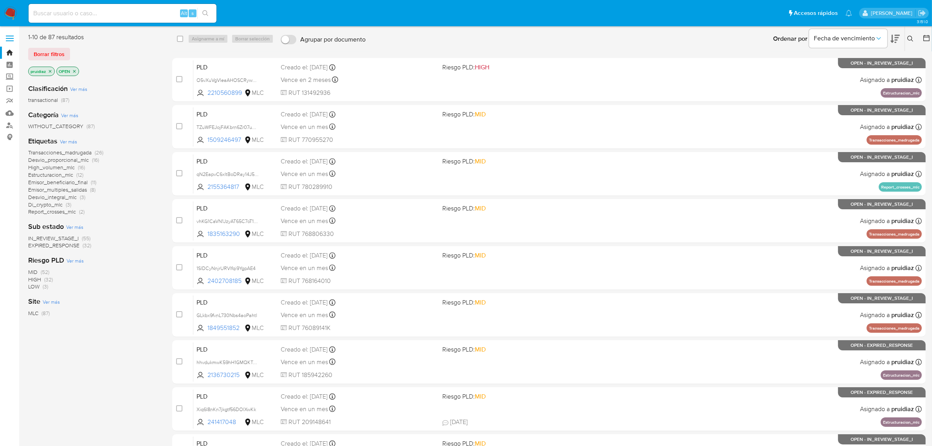
click at [913, 39] on icon at bounding box center [911, 39] width 6 height 6
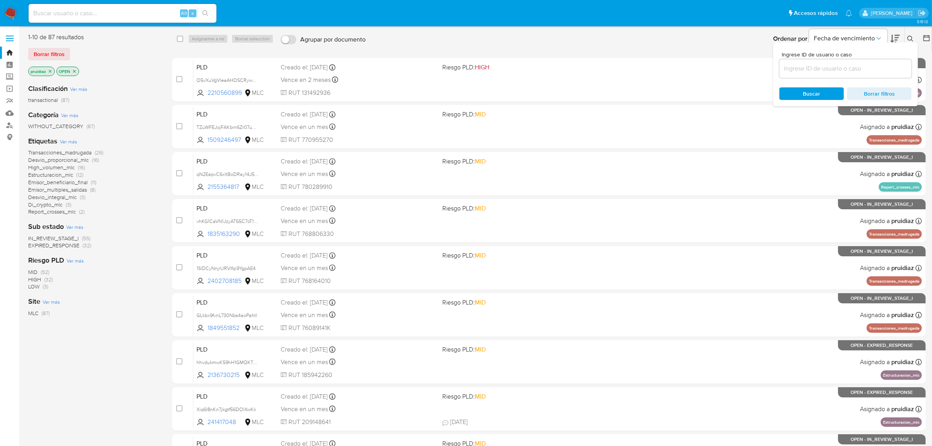
click at [837, 71] on input at bounding box center [846, 68] width 132 height 10
type input "204085325"
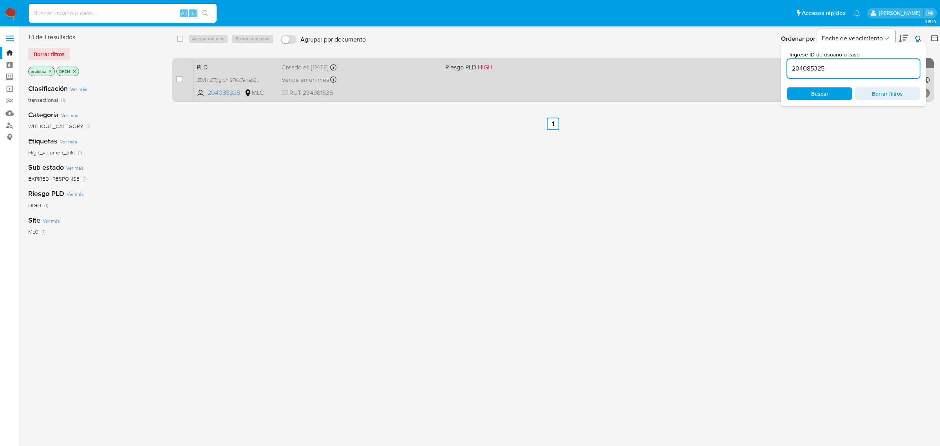
click at [179, 83] on div "case-item-checkbox" at bounding box center [179, 79] width 6 height 9
click at [179, 79] on input "checkbox" at bounding box center [179, 79] width 6 height 6
checkbox input "true"
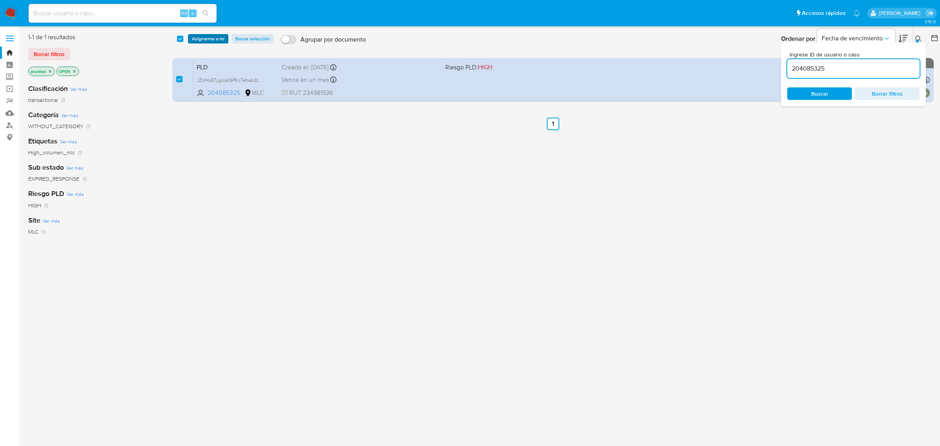
click at [212, 42] on span "Asignarme a mí" at bounding box center [208, 39] width 33 height 8
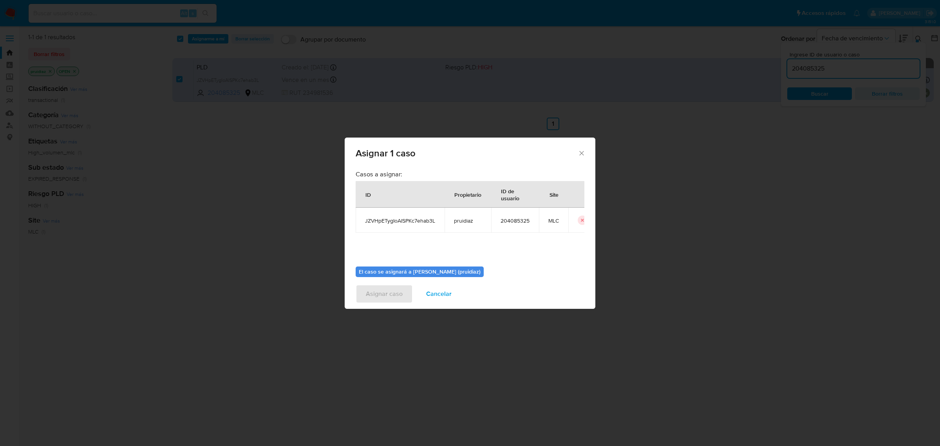
scroll to position [40, 0]
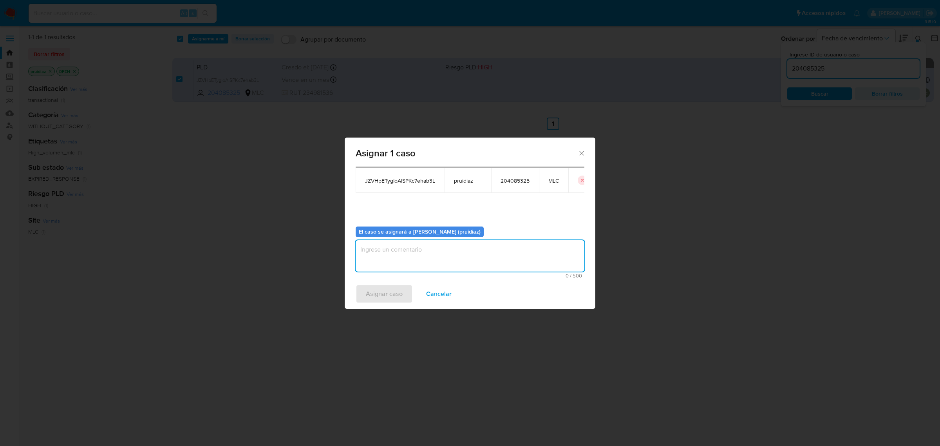
click at [439, 255] on textarea "assign-modal" at bounding box center [470, 255] width 229 height 31
type textarea "-"
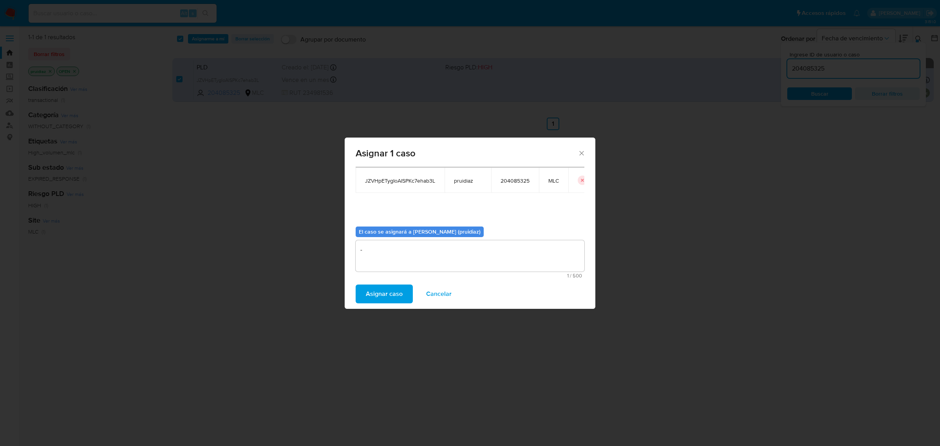
click at [388, 285] on span "Asignar caso" at bounding box center [384, 293] width 37 height 17
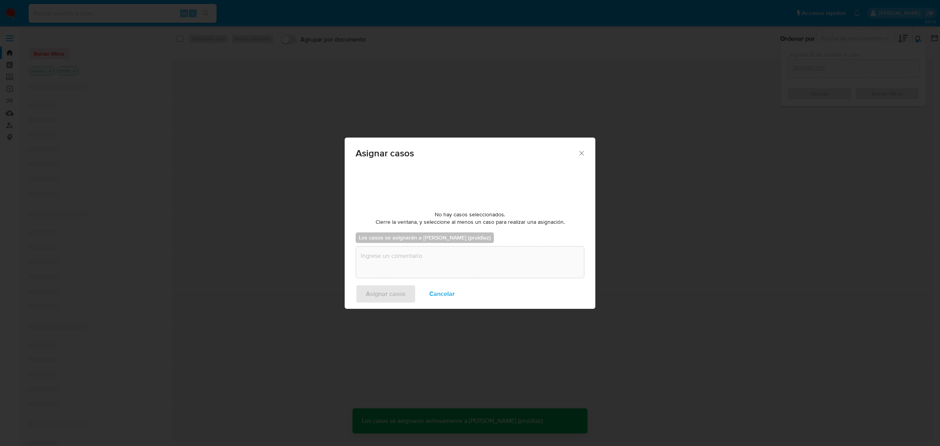
checkbox input "false"
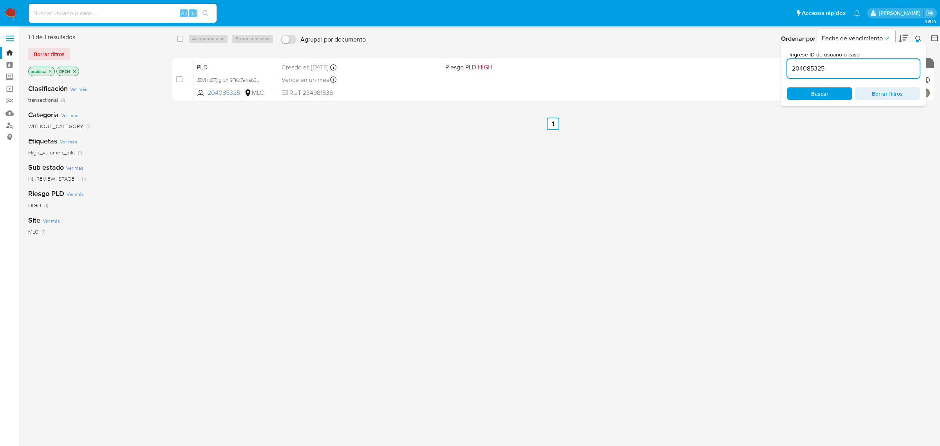
click at [15, 17] on img at bounding box center [10, 13] width 13 height 13
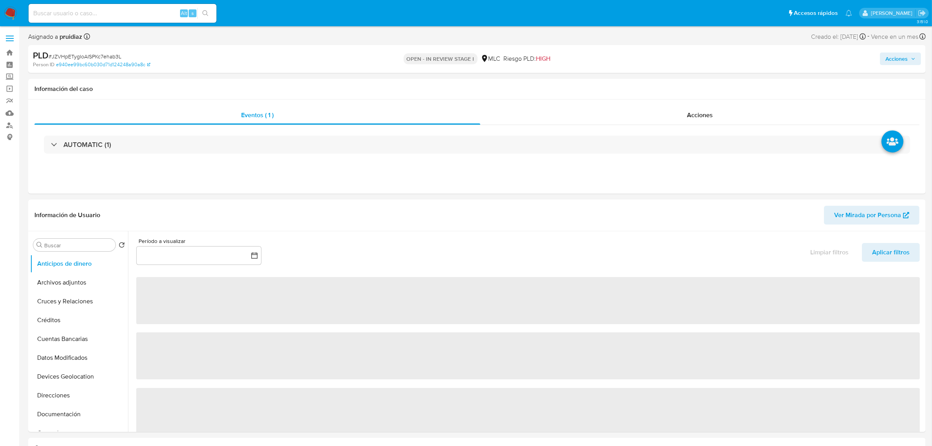
select select "10"
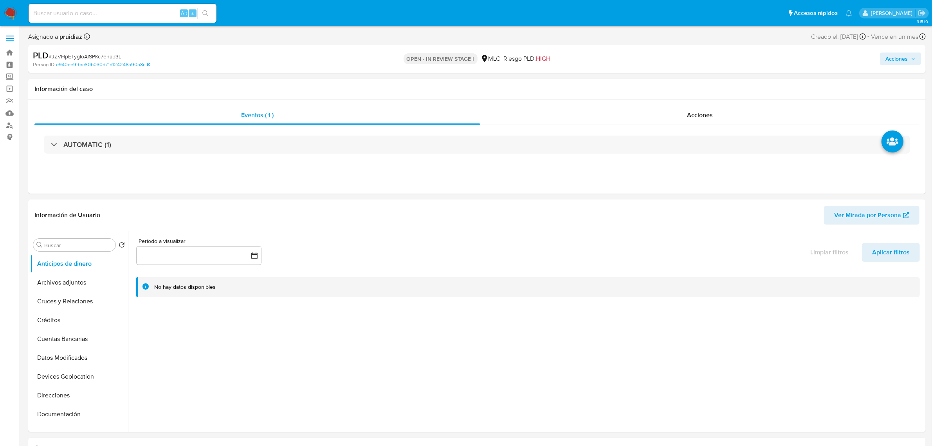
click at [898, 55] on span "Acciones" at bounding box center [897, 58] width 22 height 13
drag, startPoint x: 688, startPoint y: 85, endPoint x: 689, endPoint y: 93, distance: 7.5
click at [688, 85] on span "Resolución del caso" at bounding box center [678, 83] width 56 height 9
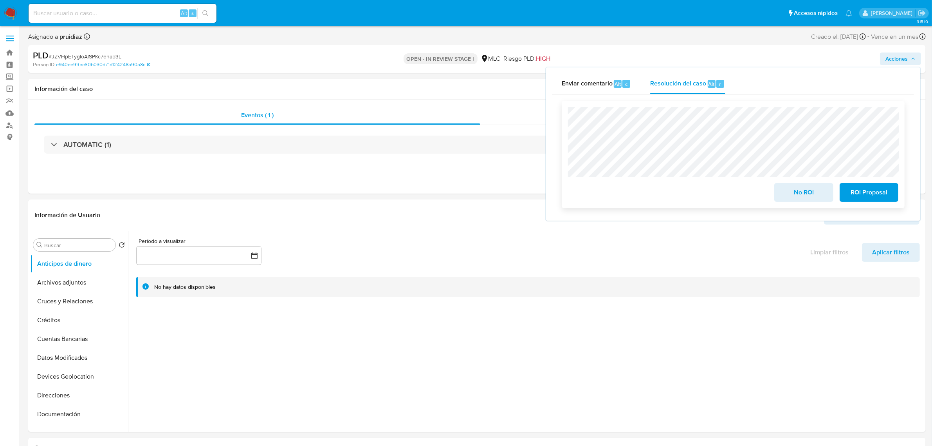
click at [791, 193] on span "No ROI" at bounding box center [804, 192] width 38 height 17
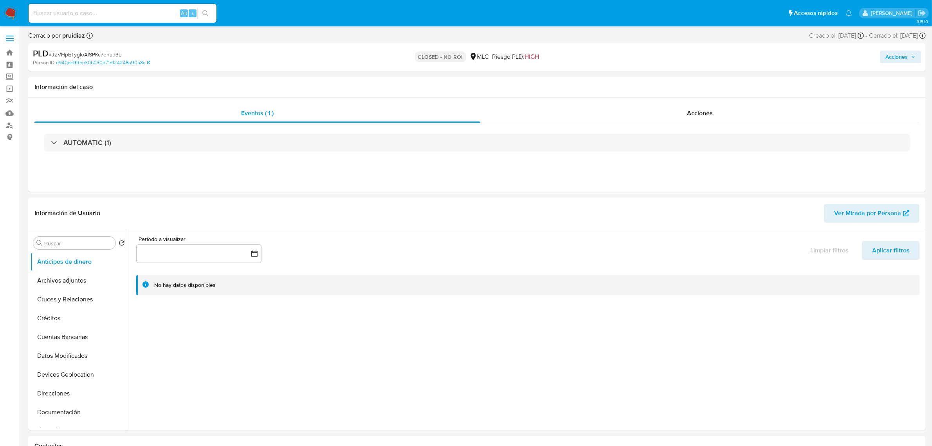
select select "10"
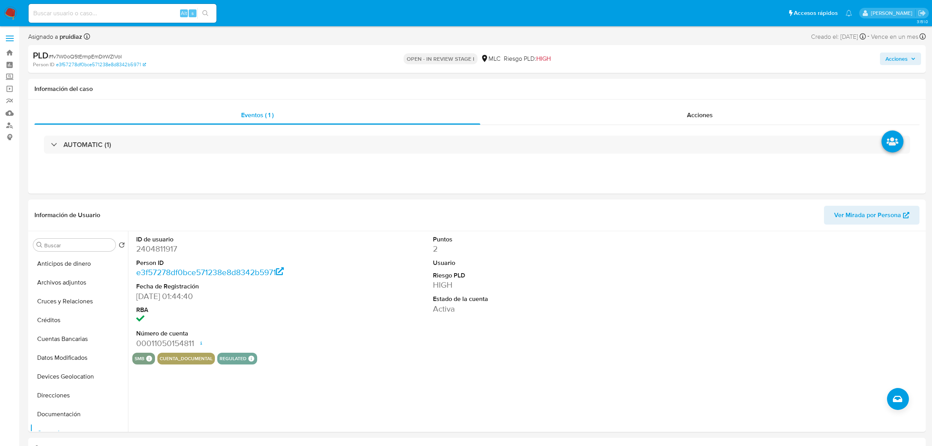
select select "10"
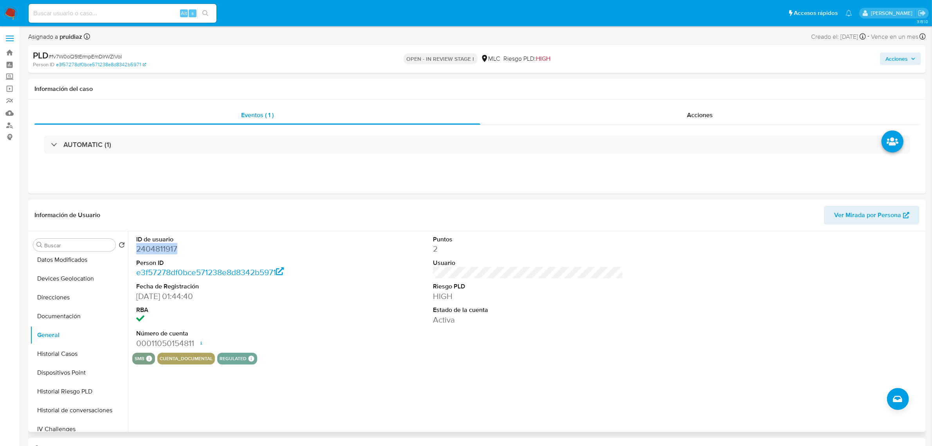
click at [167, 253] on dd "2404811917" at bounding box center [231, 248] width 190 height 11
click at [170, 249] on dd "2404811917" at bounding box center [231, 248] width 190 height 11
click at [83, 58] on span "# fv7W0oQ5tErmpEmDIrWZlVoI" at bounding box center [85, 56] width 73 height 8
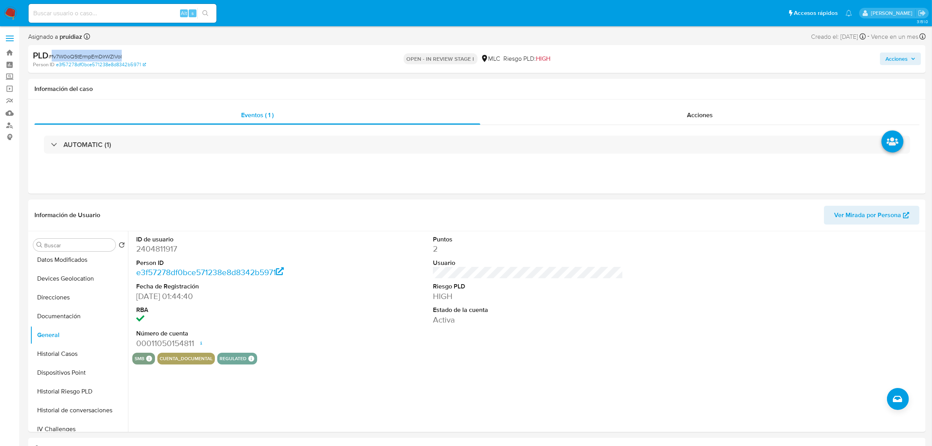
click at [83, 58] on span "# fv7W0oQ5tErmpEmDIrWZlVoI" at bounding box center [85, 56] width 73 height 8
copy span "fv7W0oQ5tErmpEmDIrWZlVoI"
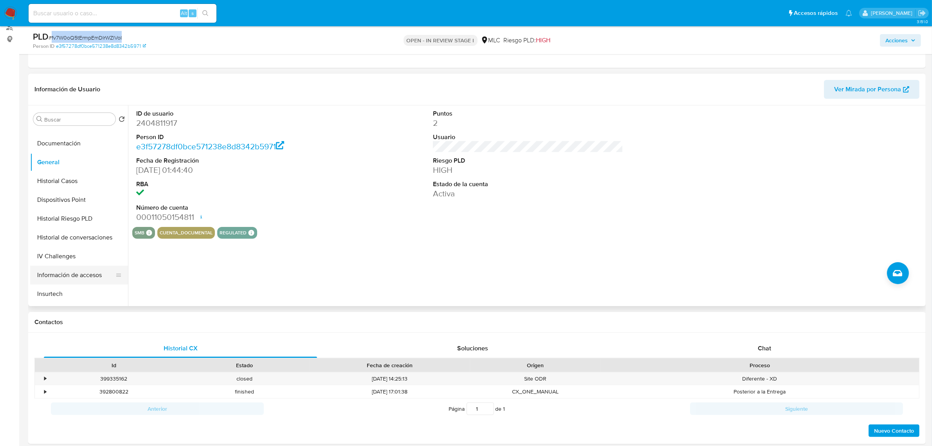
scroll to position [196, 0]
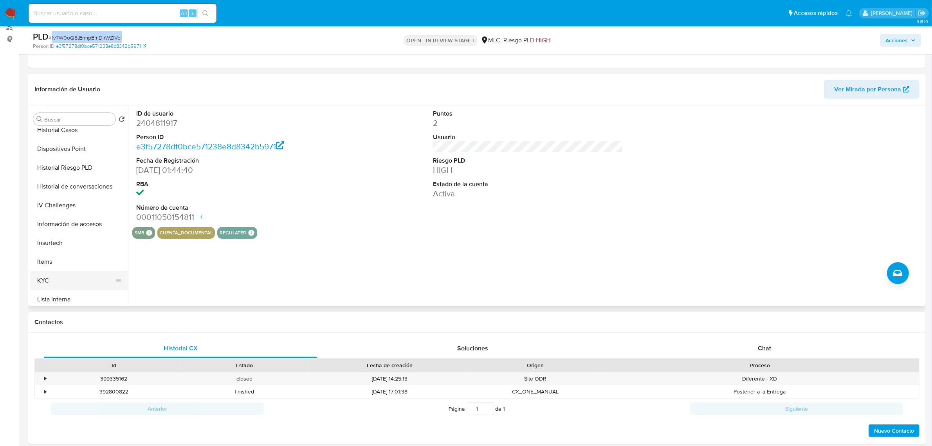
click at [48, 278] on button "KYC" at bounding box center [76, 280] width 92 height 19
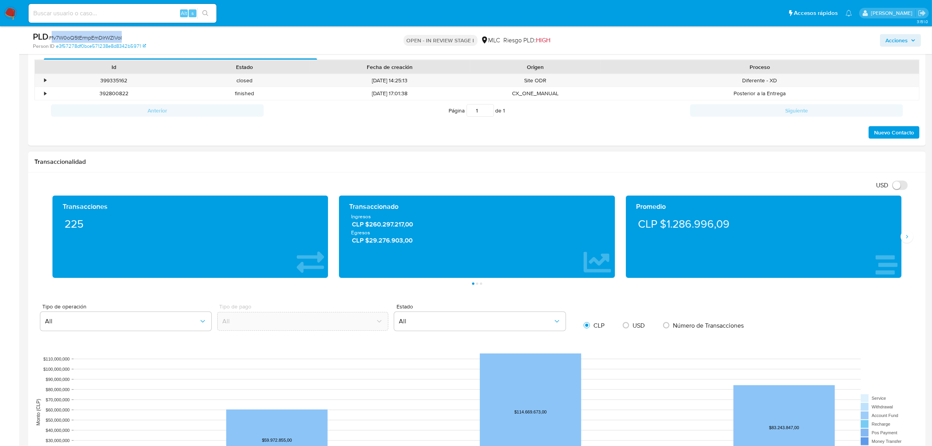
scroll to position [392, 0]
